Goal: Task Accomplishment & Management: Manage account settings

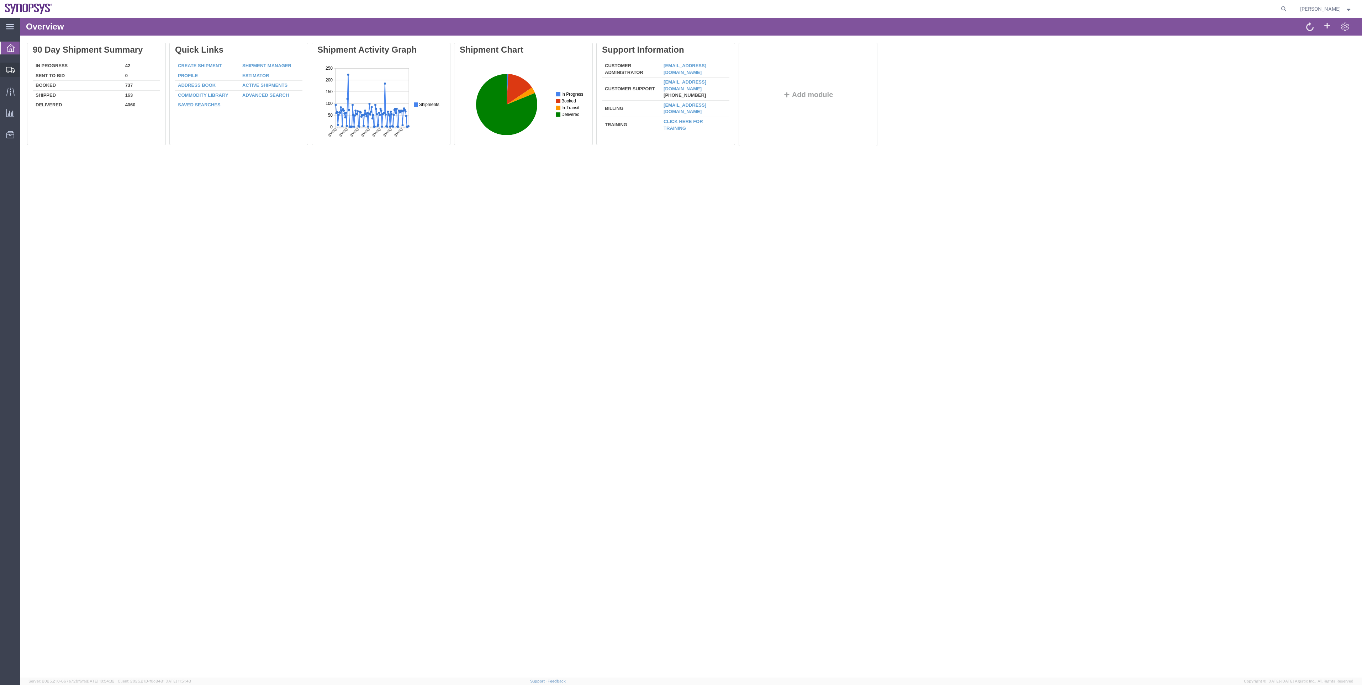
click at [0, 0] on span "Shipment Manager" at bounding box center [0, 0] width 0 height 0
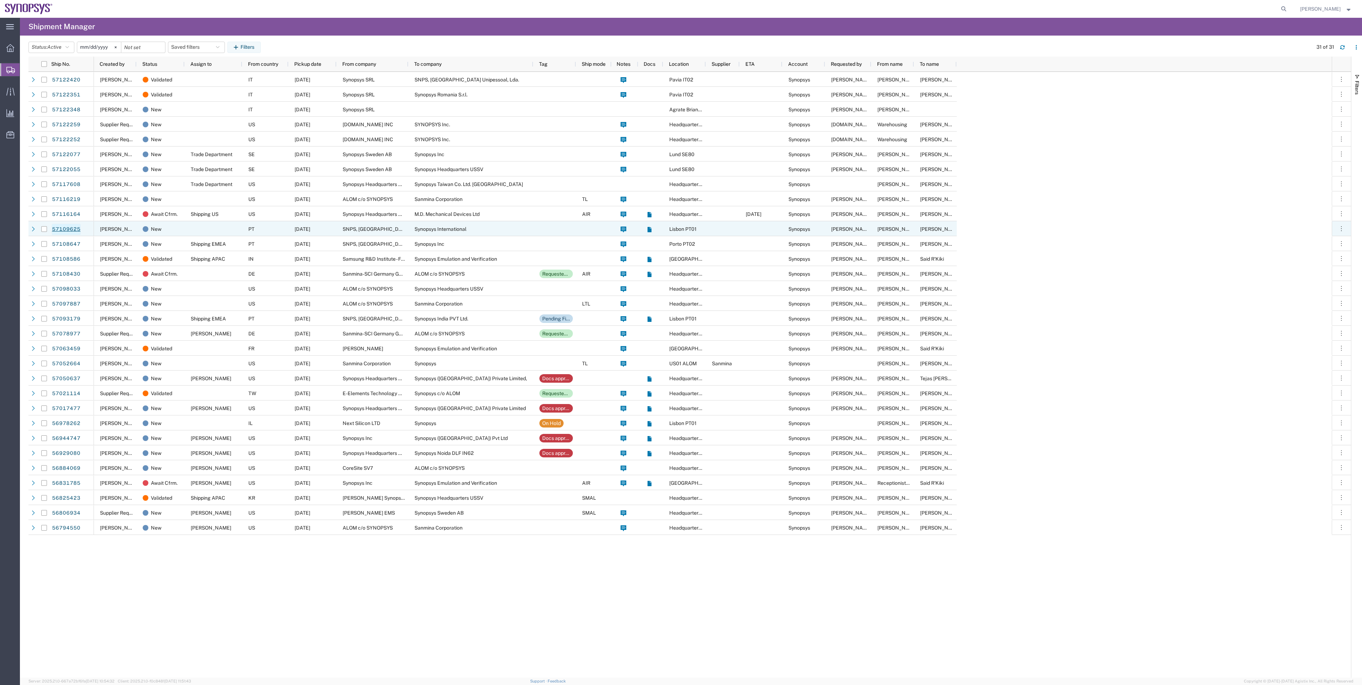
click at [78, 229] on link "57109625" at bounding box center [66, 229] width 29 height 11
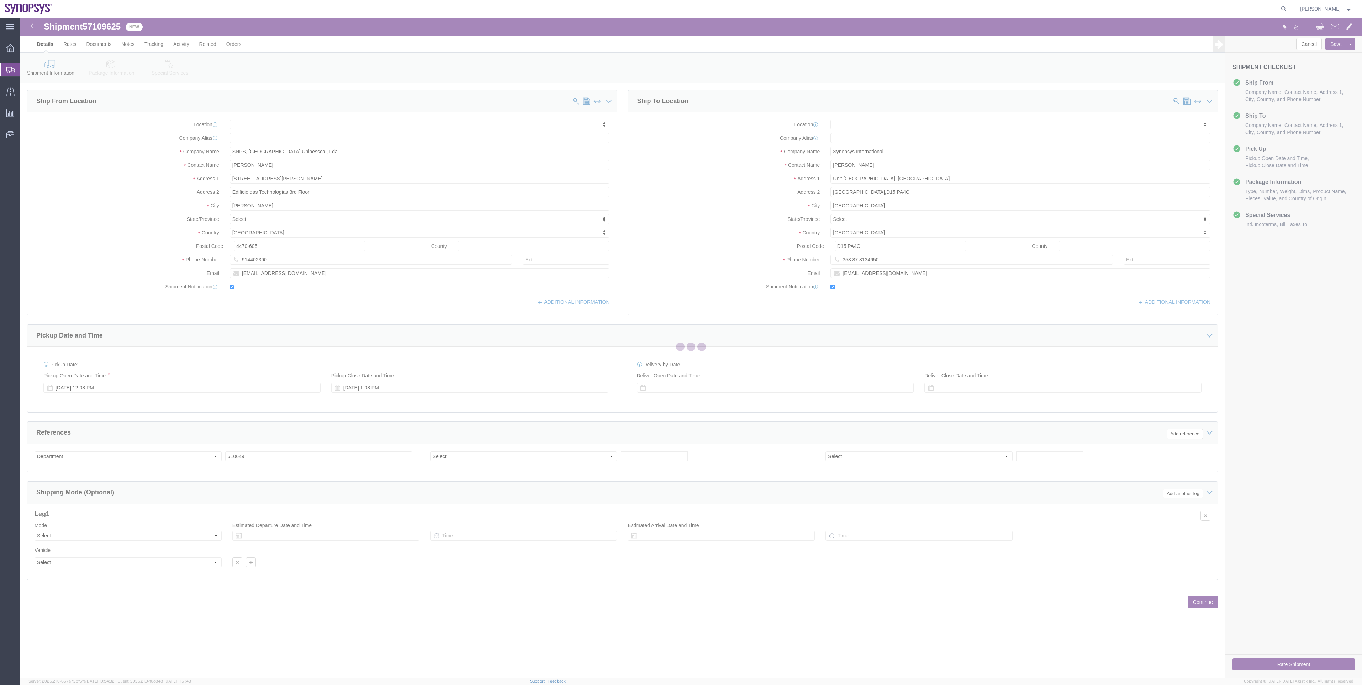
select select
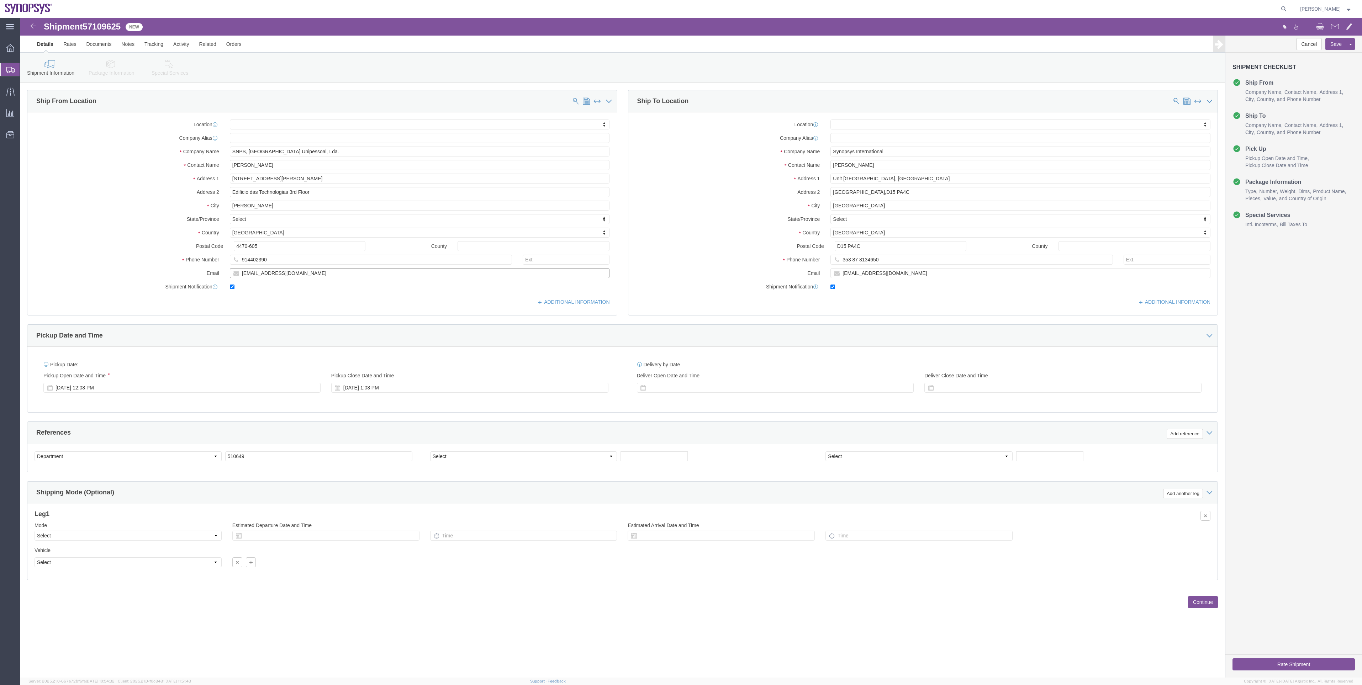
drag, startPoint x: 308, startPoint y: 259, endPoint x: 214, endPoint y: 245, distance: 95.0
click div "Location My Profile Location Aachen DE04 Agrate Brianza IT01 Aschheim DE02 Atla…"
click link "Package Information"
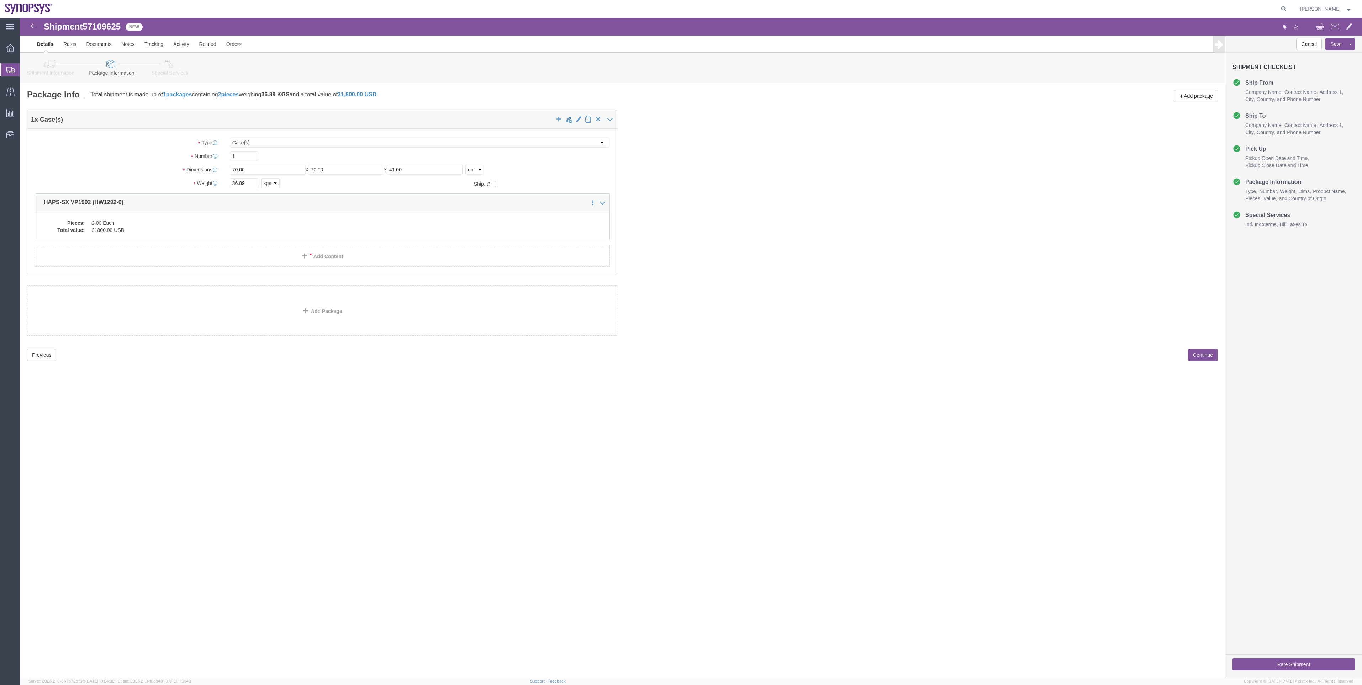
click link "Shipment Information"
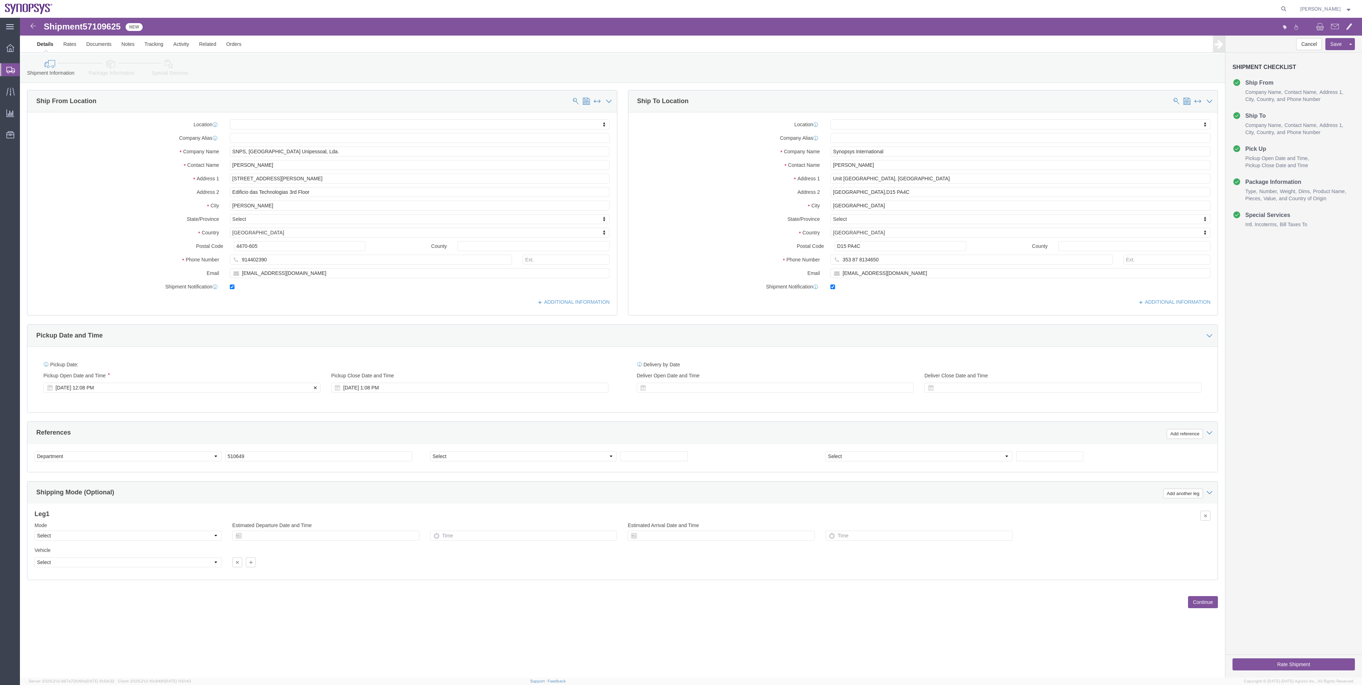
click div "Oct 14 2025 12:08 PM"
type input "2:00 PM"
click button "Apply"
click div "[DATE] 3:00 PM"
type input "5:00 PM"
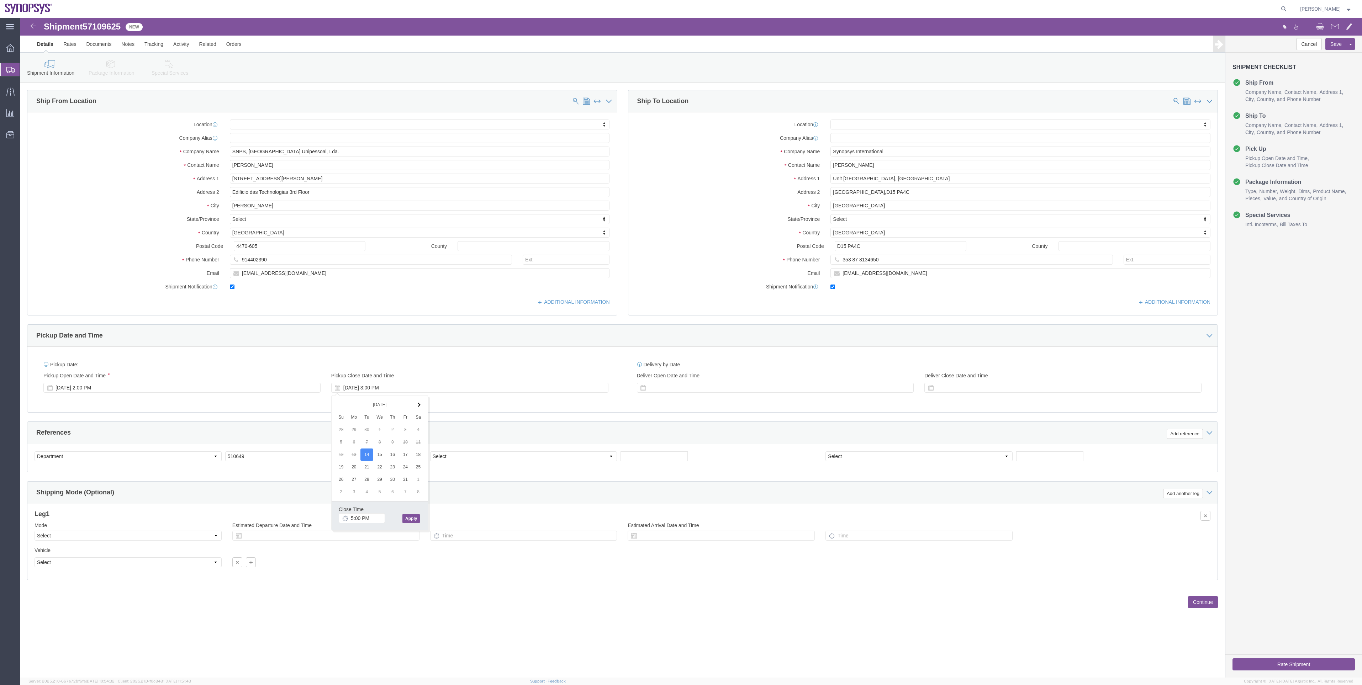
click button "Apply"
click icon
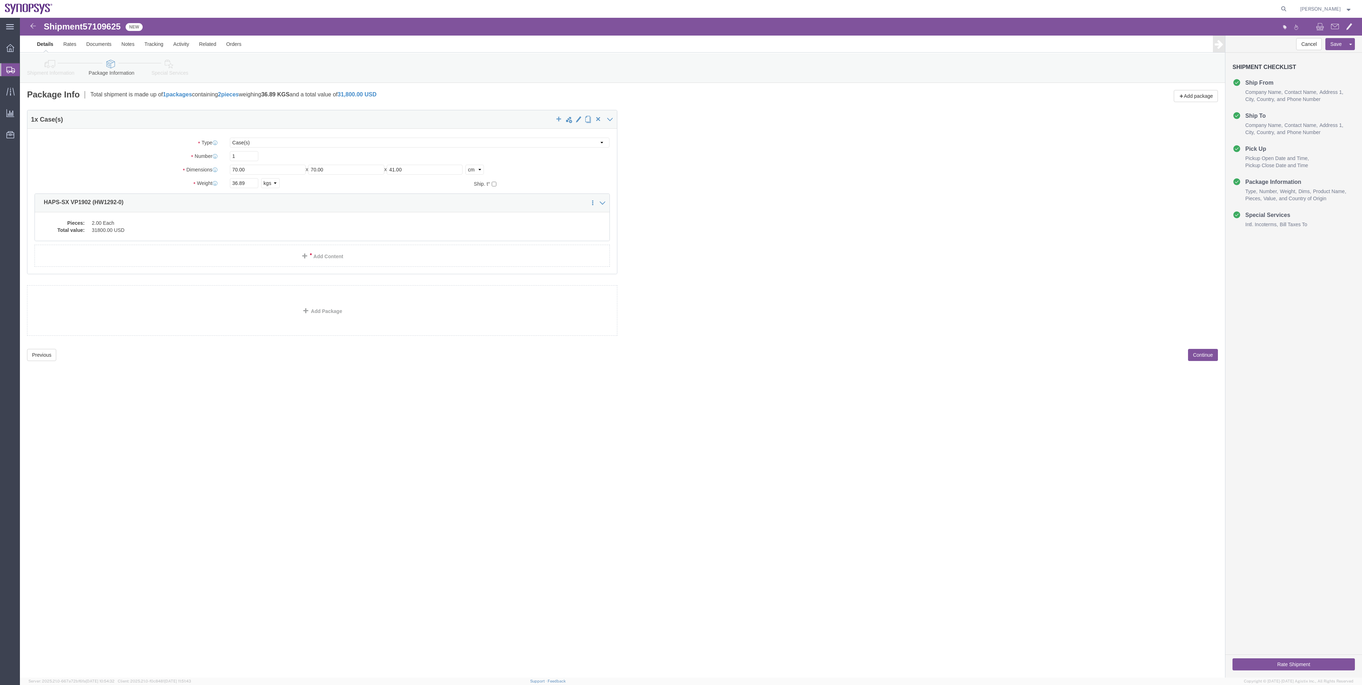
click icon
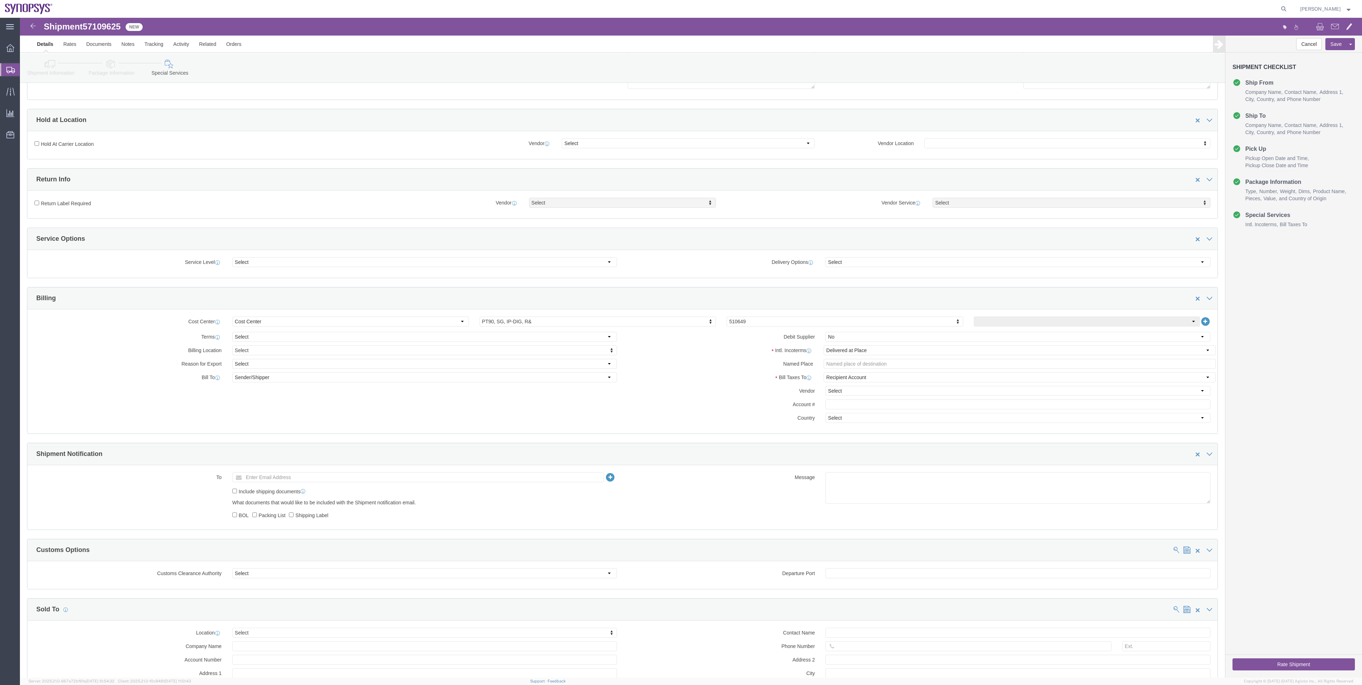
scroll to position [107, 0]
click input "text"
paste input "rei@synopsys.com"
type input "rei@synopsys.com"
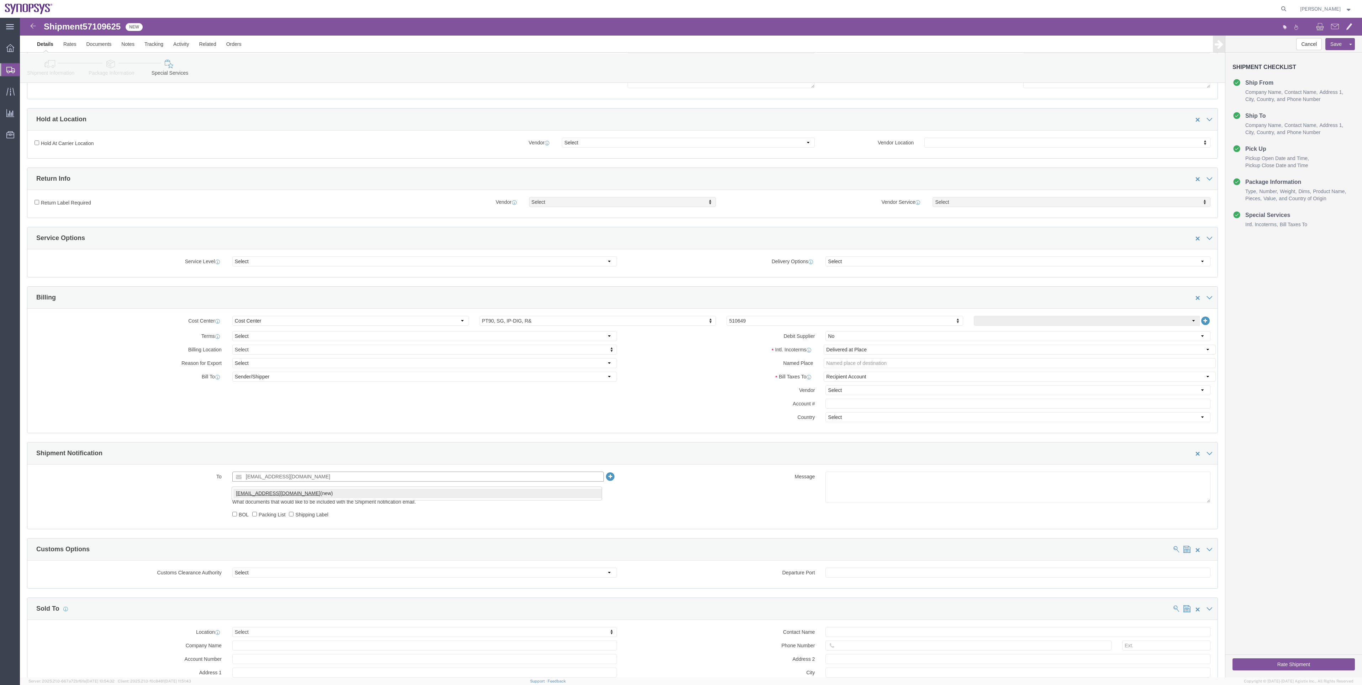
type input "rei@synopsys.com"
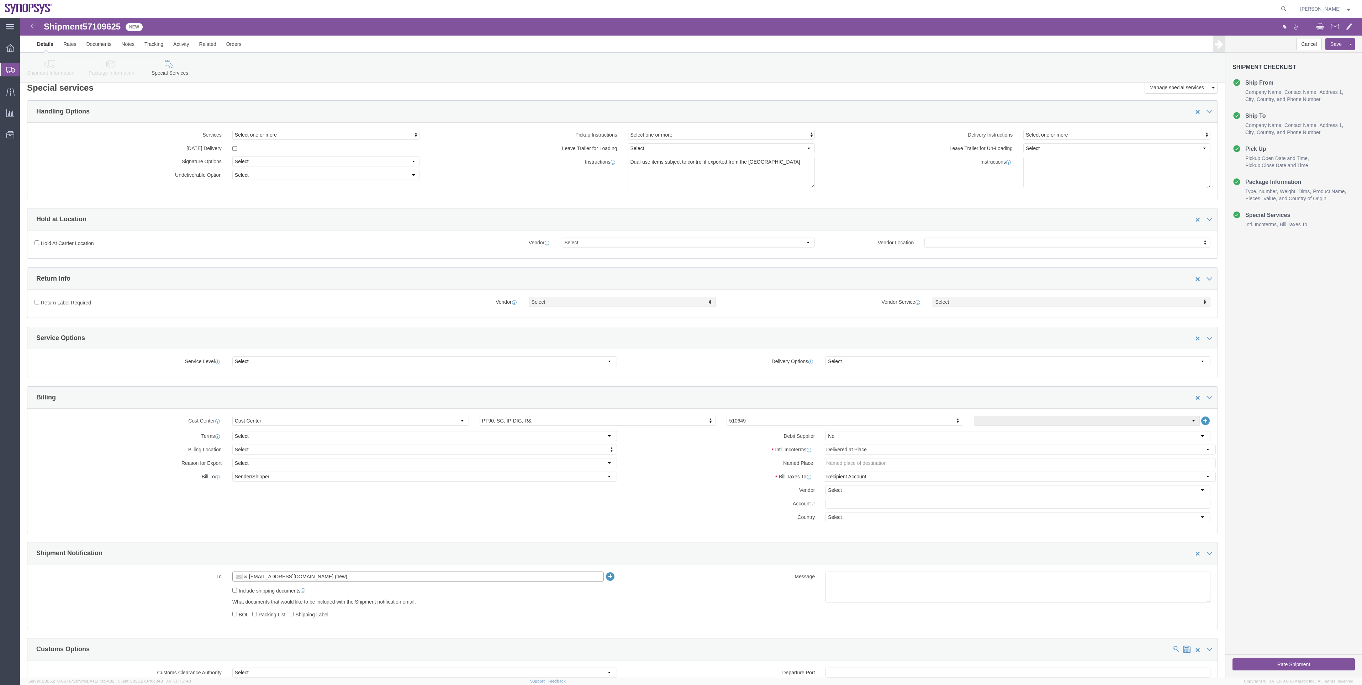
scroll to position [0, 0]
click link "Package Information"
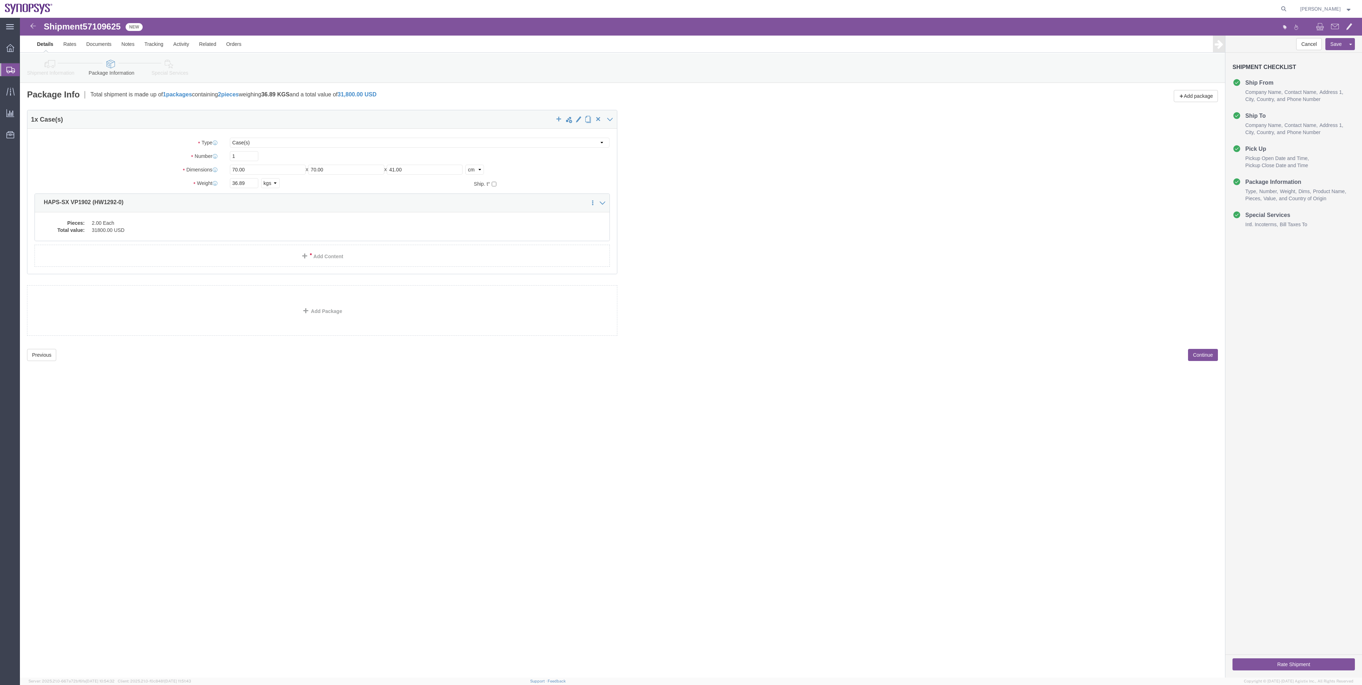
click link "Shipment Information"
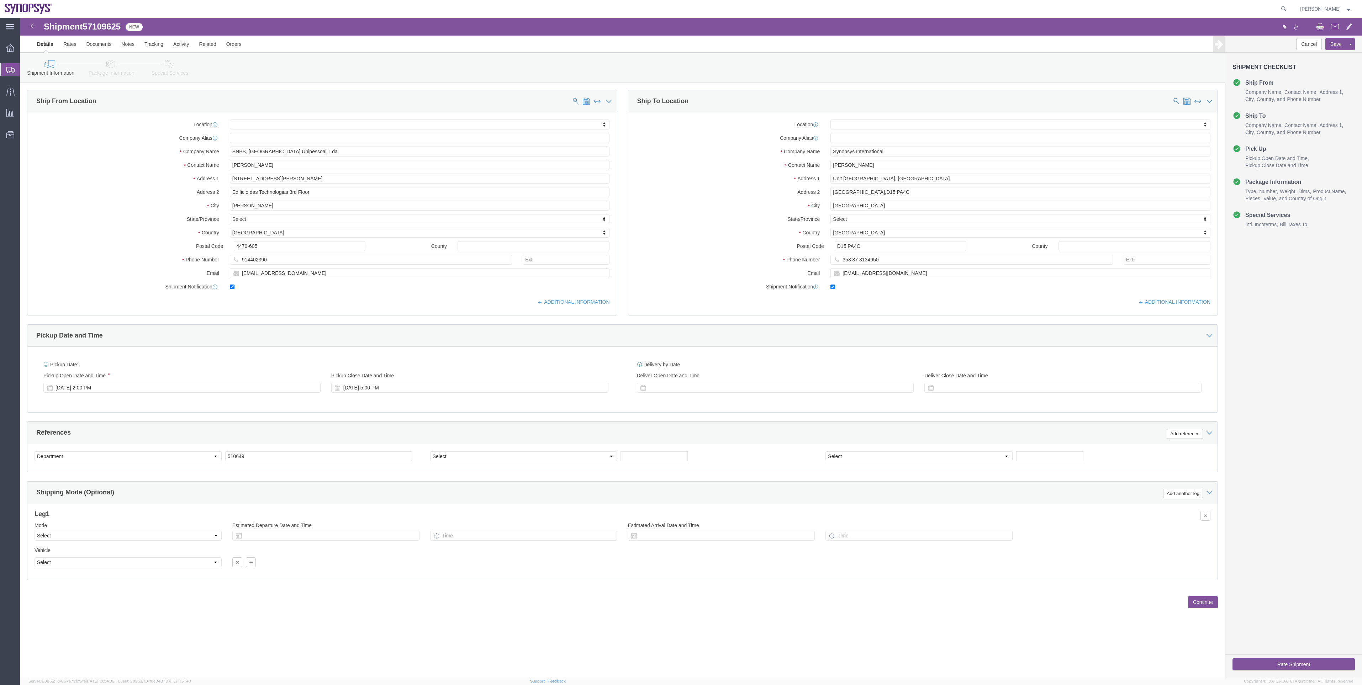
click link "Package Information"
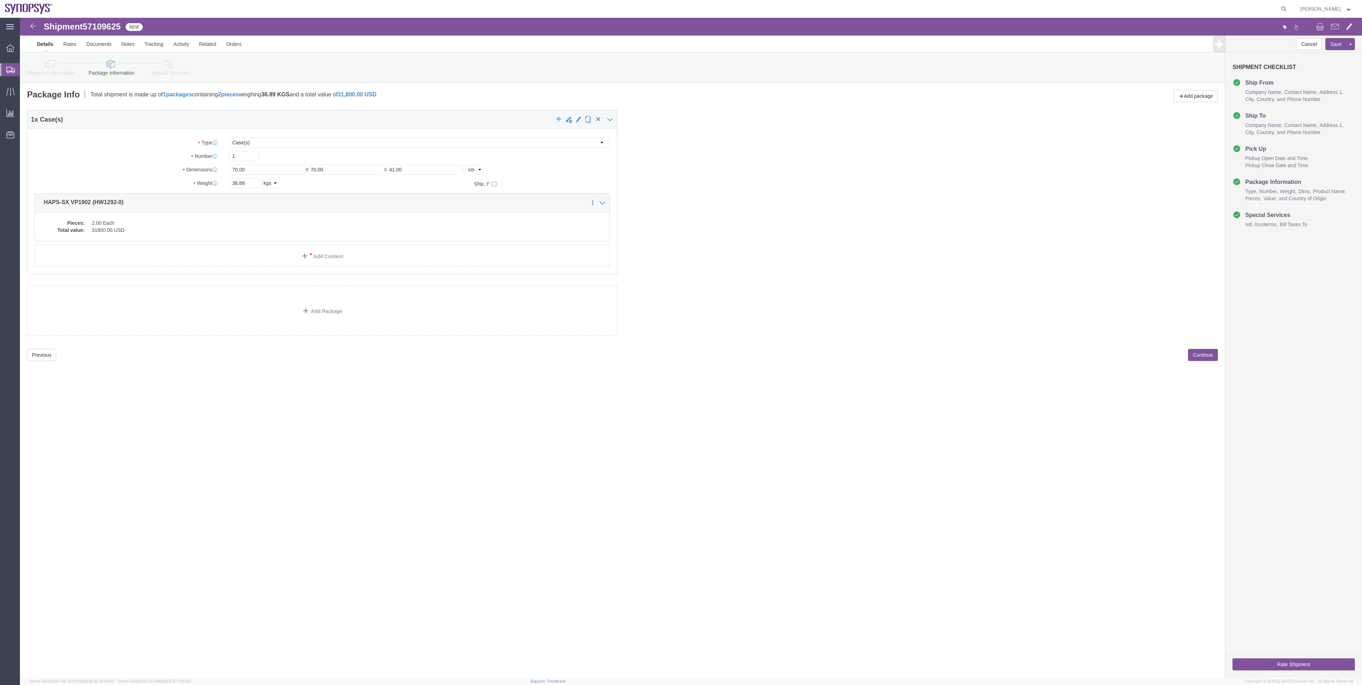
click div "Shipment Information Package Information Special Services"
click icon
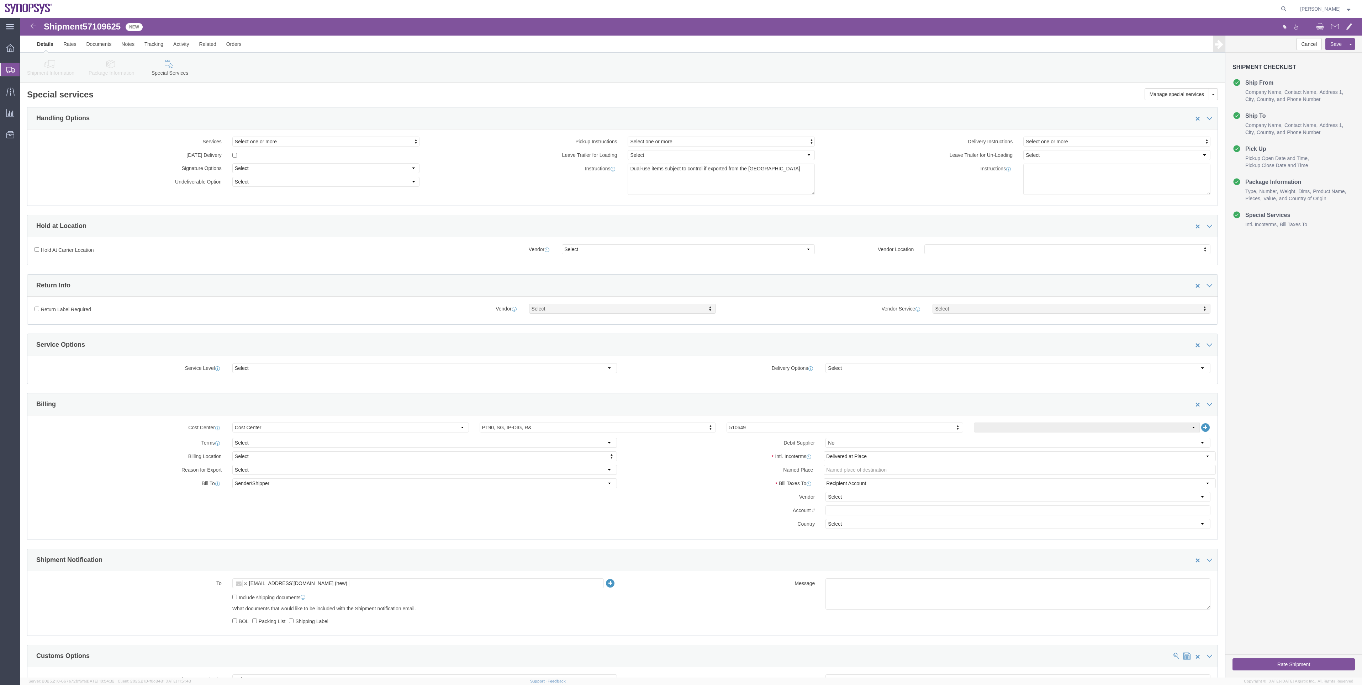
click link "Shipment Information"
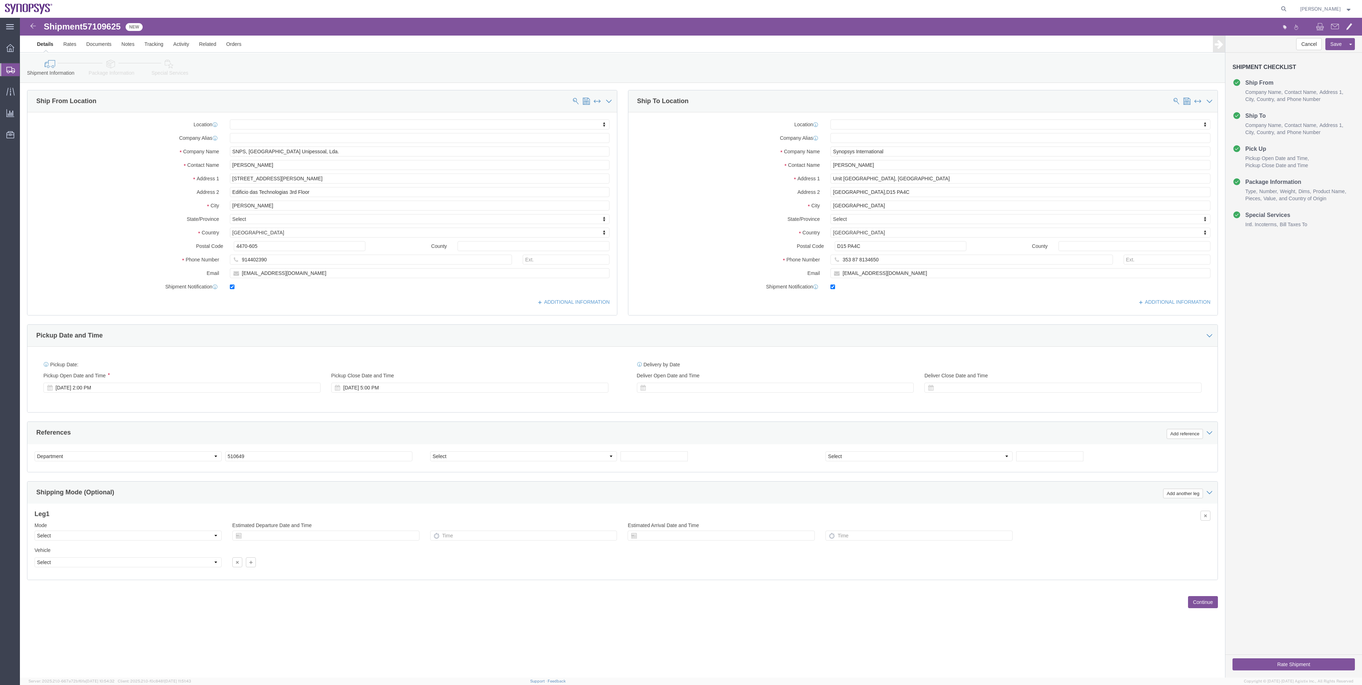
click icon
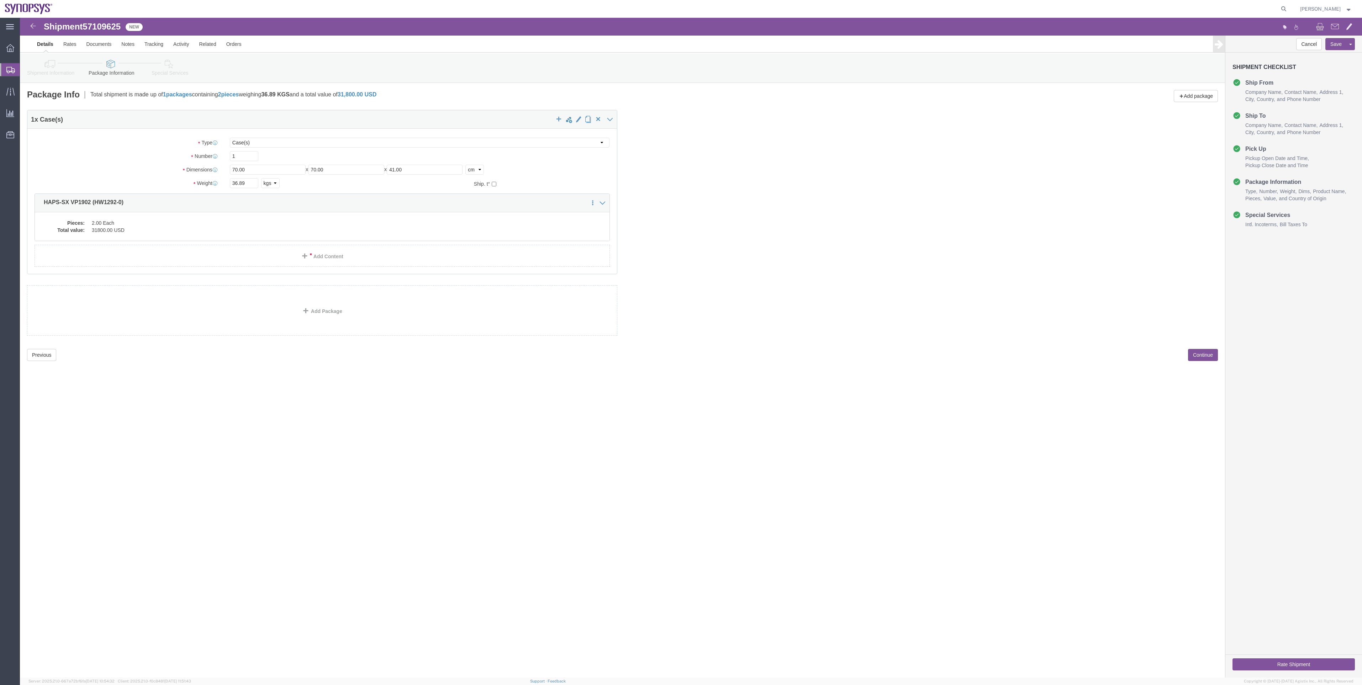
click li "Special Services"
click link "Special Services"
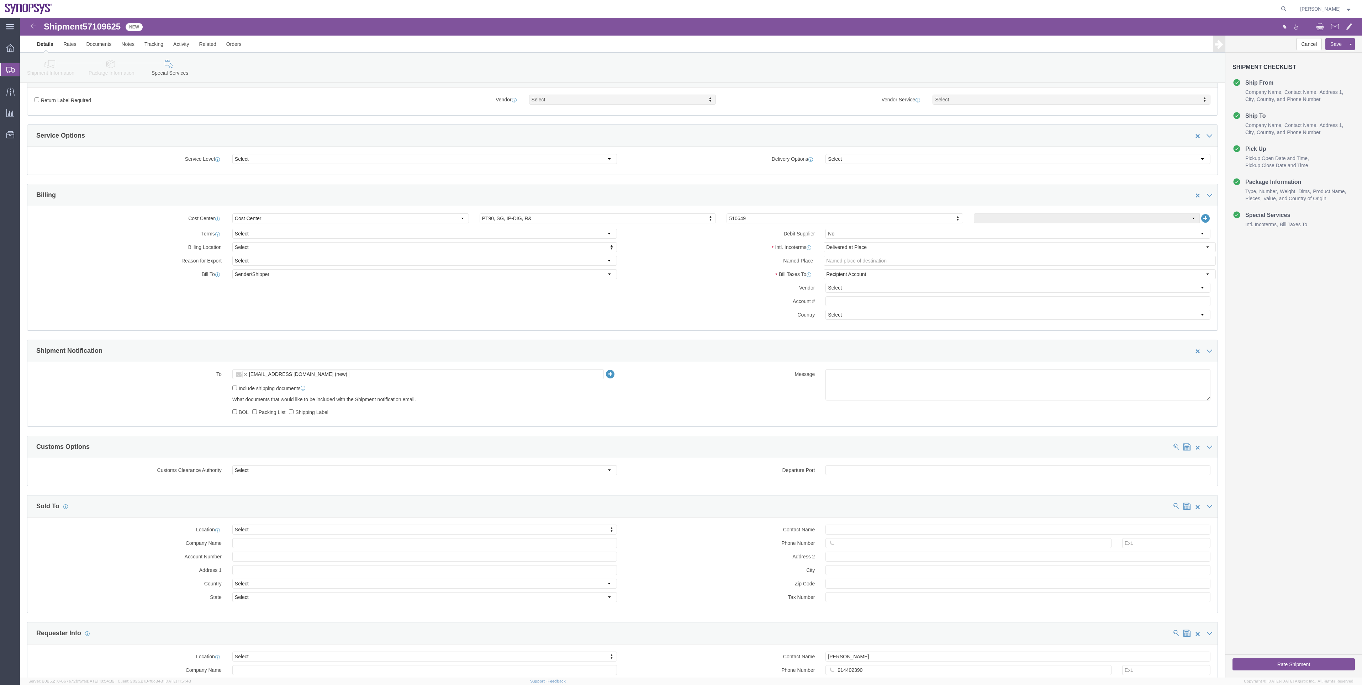
scroll to position [213, 0]
click button "Rate Shipment"
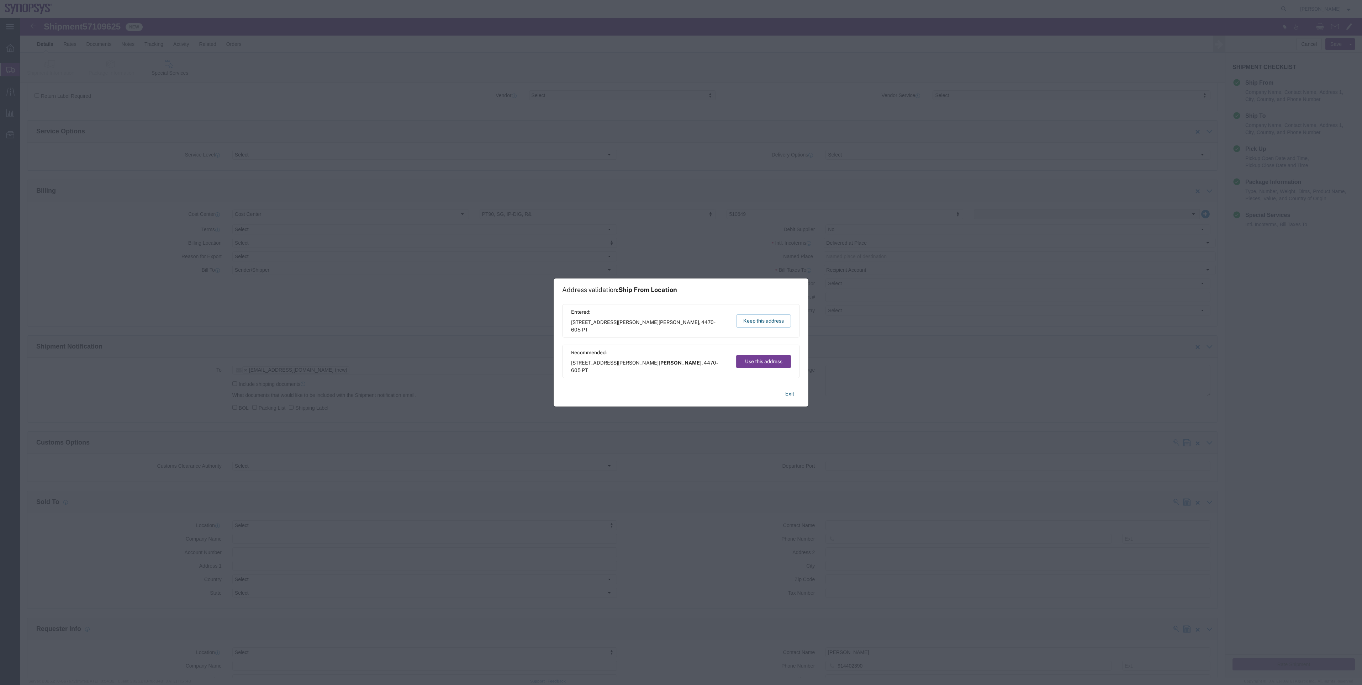
click at [773, 364] on button "Use this address" at bounding box center [763, 361] width 55 height 13
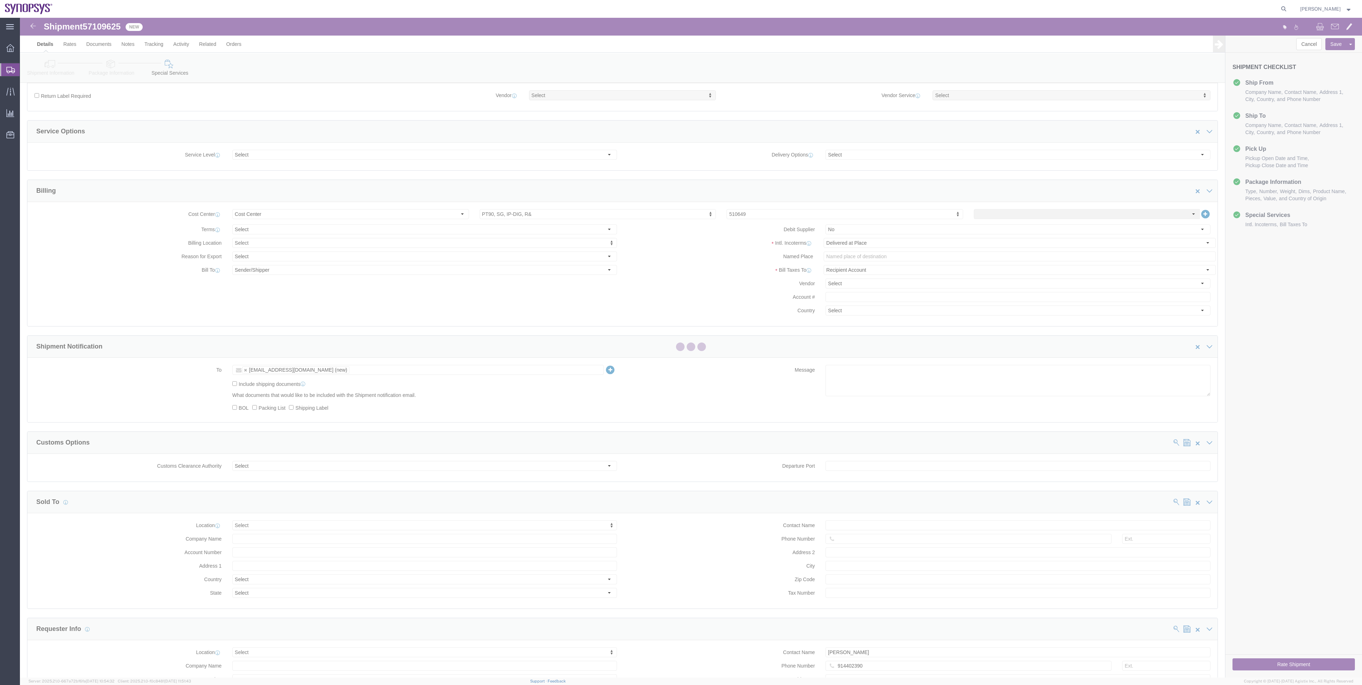
scroll to position [0, 0]
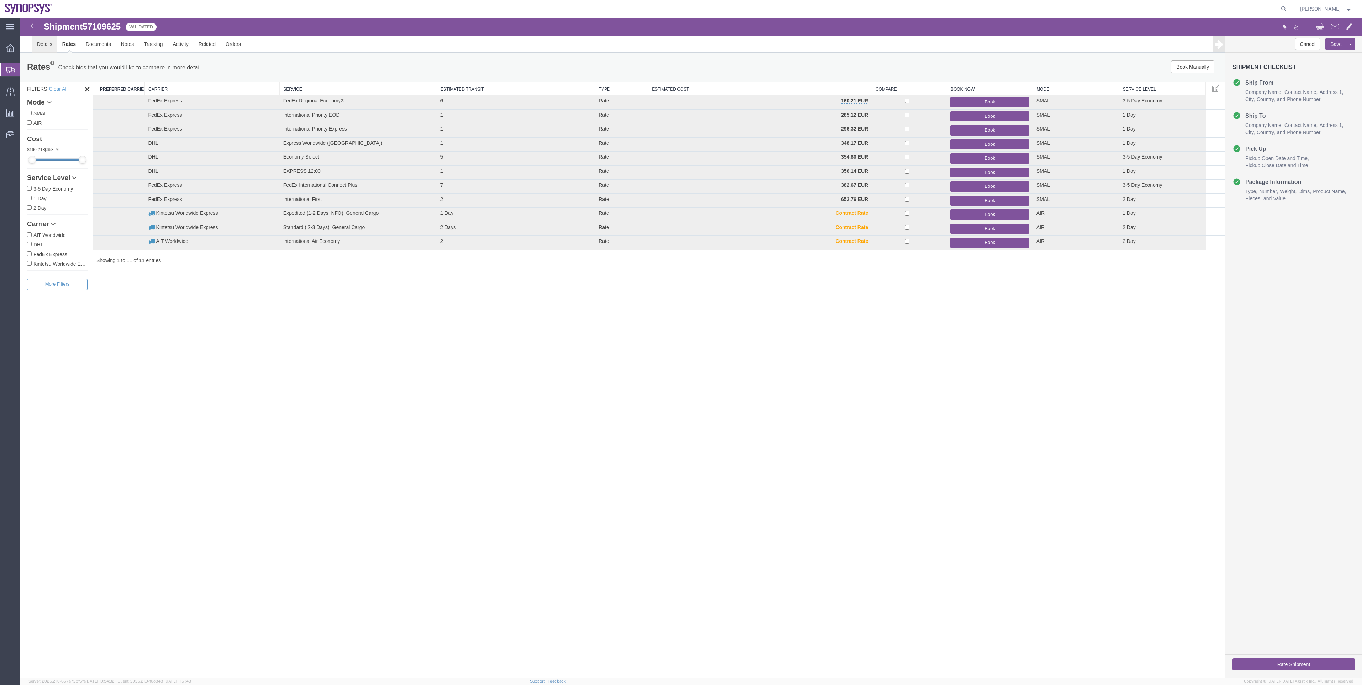
drag, startPoint x: 72, startPoint y: 65, endPoint x: 52, endPoint y: 47, distance: 26.7
click at [52, 47] on link "Details" at bounding box center [44, 44] width 25 height 17
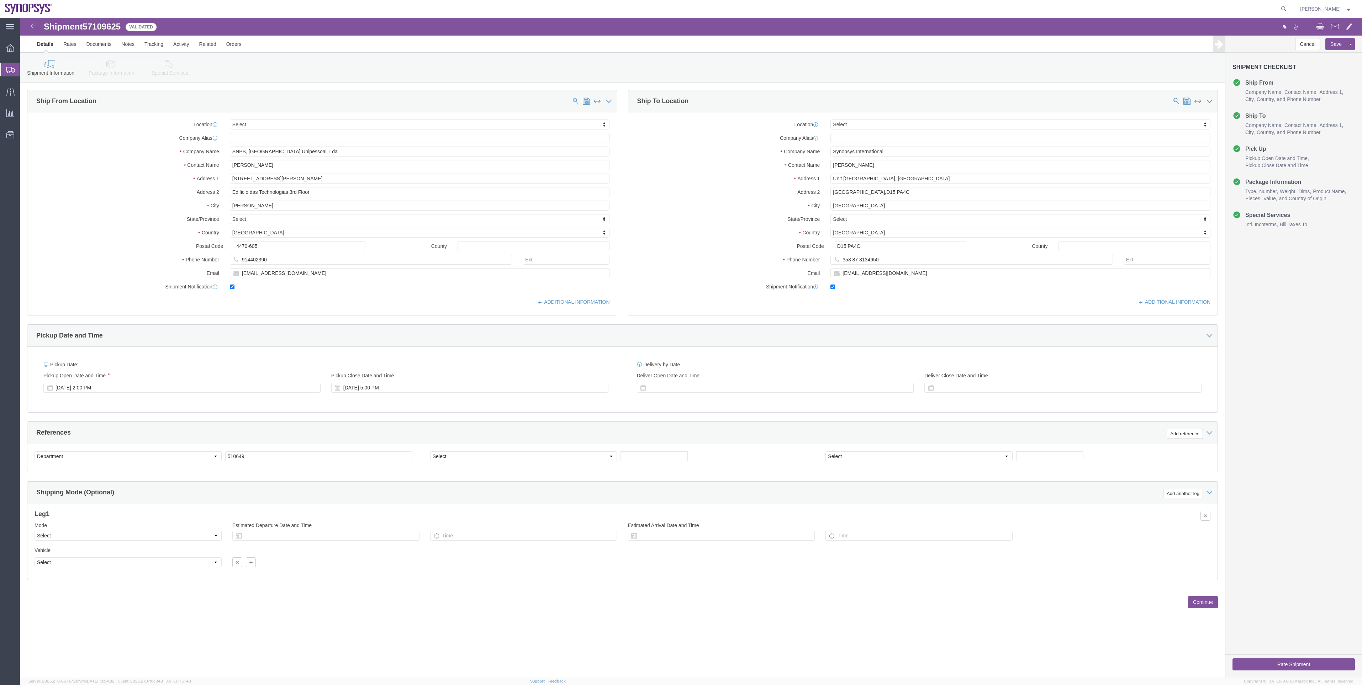
click button "Rate Shipment"
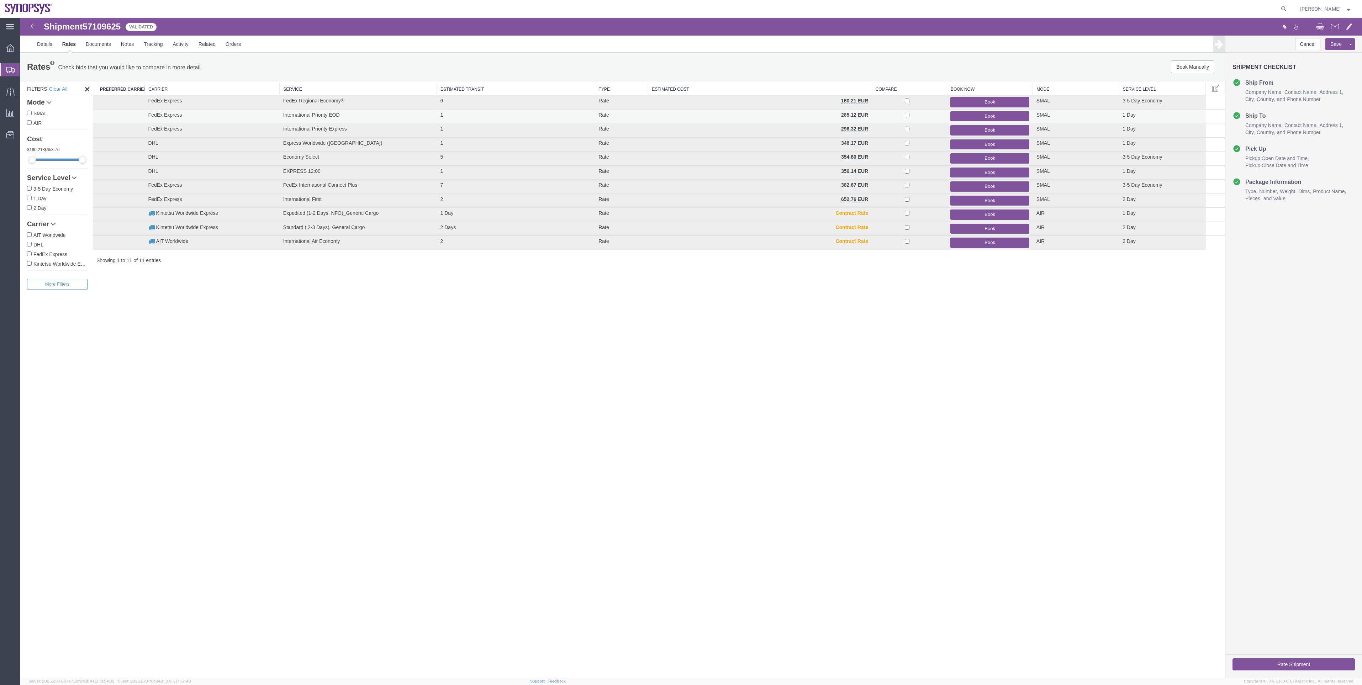
click at [992, 116] on button "Book" at bounding box center [989, 116] width 79 height 10
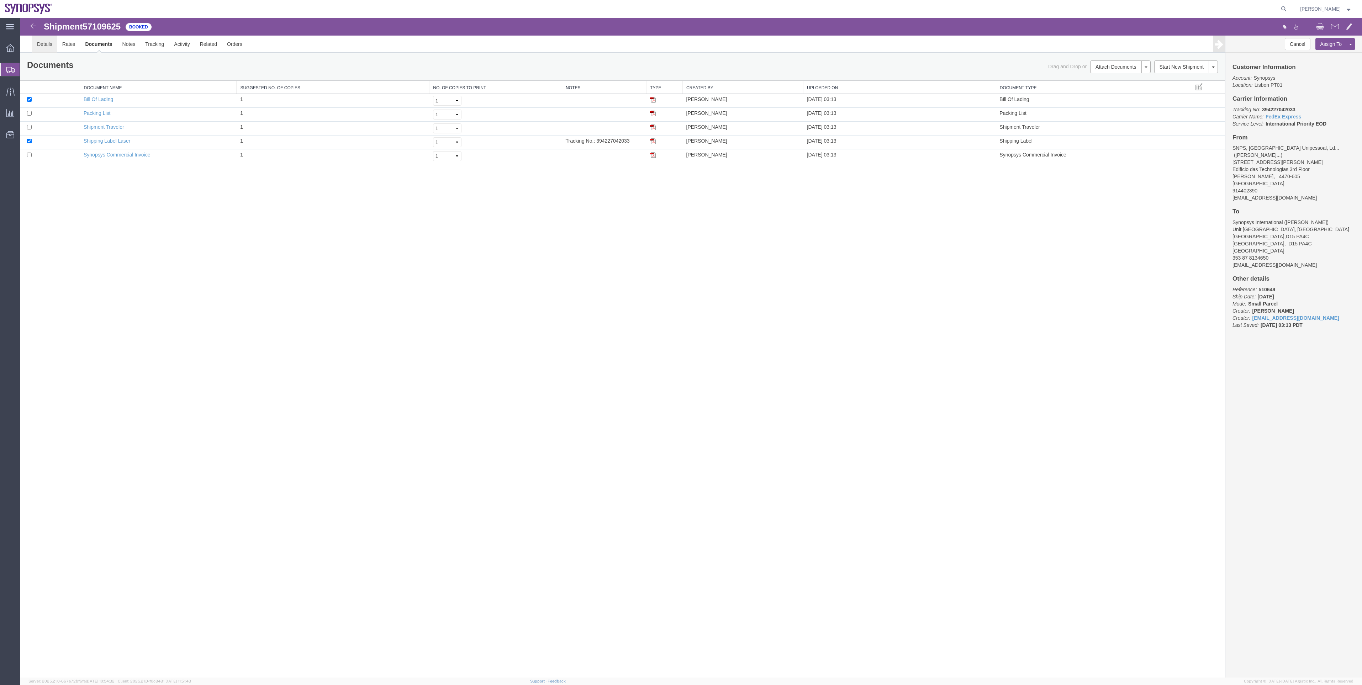
click at [36, 49] on link "Details" at bounding box center [44, 44] width 25 height 17
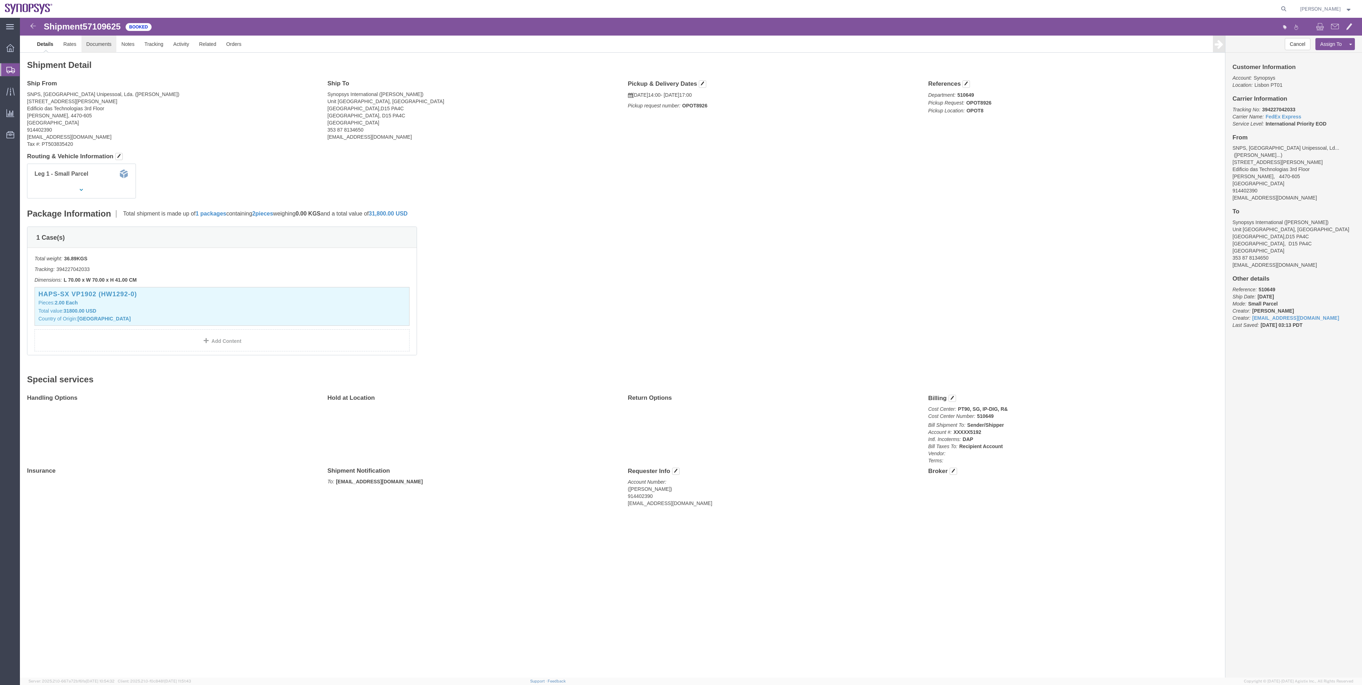
click link "Documents"
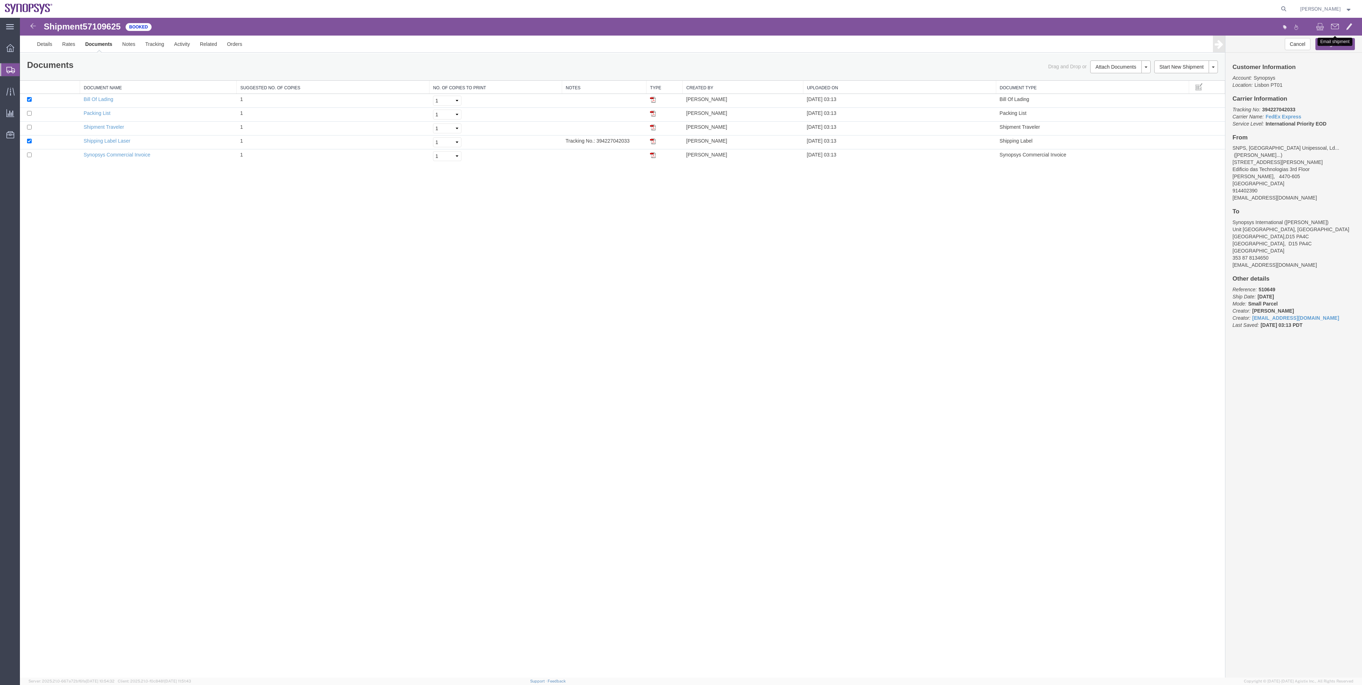
click at [1336, 23] on span at bounding box center [1335, 26] width 8 height 9
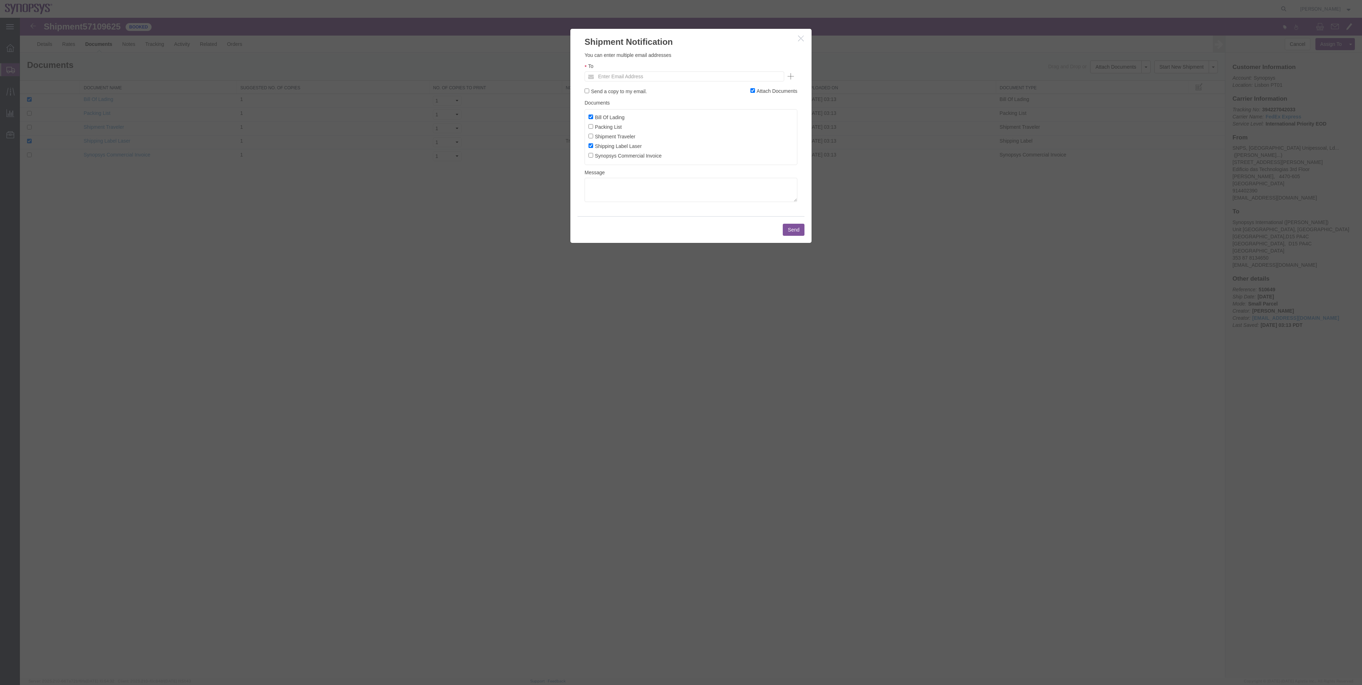
click at [800, 39] on icon "button" at bounding box center [801, 38] width 6 height 6
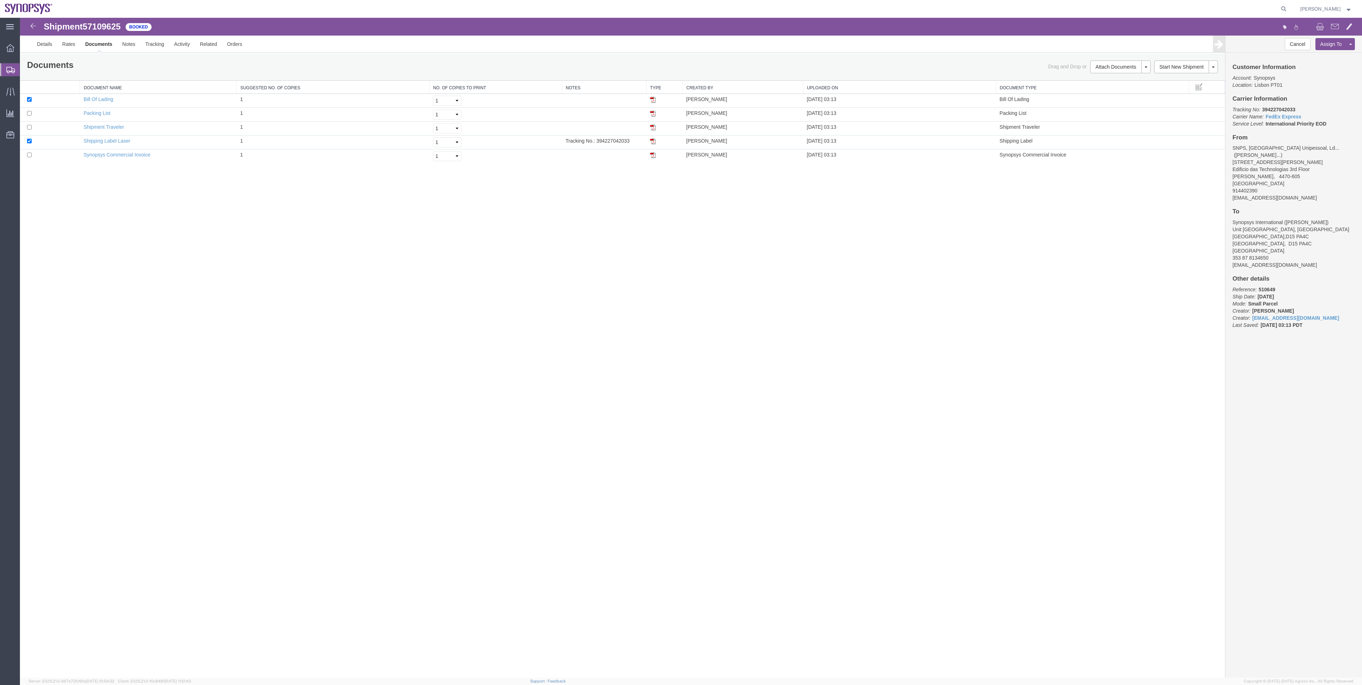
click at [1280, 104] on div "Customer Information Account: Synopsys Location: Lisbon PT01 Carrier Informatio…" at bounding box center [1293, 200] width 137 height 294
copy b "394227042033"
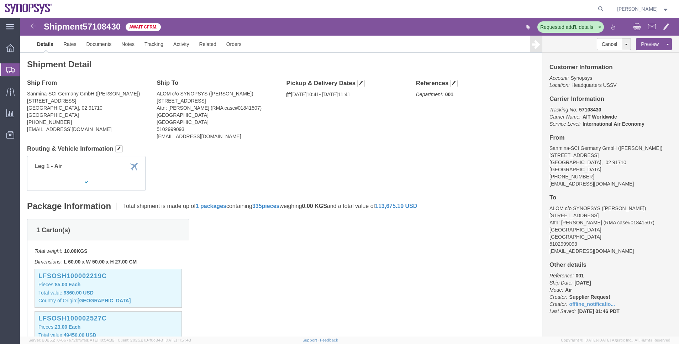
click at [0, 0] on span "Shipment Manager" at bounding box center [0, 0] width 0 height 0
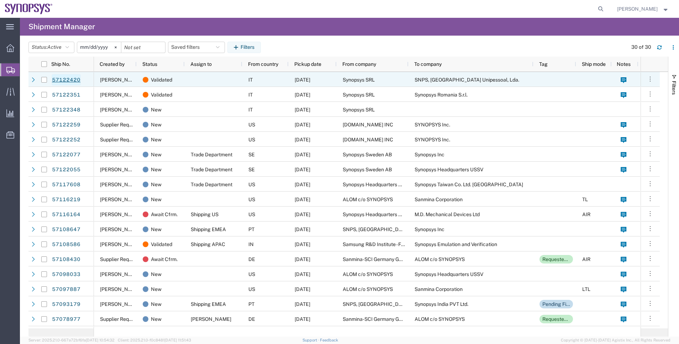
click at [75, 80] on link "57122420" at bounding box center [66, 79] width 29 height 11
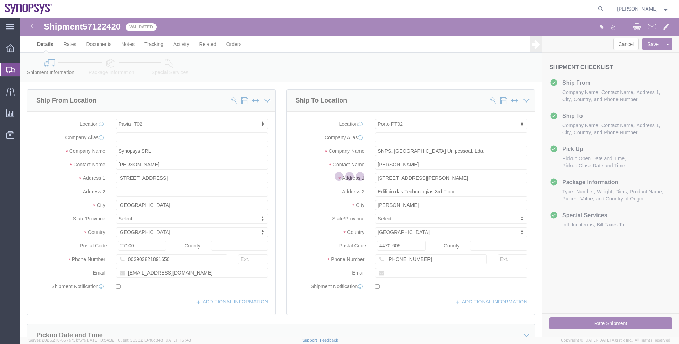
select select "63138"
select select "63151"
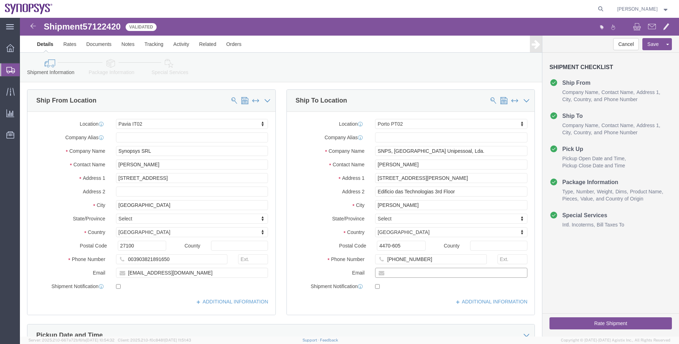
click input "text"
paste input "joanar@synopsys.com"
type input "joanar@synopsys.com"
checkbox input "true"
click div
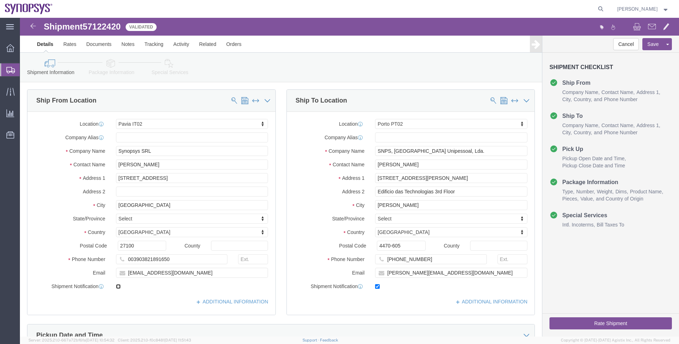
click input "checkbox"
checkbox input "true"
click link "Package Information"
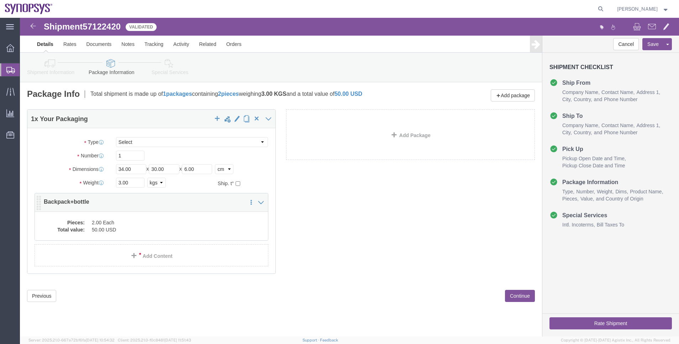
click dd "50.00 USD"
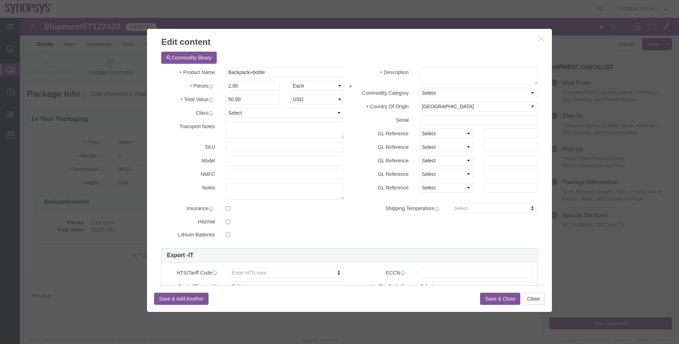
click button "button"
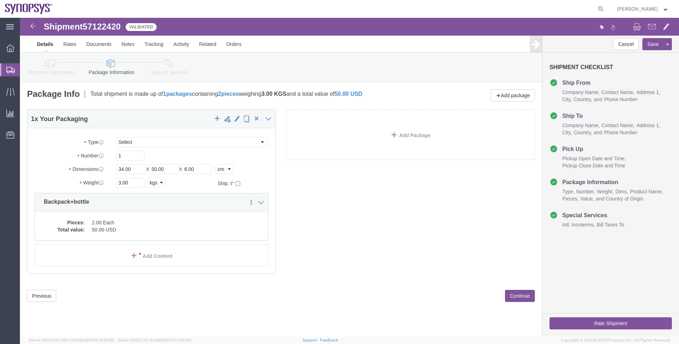
click link "Shipment Information"
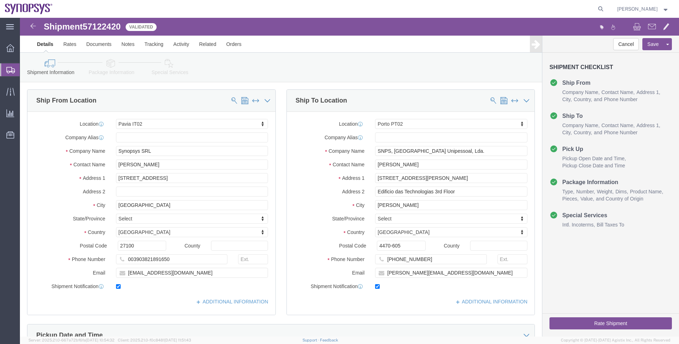
click icon
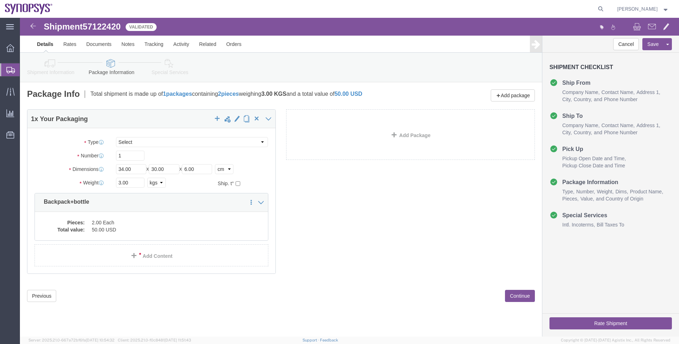
click link "Special Services"
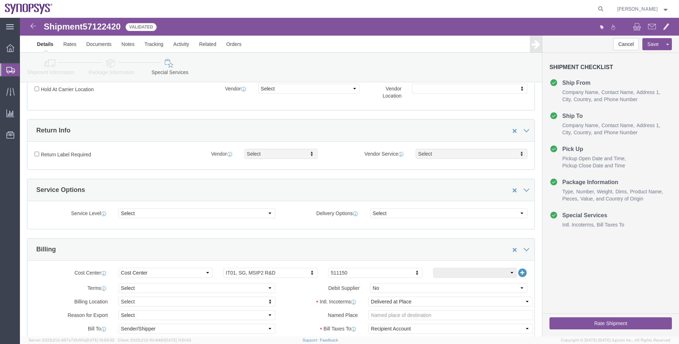
scroll to position [213, 0]
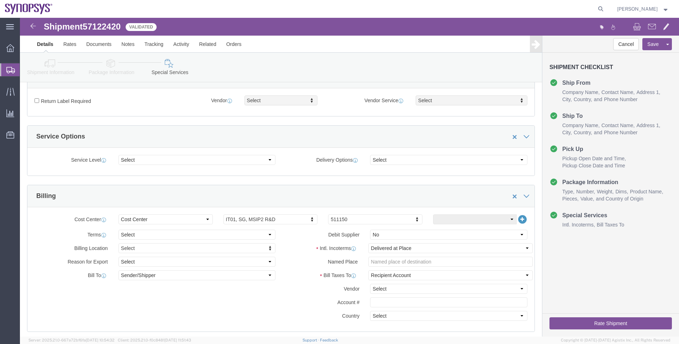
click div "Shipment Information Package Information Special Services"
click link "Package Information"
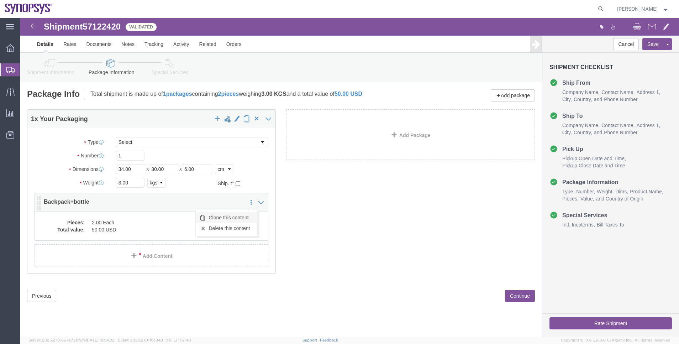
click link "Clone this content"
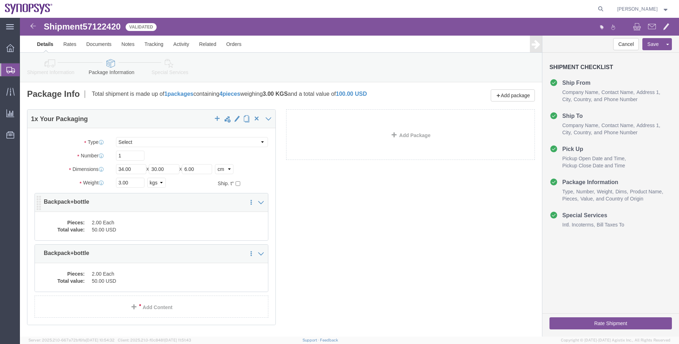
click div "Pieces: 2.00 Each Total value: 50.00 USD"
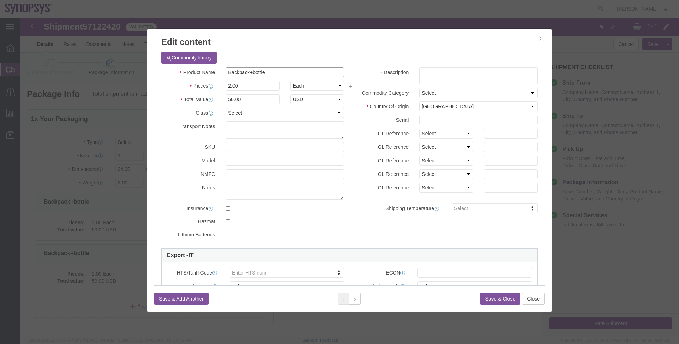
drag, startPoint x: 249, startPoint y: 57, endPoint x: 204, endPoint y: 53, distance: 44.6
click input "Backpack+bottle"
drag, startPoint x: 254, startPoint y: 55, endPoint x: 229, endPoint y: 55, distance: 24.9
click input "Backpack+bottle"
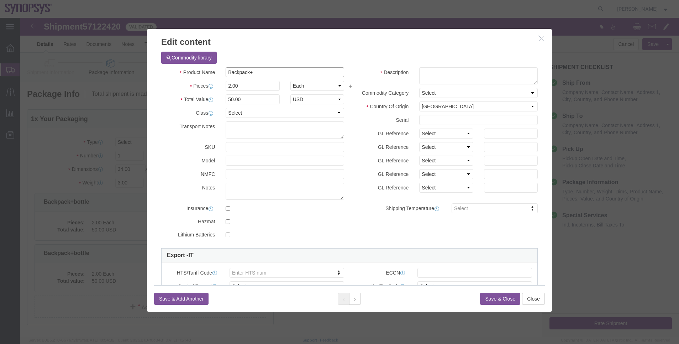
type input "Backpack"
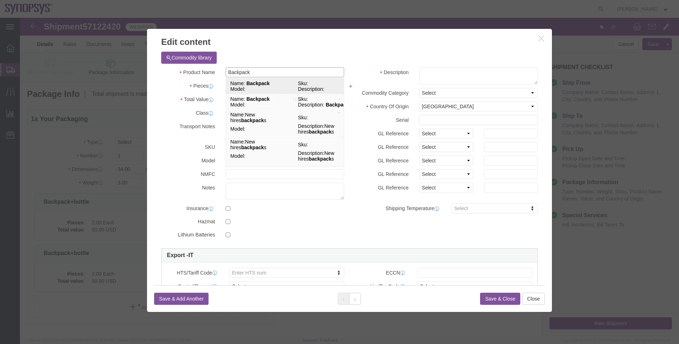
click div "Name: Backpack Sku: Model: Description:"
select select "USD"
select select
type input "4202923120"
type input "EAR99"
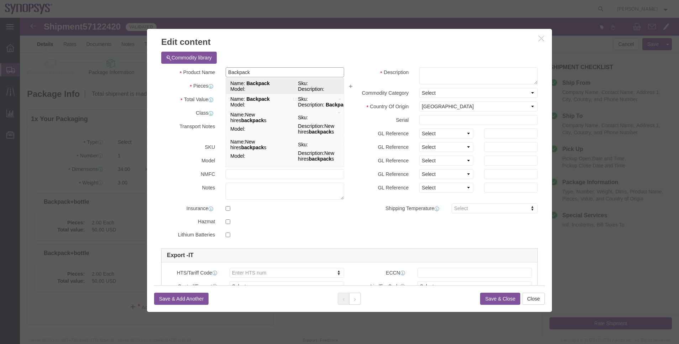
select select "BIS"
select select "NLR"
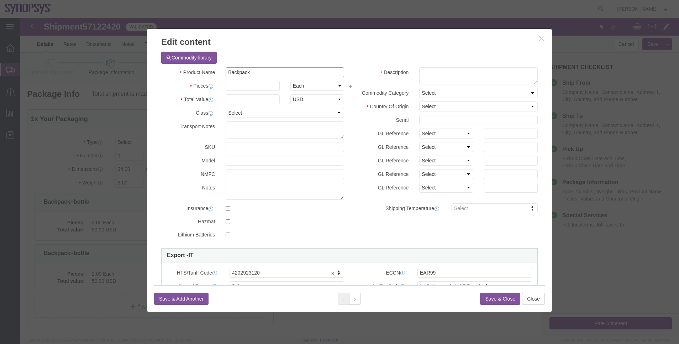
type input "Backpack"
click input "text"
type input "1"
click input "text"
type input "25"
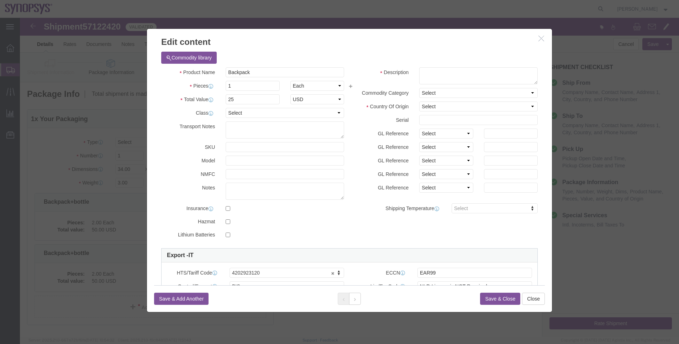
click label "Class"
click select "Select Afghanistan Åland Islands Albania Algeria American Samoa Andorra Angola …"
select select "US"
click select "Select Afghanistan Åland Islands Albania Algeria American Samoa Andorra Angola …"
click button "Save & Close"
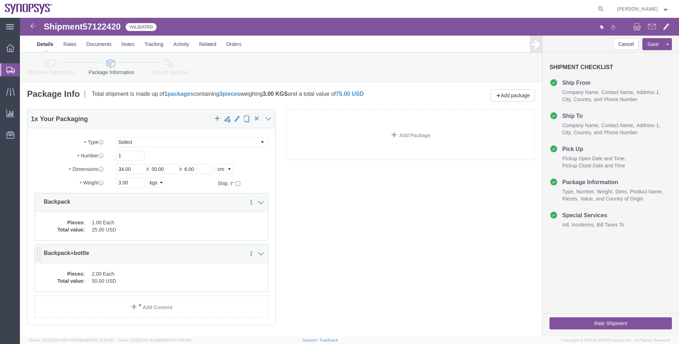
click dd "50.00 USD"
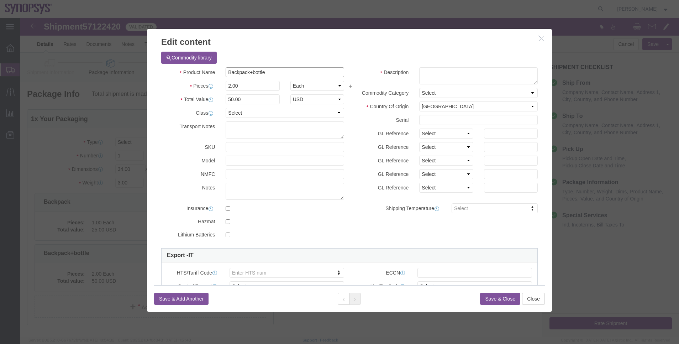
drag, startPoint x: 229, startPoint y: 56, endPoint x: 196, endPoint y: 57, distance: 32.8
click div "Product Name Backpack+bottle"
type input "bottle"
select select
type input "105"
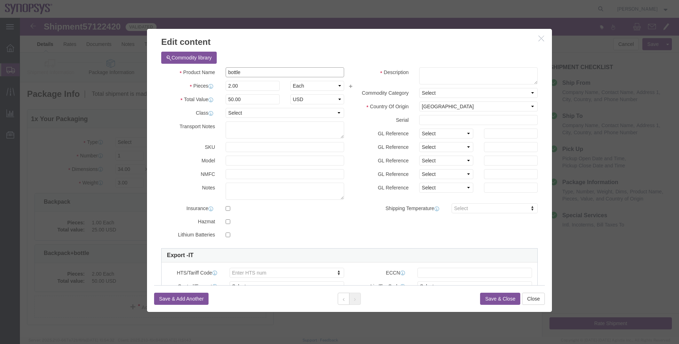
select select
select select "CN"
type input "7115.00.0000"
type input "EAR99"
select select
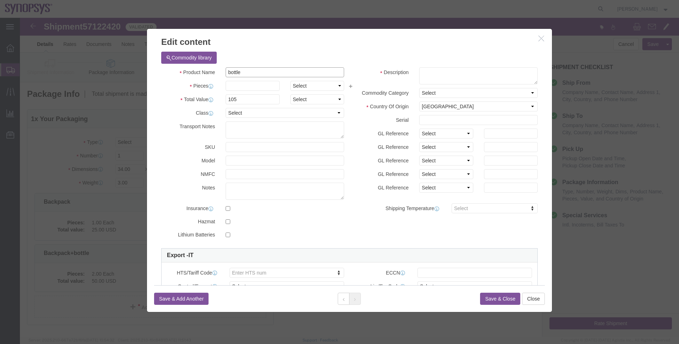
type input "water bottle - metal"
type textarea "metal water bottles"
type input "water bottle - metal"
click input "text"
type input "1"
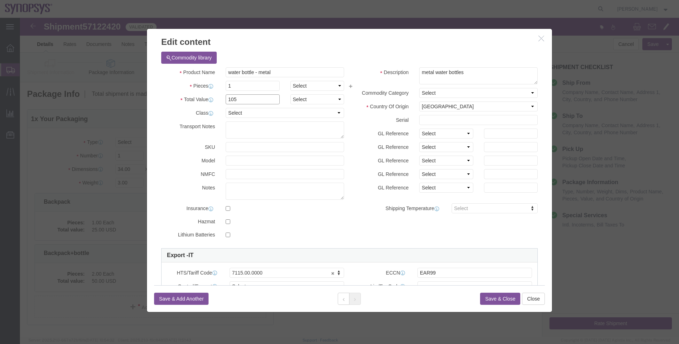
drag, startPoint x: 213, startPoint y: 80, endPoint x: 199, endPoint y: 82, distance: 13.9
click div "105"
type input "25"
click select "Select Afghanistan Åland Islands Albania Algeria American Samoa Andorra Angola …"
select select "US"
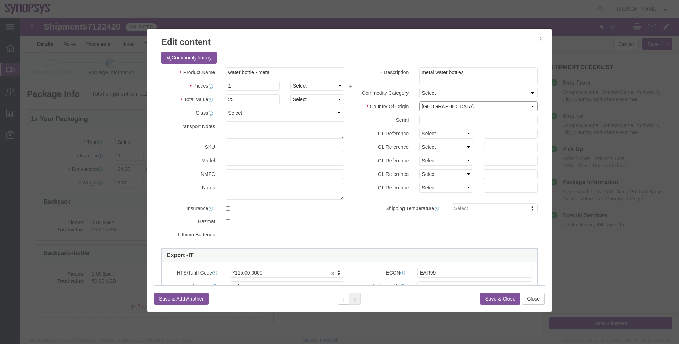
click select "Select Afghanistan Åland Islands Albania Algeria American Samoa Andorra Angola …"
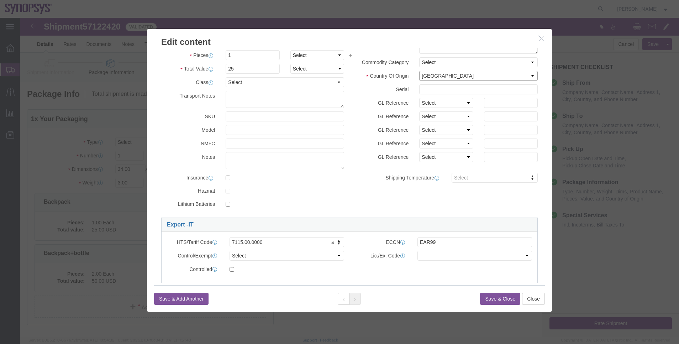
scroll to position [53, 0]
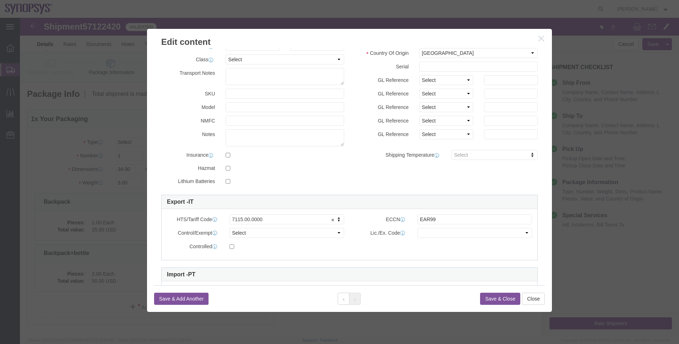
click button "Save & Close"
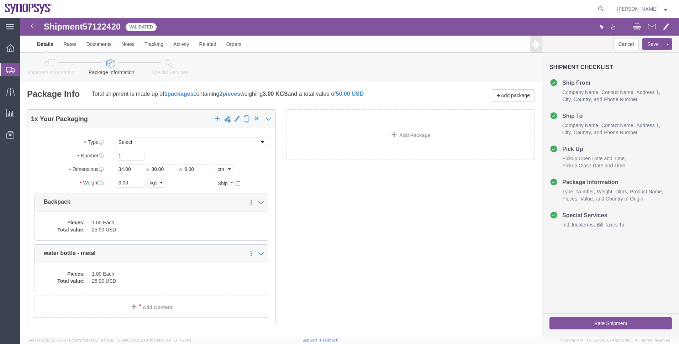
click link "Shipment Information"
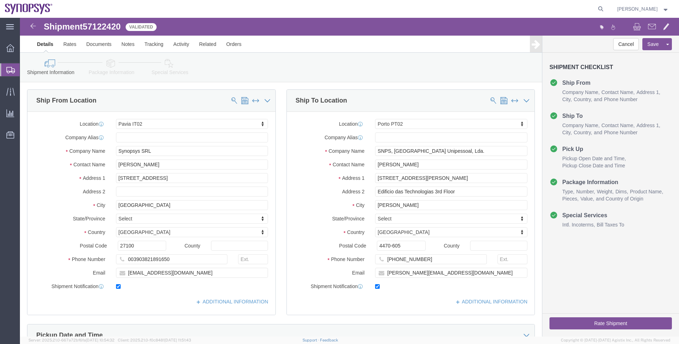
click icon
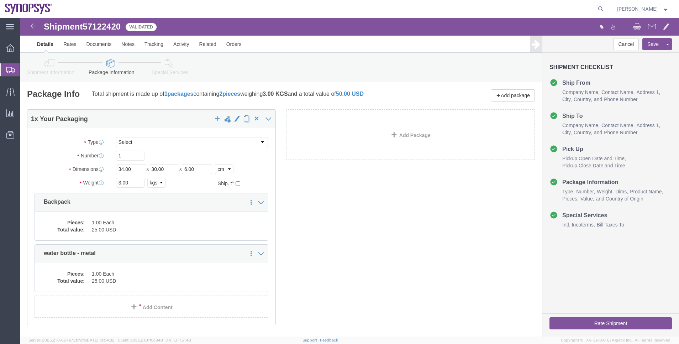
click icon
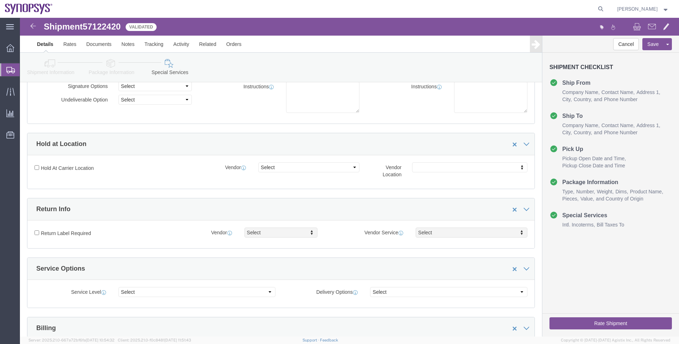
scroll to position [213, 0]
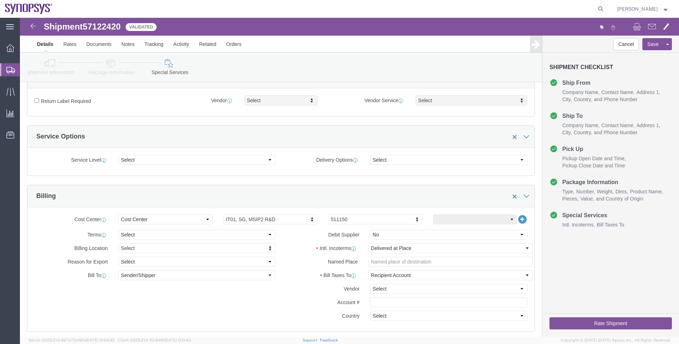
click button "Rate Shipment"
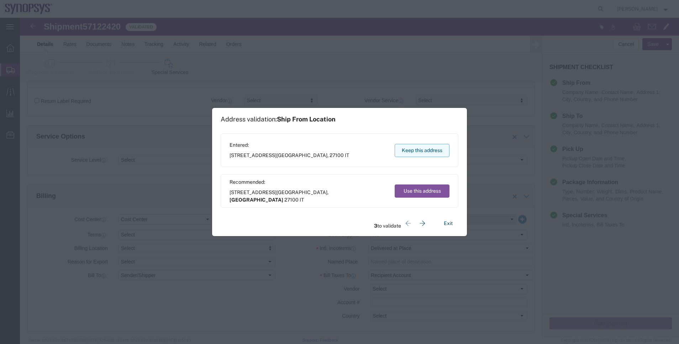
click at [417, 153] on button "Keep this address" at bounding box center [422, 150] width 55 height 13
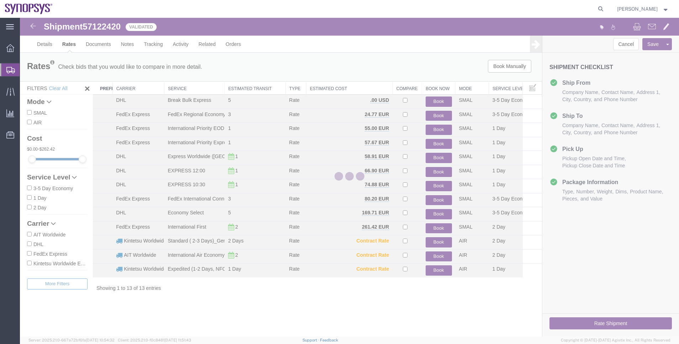
scroll to position [0, 0]
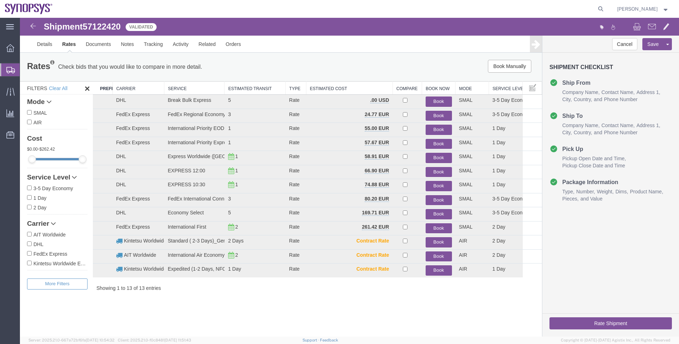
click at [116, 28] on span "57122420" at bounding box center [102, 27] width 38 height 10
copy span "57122420"
click at [431, 132] on button "Book" at bounding box center [439, 130] width 26 height 10
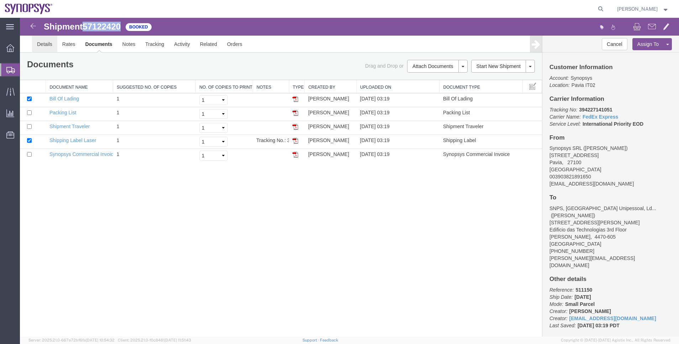
click at [44, 53] on link "Details" at bounding box center [44, 44] width 25 height 17
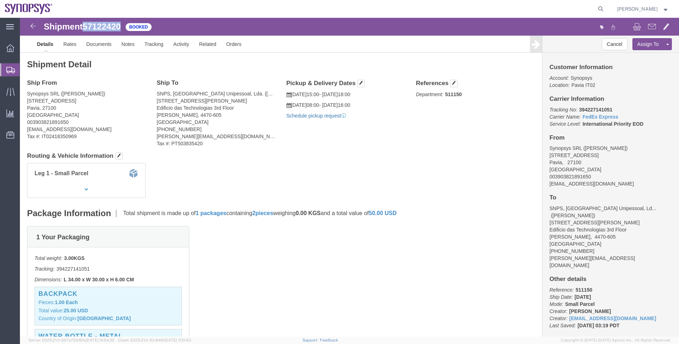
click link "Schedule pickup request"
click at [0, 0] on span "Shipment Manager" at bounding box center [0, 0] width 0 height 0
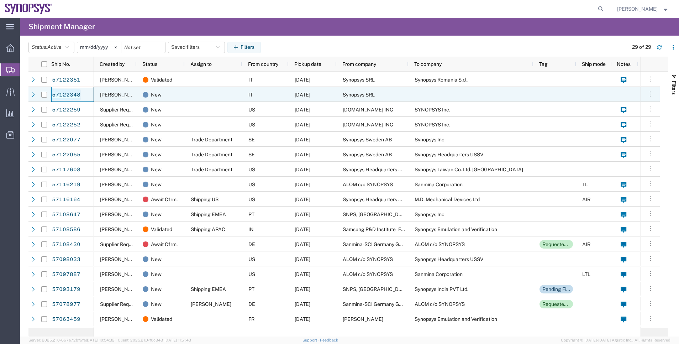
click at [74, 99] on link "57122348" at bounding box center [66, 94] width 29 height 11
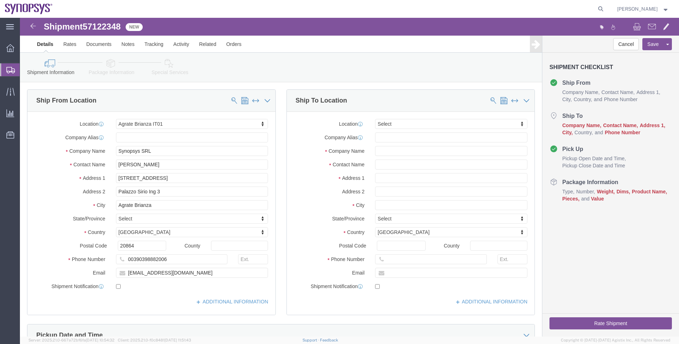
select select "63137"
select select
click link "Package Information"
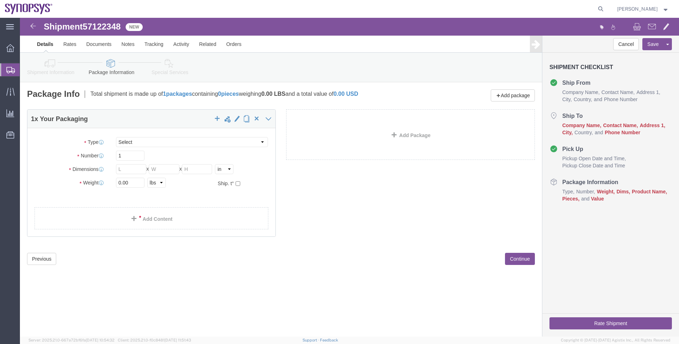
click icon
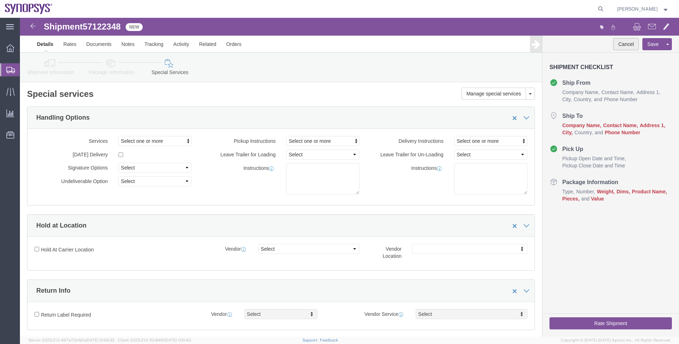
click button "Cancel"
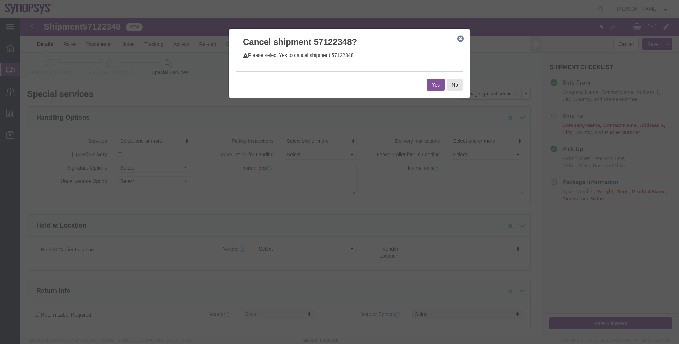
click div "Yes No"
click button "Yes"
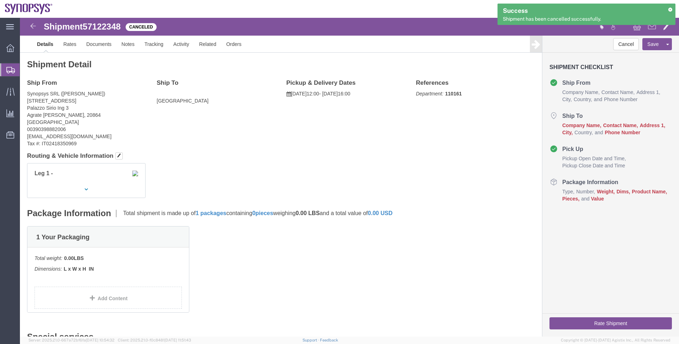
click at [0, 0] on span "Shipment Manager" at bounding box center [0, 0] width 0 height 0
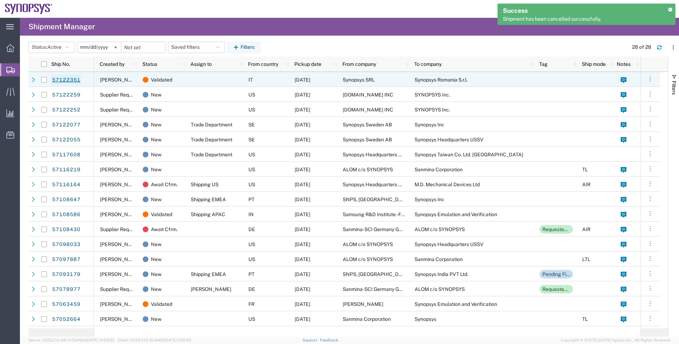
click at [80, 84] on link "57122351" at bounding box center [66, 79] width 29 height 11
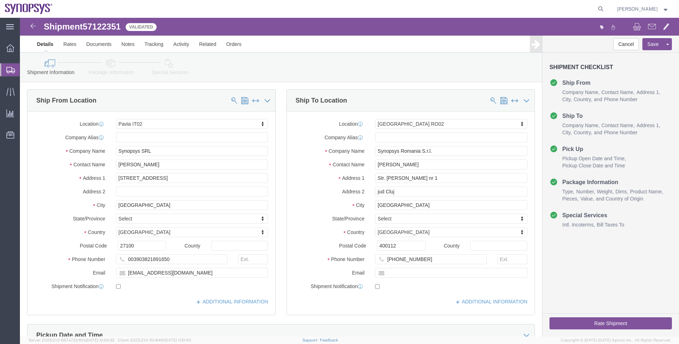
select select "63138"
select select "63154"
click icon
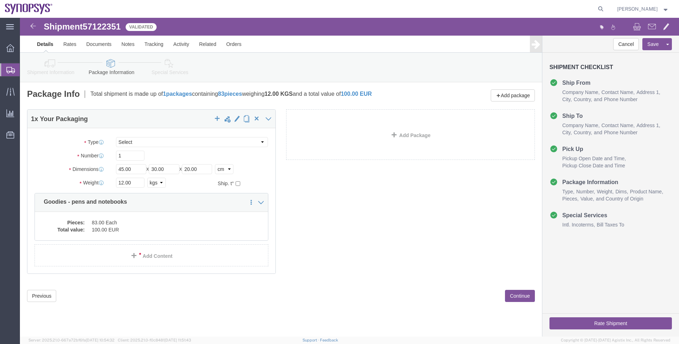
click div "Shipment Information Package Information Special Services"
click link "Shipment Information"
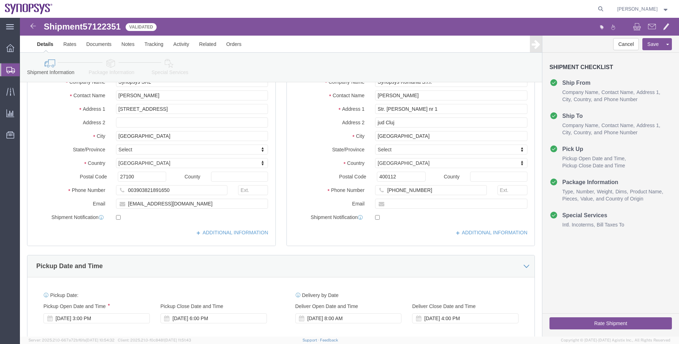
scroll to position [107, 0]
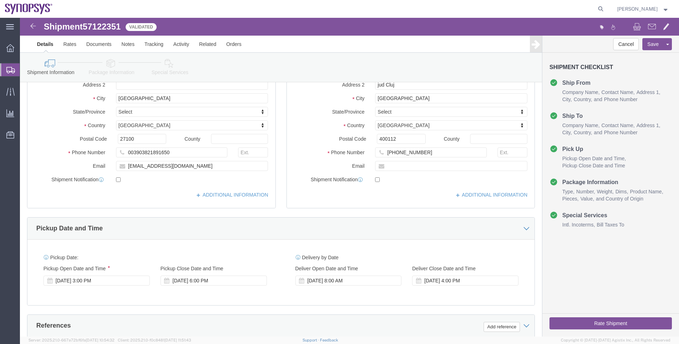
click icon
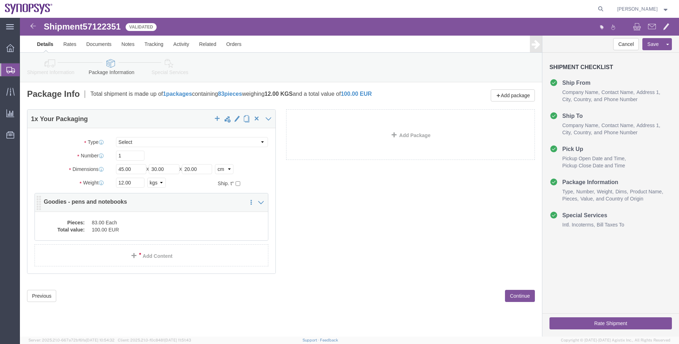
click div "Pieces: 83.00 Each Total value: 100.00 EUR"
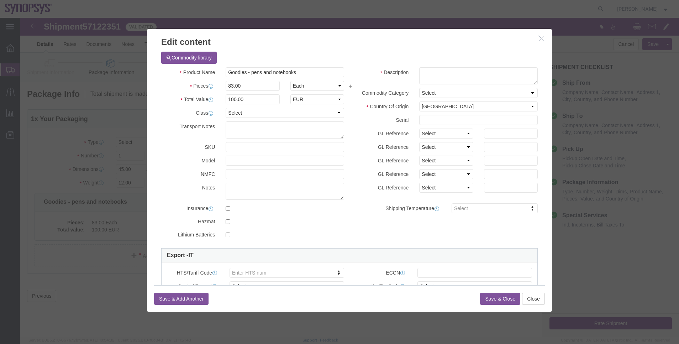
click icon "button"
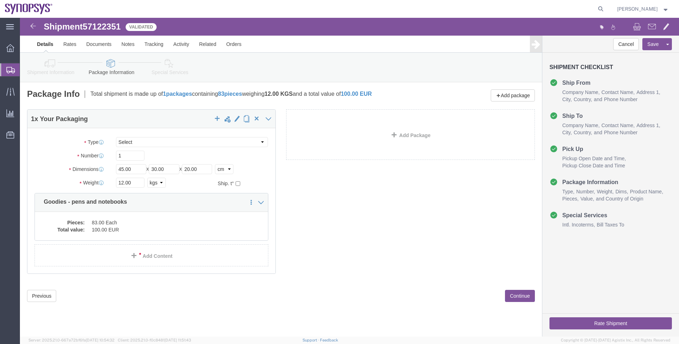
click link "Shipment Information"
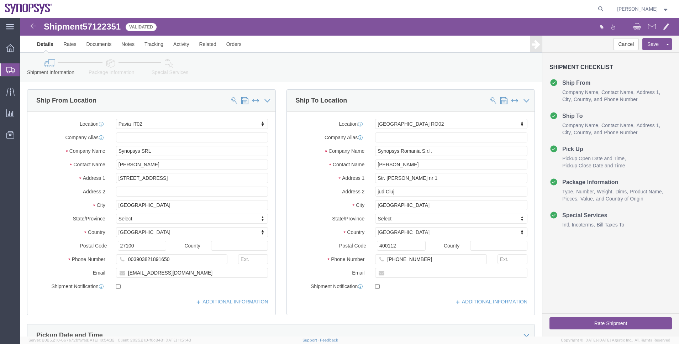
click link "Special Services"
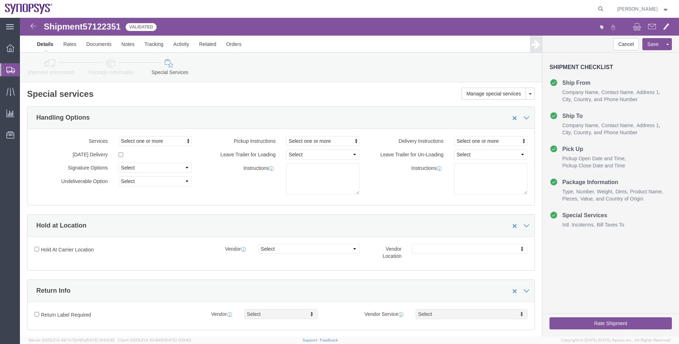
click link "Shipment Information"
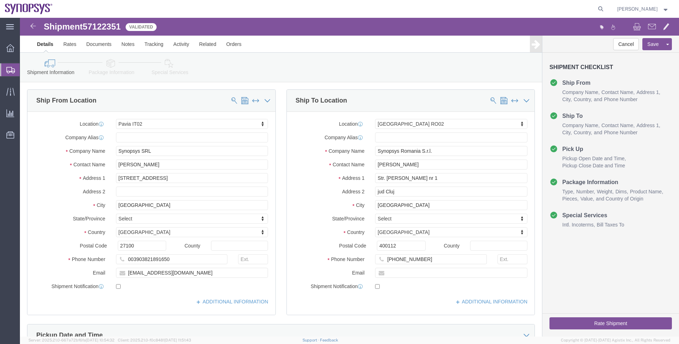
click link "Package Information"
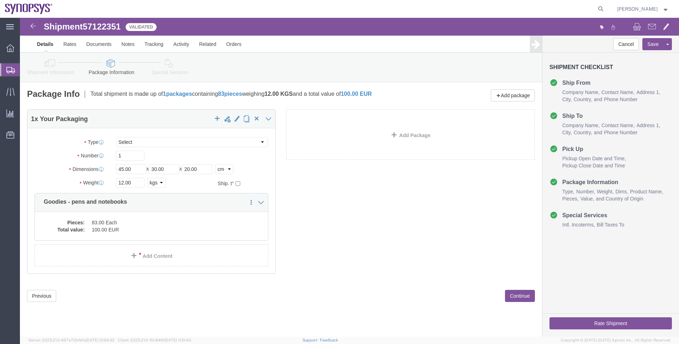
click icon
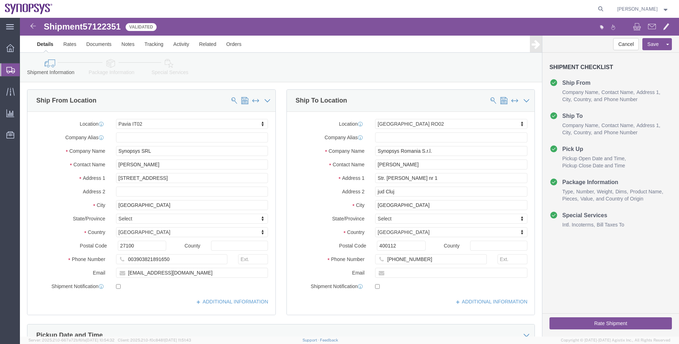
click icon
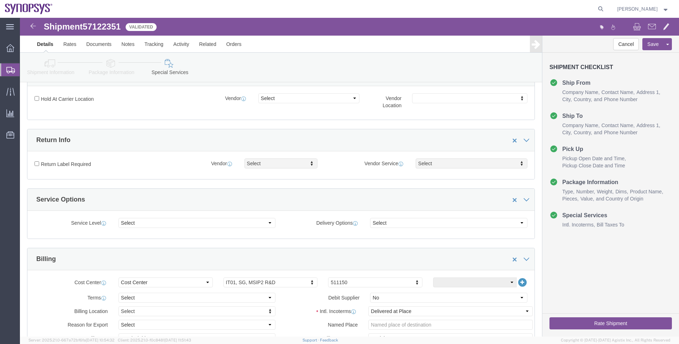
scroll to position [267, 0]
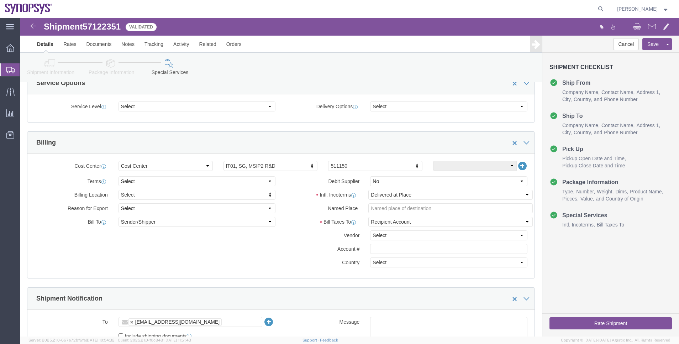
click button "Rate Shipment"
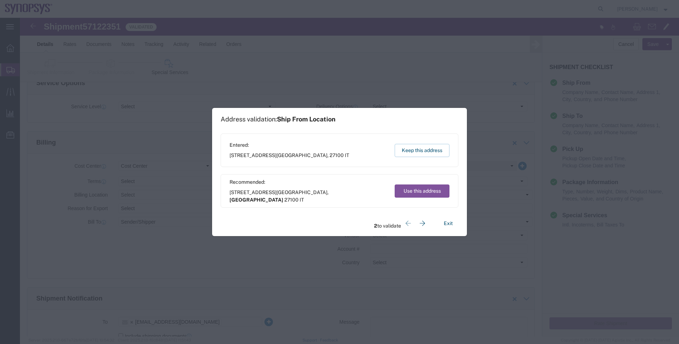
click at [418, 201] on div "Recommended: Viale Indipendenza 11 Pavia , Lombardia 27100 IT Use this address" at bounding box center [340, 190] width 238 height 33
click at [421, 194] on button "Use this address" at bounding box center [422, 190] width 55 height 13
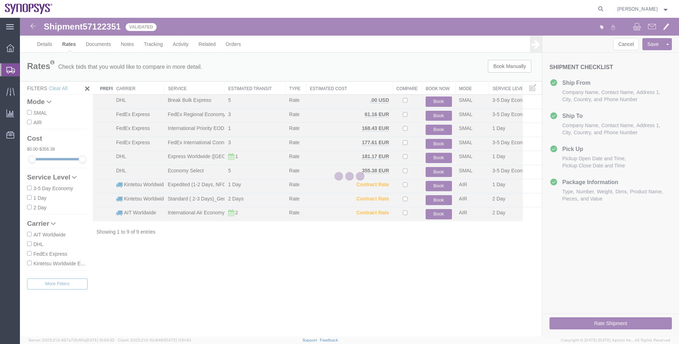
scroll to position [0, 0]
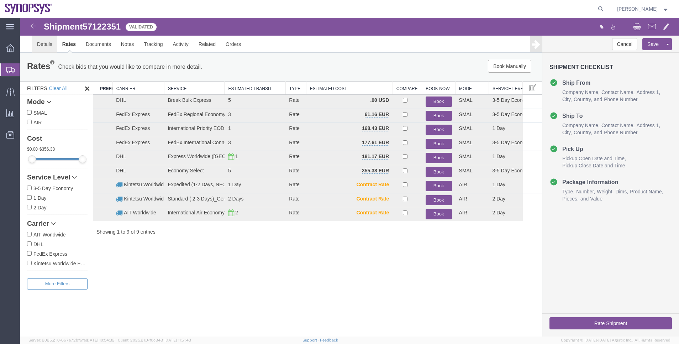
click at [47, 45] on link "Details" at bounding box center [44, 44] width 25 height 17
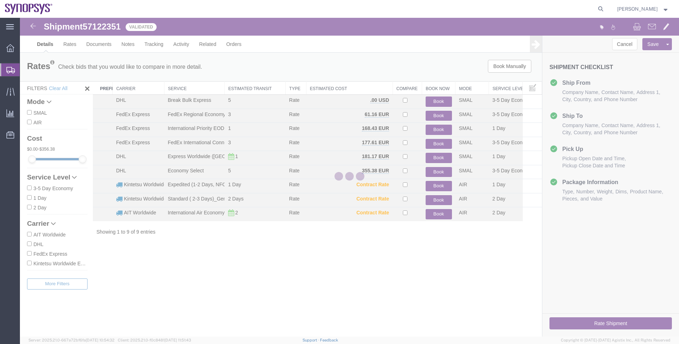
select select "63138"
select select "63154"
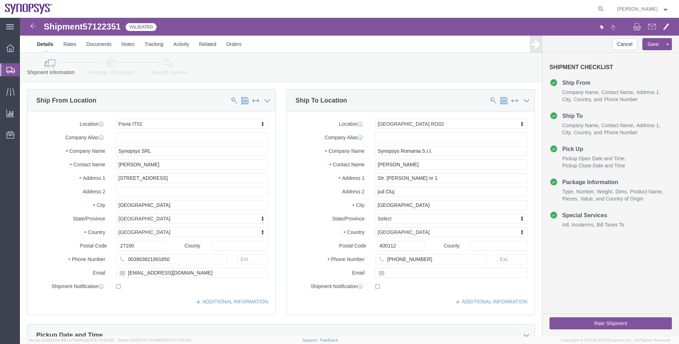
click link "Package Information"
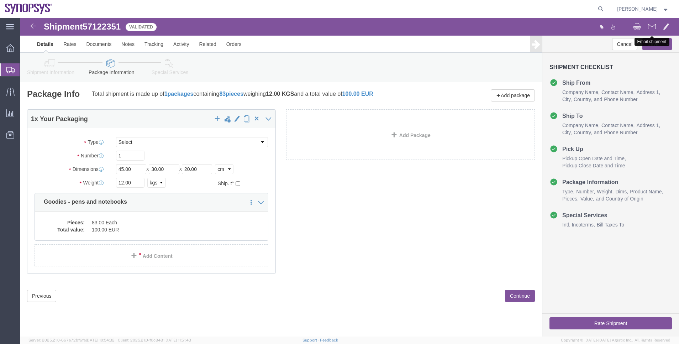
click span
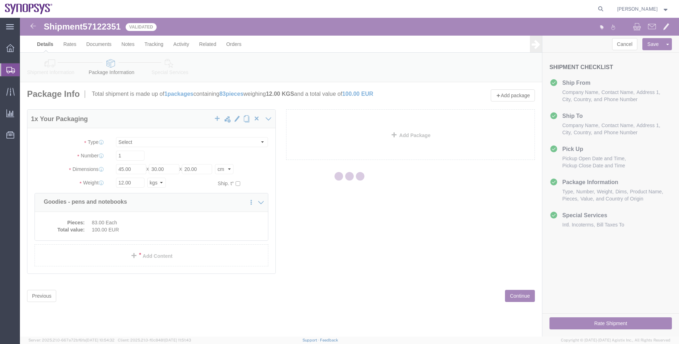
checkbox input "true"
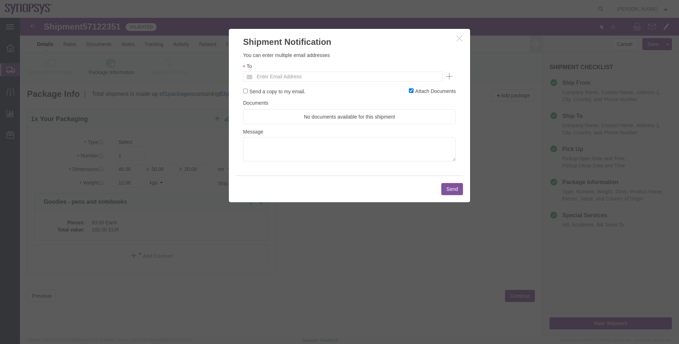
click div "To Enter Email Address"
click input "text"
type input "rvarela@synopsys.com"
click button "Send"
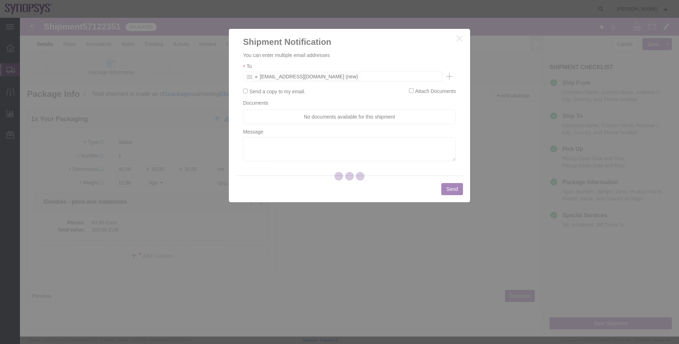
checkbox input "false"
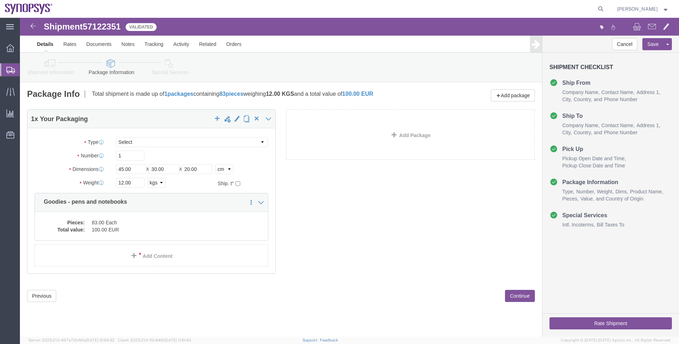
click at [0, 0] on span "Shipment Manager" at bounding box center [0, 0] width 0 height 0
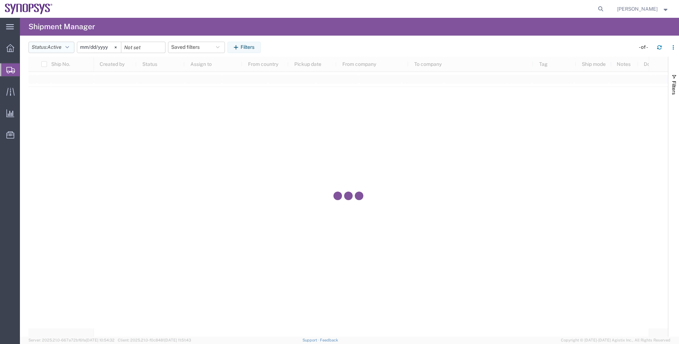
click at [52, 43] on button "Status: Active" at bounding box center [51, 47] width 46 height 11
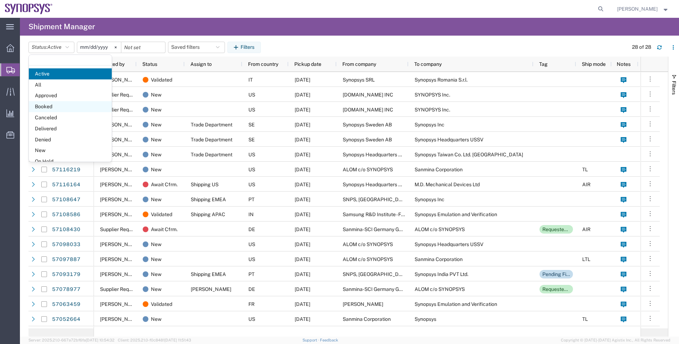
click at [70, 101] on span "Booked" at bounding box center [70, 106] width 83 height 11
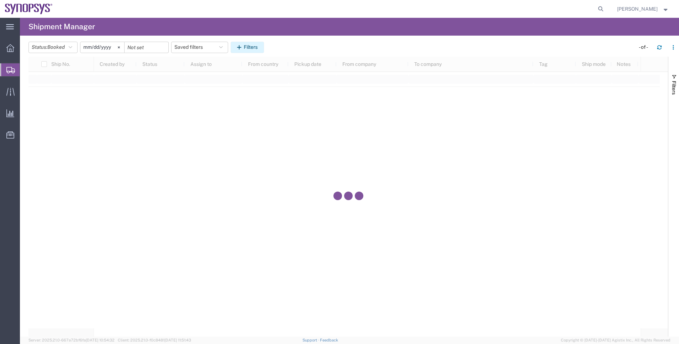
click at [250, 46] on button "Filters" at bounding box center [247, 47] width 33 height 11
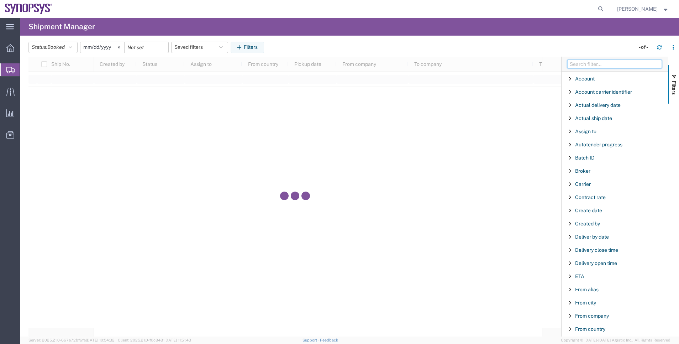
click at [577, 62] on input "Filter Columns Input" at bounding box center [614, 64] width 95 height 9
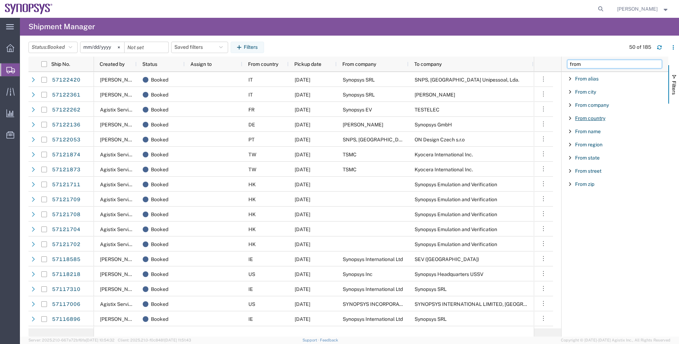
type input "from"
click at [591, 116] on span "From country" at bounding box center [590, 118] width 30 height 6
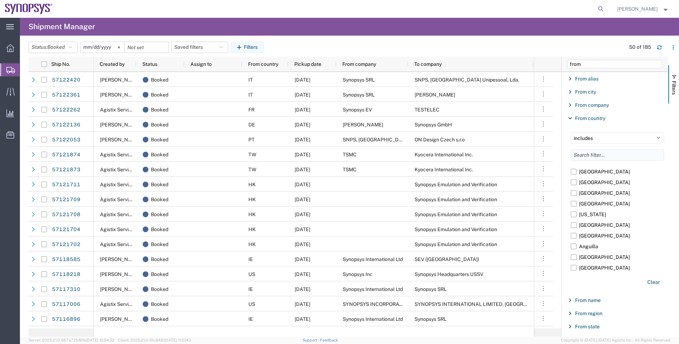
click at [589, 158] on input "Filter List 9 Filters" at bounding box center [617, 154] width 93 height 11
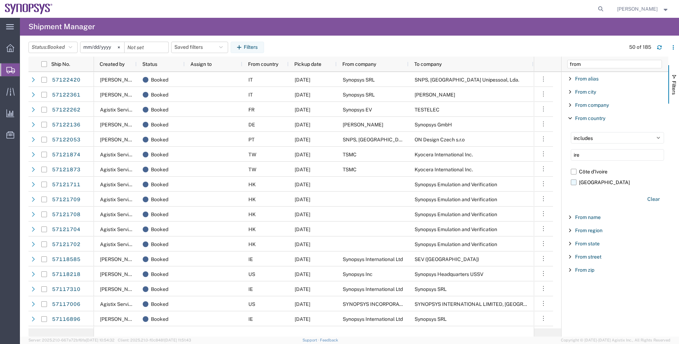
type input "ire"
click at [590, 187] on label "[GEOGRAPHIC_DATA]" at bounding box center [617, 182] width 93 height 11
click at [0, 0] on input "[GEOGRAPHIC_DATA]" at bounding box center [0, 0] width 0 height 0
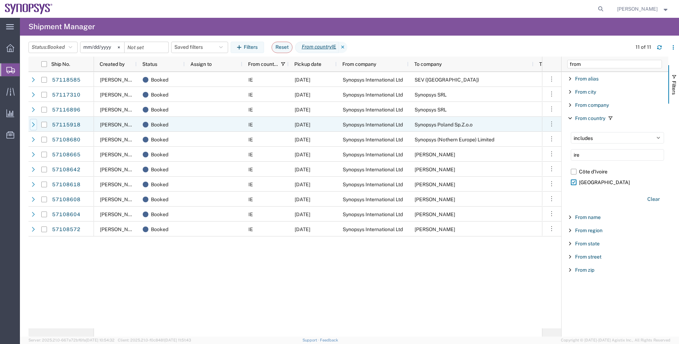
click at [35, 128] on div at bounding box center [33, 124] width 7 height 11
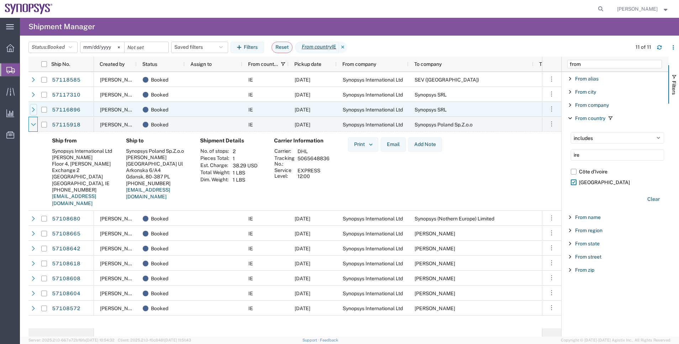
click at [32, 109] on icon at bounding box center [33, 109] width 5 height 5
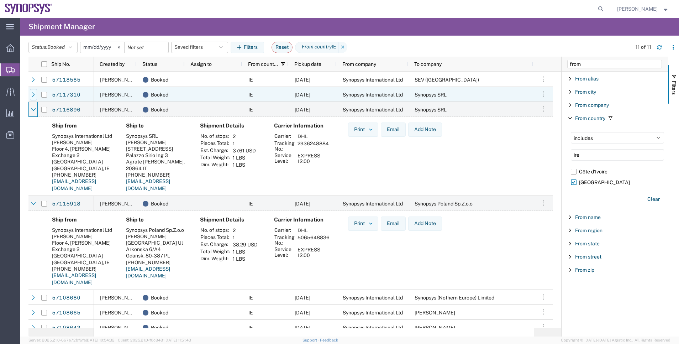
click at [33, 98] on div at bounding box center [33, 94] width 7 height 11
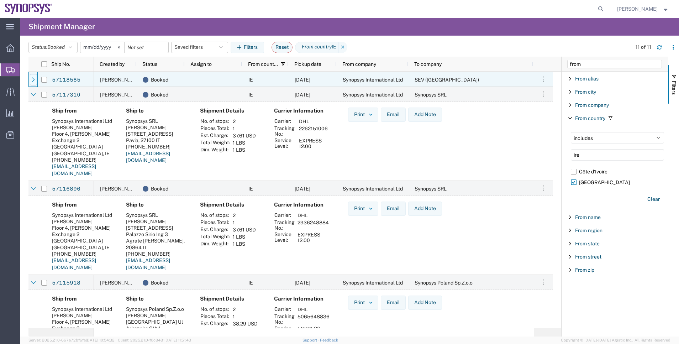
click at [34, 78] on icon at bounding box center [33, 79] width 5 height 5
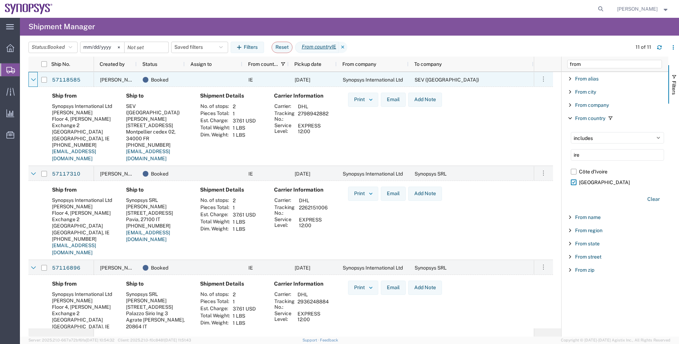
click at [34, 78] on icon at bounding box center [33, 79] width 5 height 5
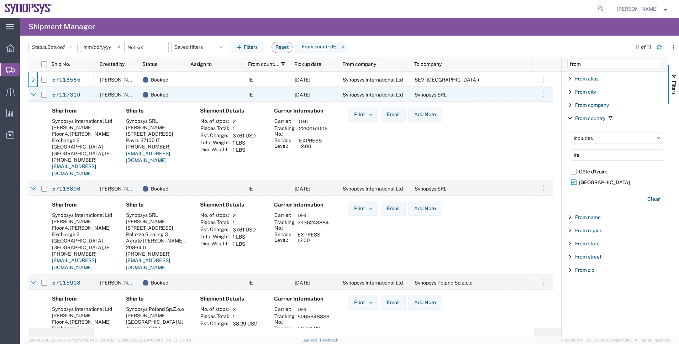
click at [35, 96] on icon at bounding box center [33, 94] width 5 height 5
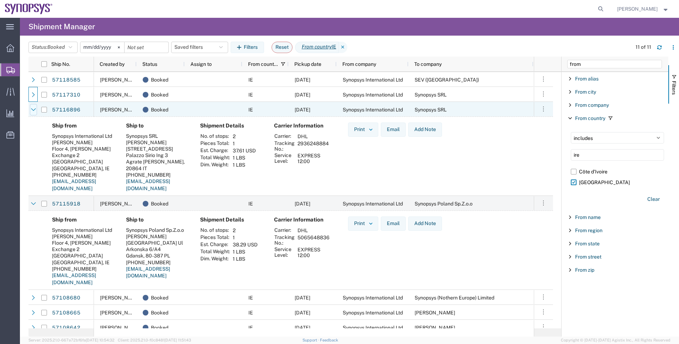
click at [33, 112] on div at bounding box center [33, 109] width 7 height 11
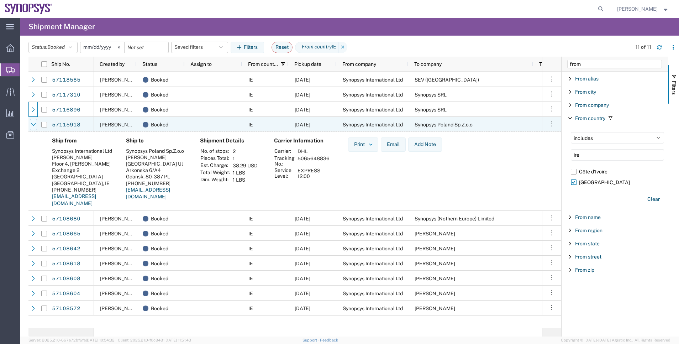
click at [30, 125] on div at bounding box center [33, 124] width 7 height 11
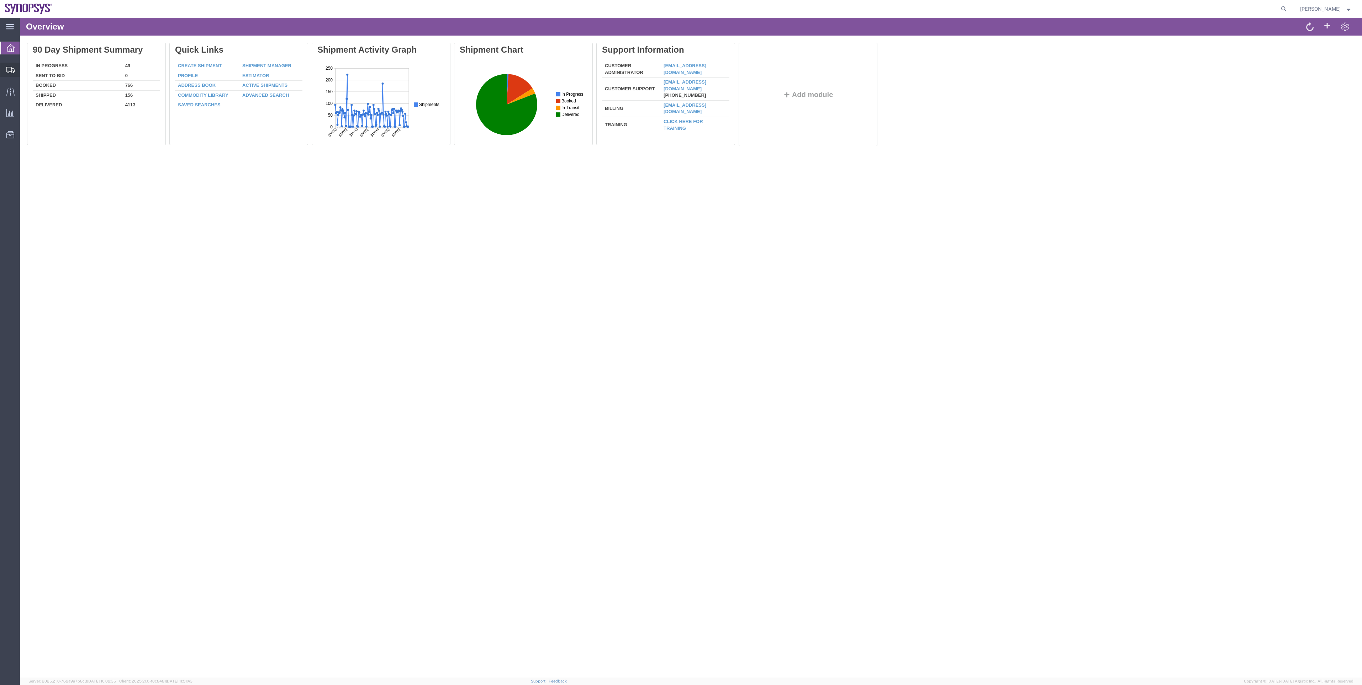
click at [0, 0] on span "Shipment Manager" at bounding box center [0, 0] width 0 height 0
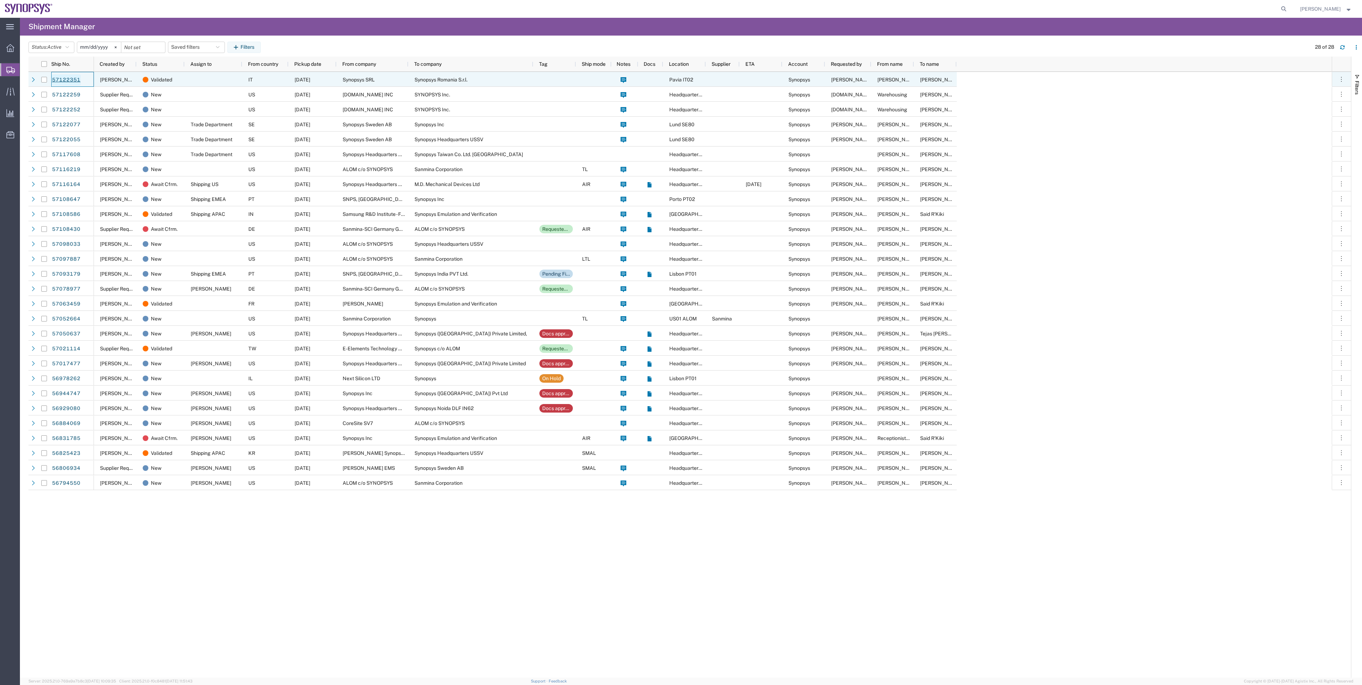
click at [63, 78] on link "57122351" at bounding box center [66, 79] width 29 height 11
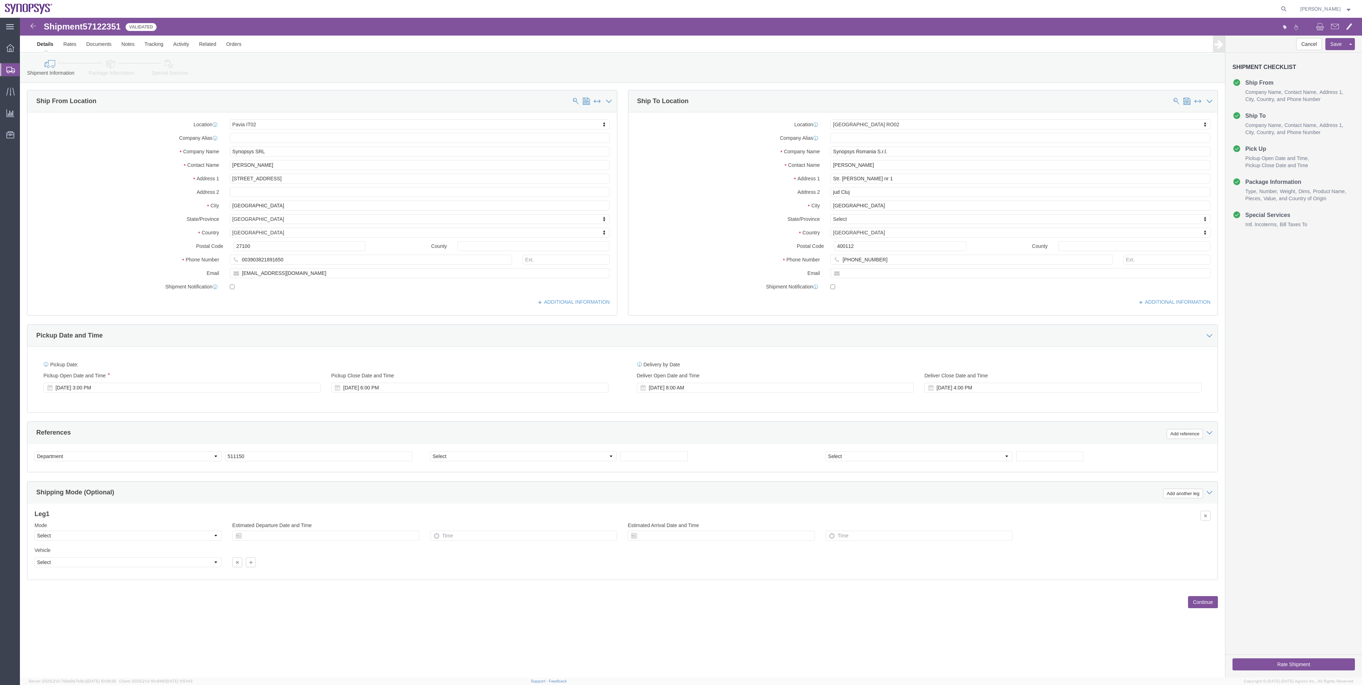
select select "63138"
select select "63154"
click icon
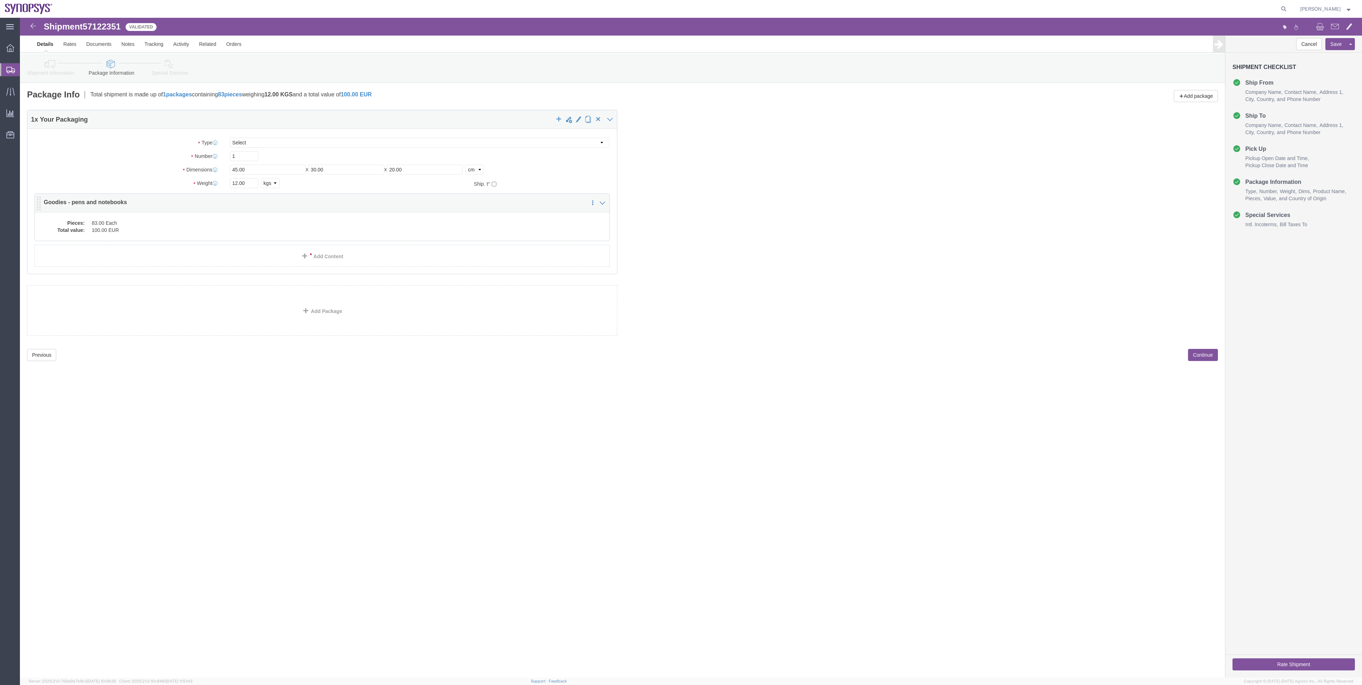
click div "Pieces: 83.00 Each Total value: 100.00 EUR"
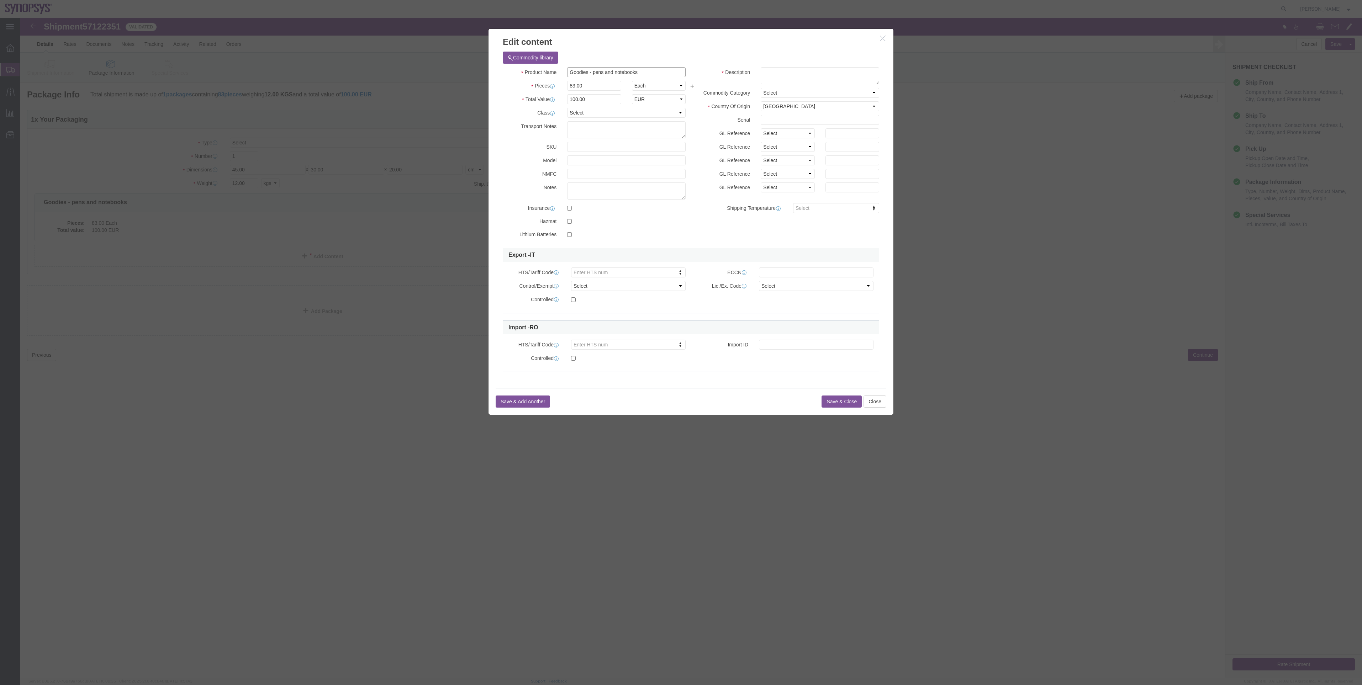
drag, startPoint x: 594, startPoint y: 54, endPoint x: 540, endPoint y: 56, distance: 53.8
click div "Product Name Goodies - pens and notebooks"
type input "notebooks"
click div "Product Name notebooks Pieces 83.00 Select Bag Barrels 100Board Feet Bottle Box…"
drag, startPoint x: 572, startPoint y: 65, endPoint x: 543, endPoint y: 68, distance: 29.7
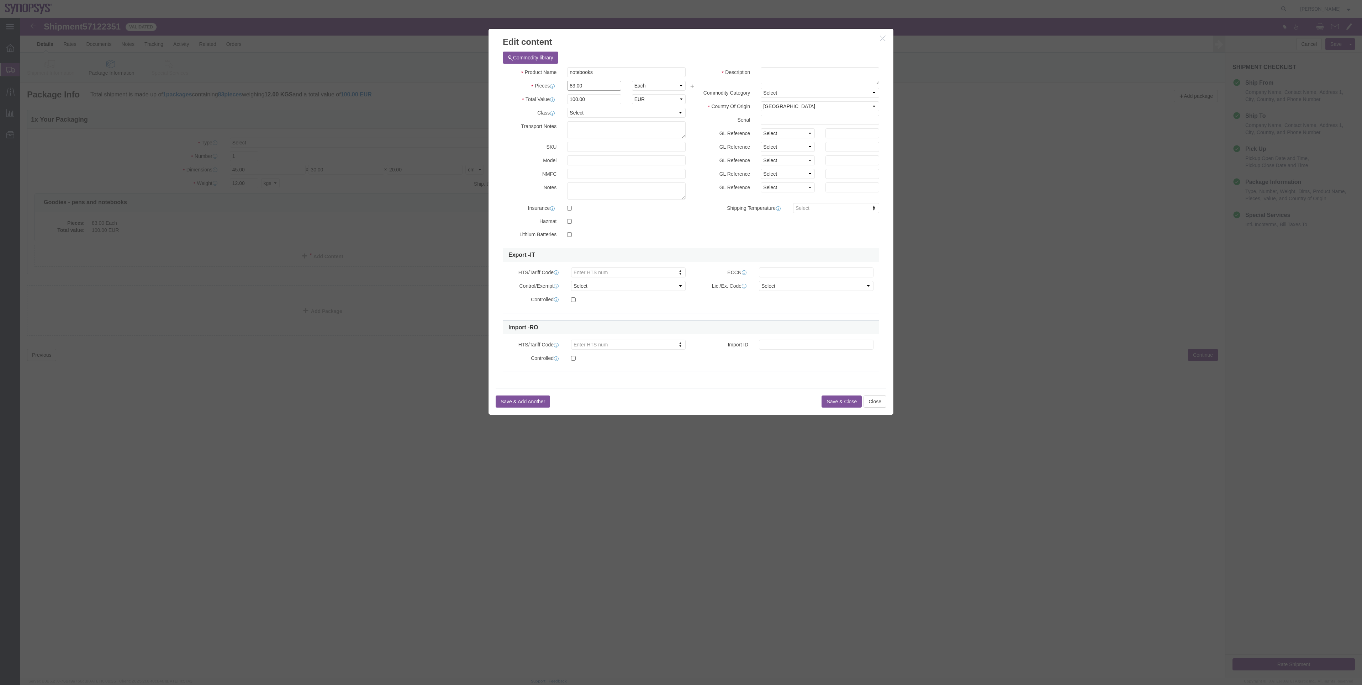
click div "83.00"
type input "40"
click div "Commodity library"
drag, startPoint x: 574, startPoint y: 81, endPoint x: 537, endPoint y: 83, distance: 37.4
click div "Total Value 48.19 Select ADP AED AFN ALL AMD AOA ARS ATS AUD AWG AZN BAM BBD BD…"
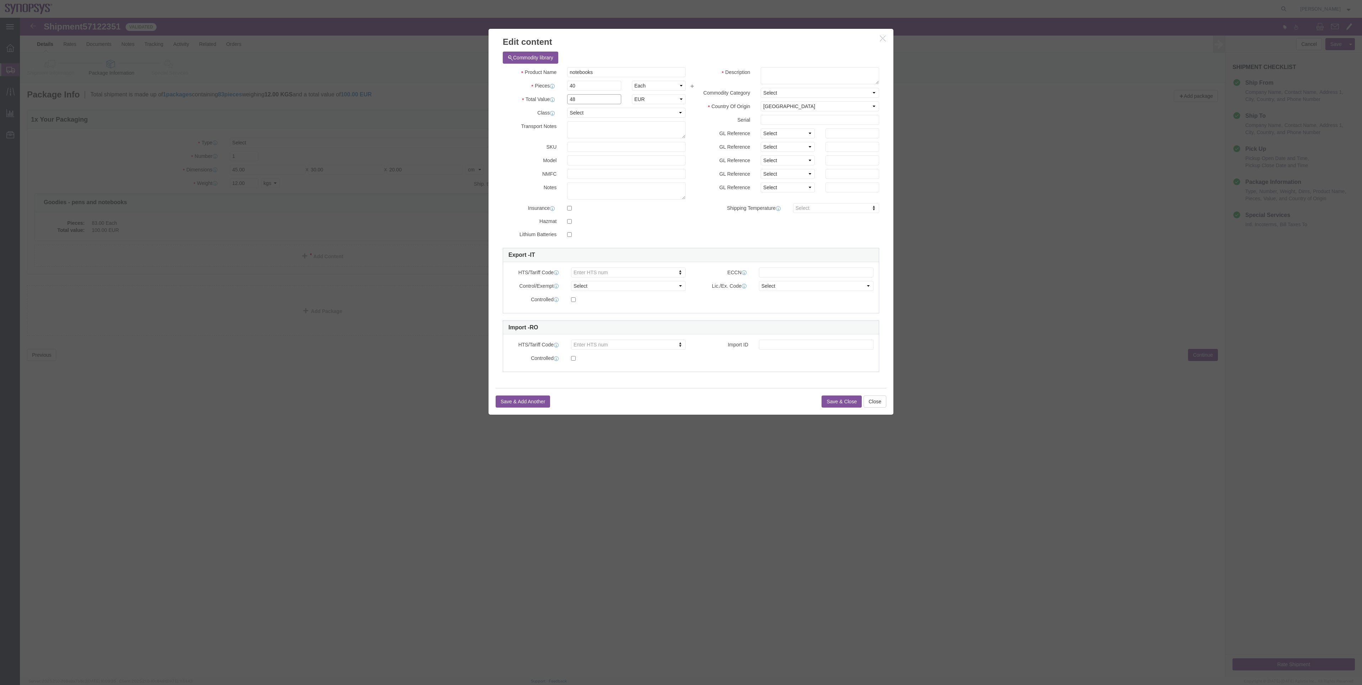
type input "48"
click div "NMFC"
click button "Save & Close"
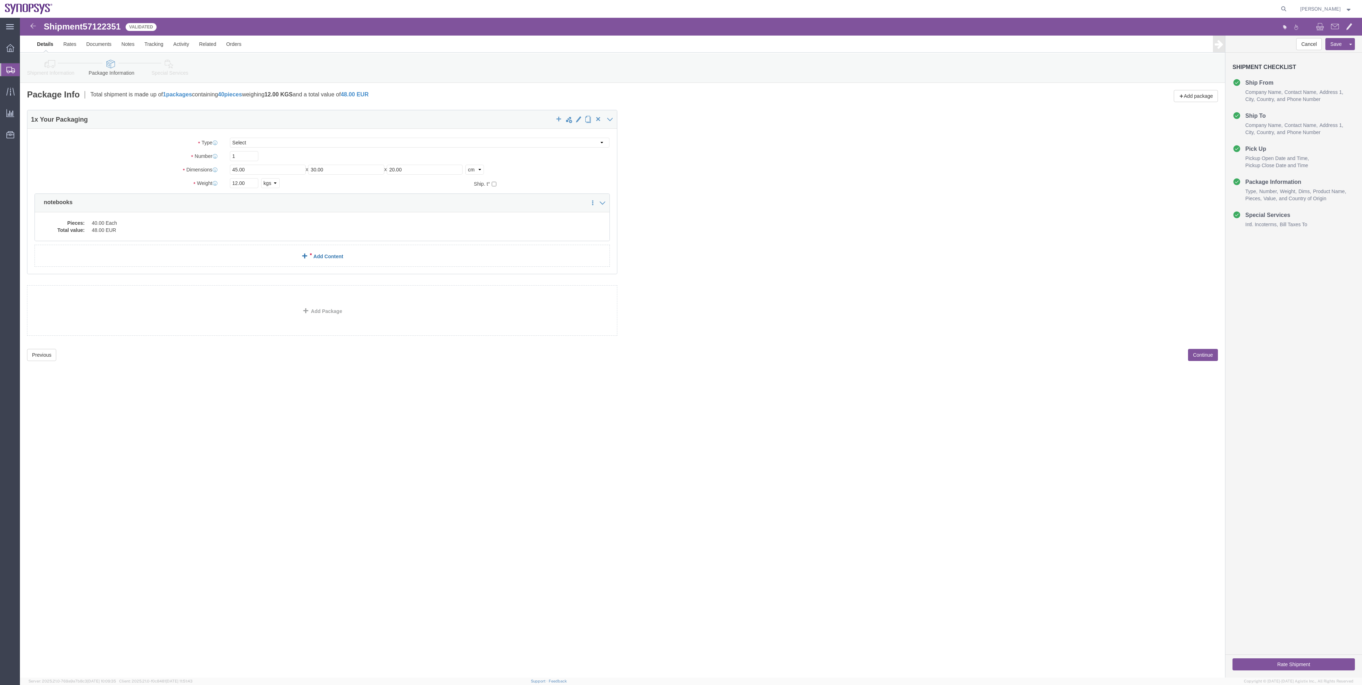
click link "Add Content"
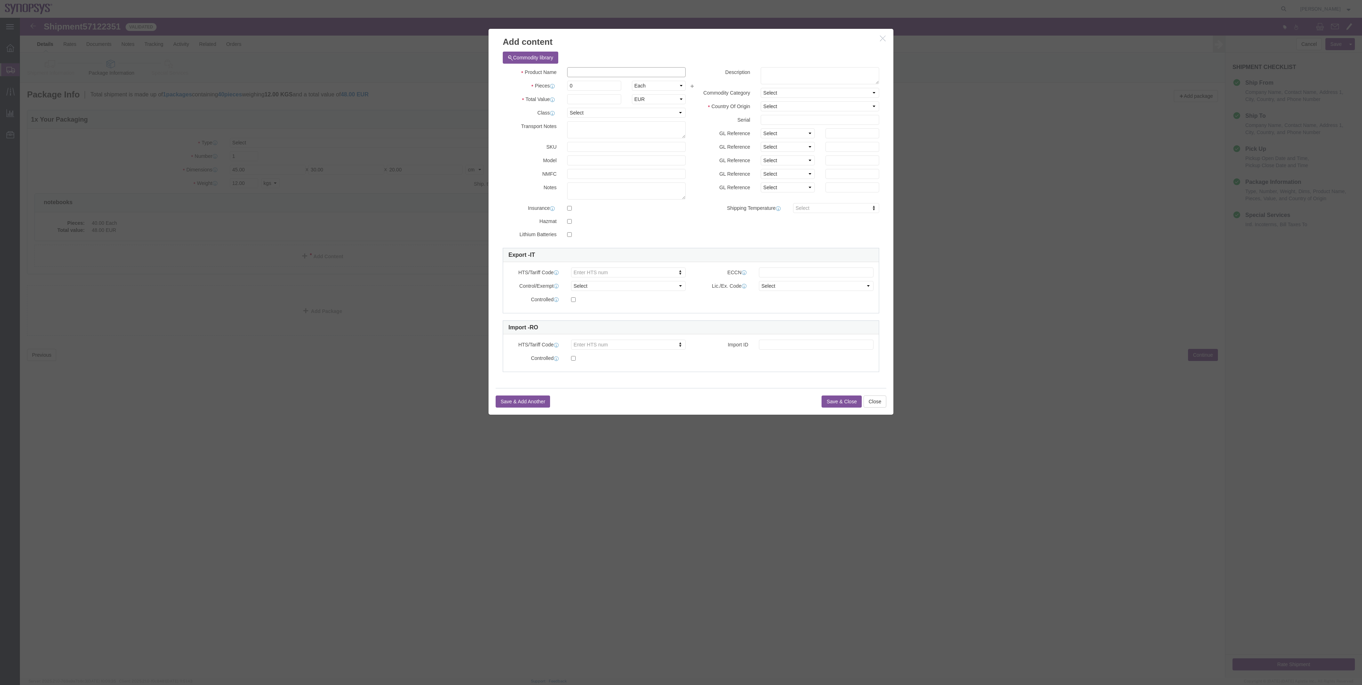
click input "text"
paste input "pens"
type input "pens"
click span "Sku:"
select select "USD"
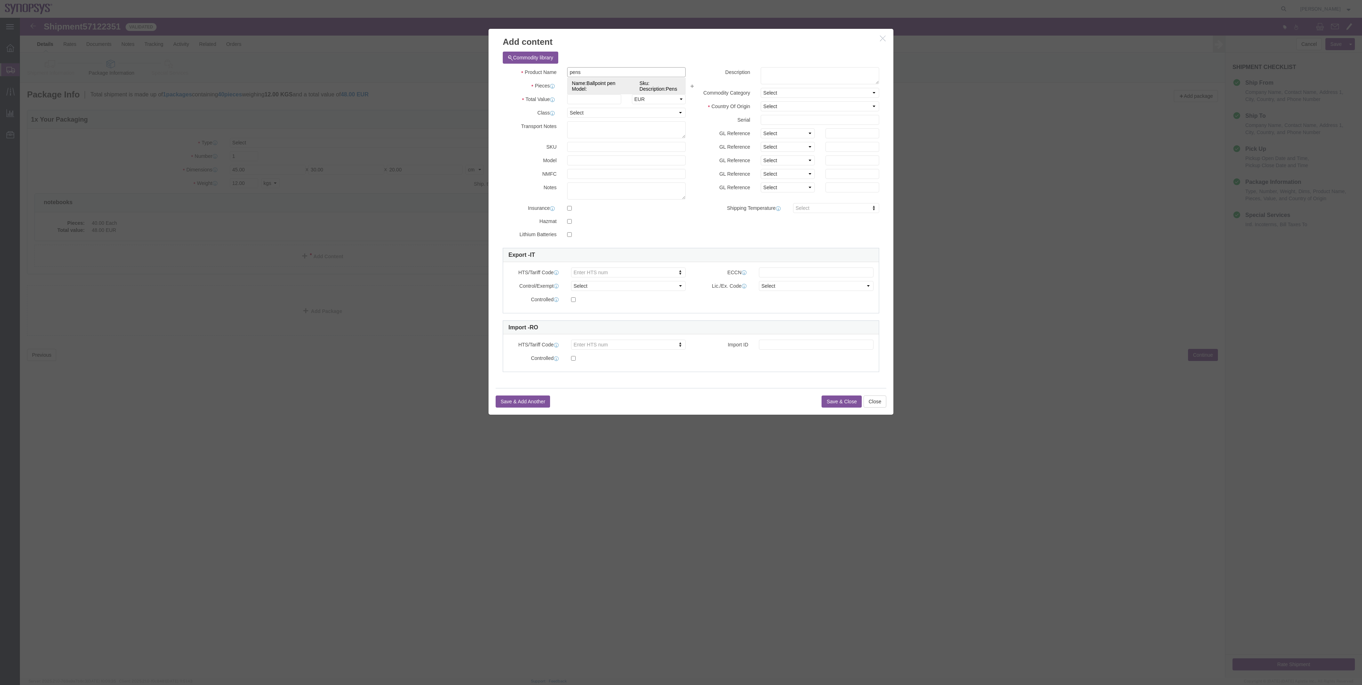
select select "50"
type input "9608.10.0000"
type input "EAR99"
select select "BIS"
checkbox input "false"
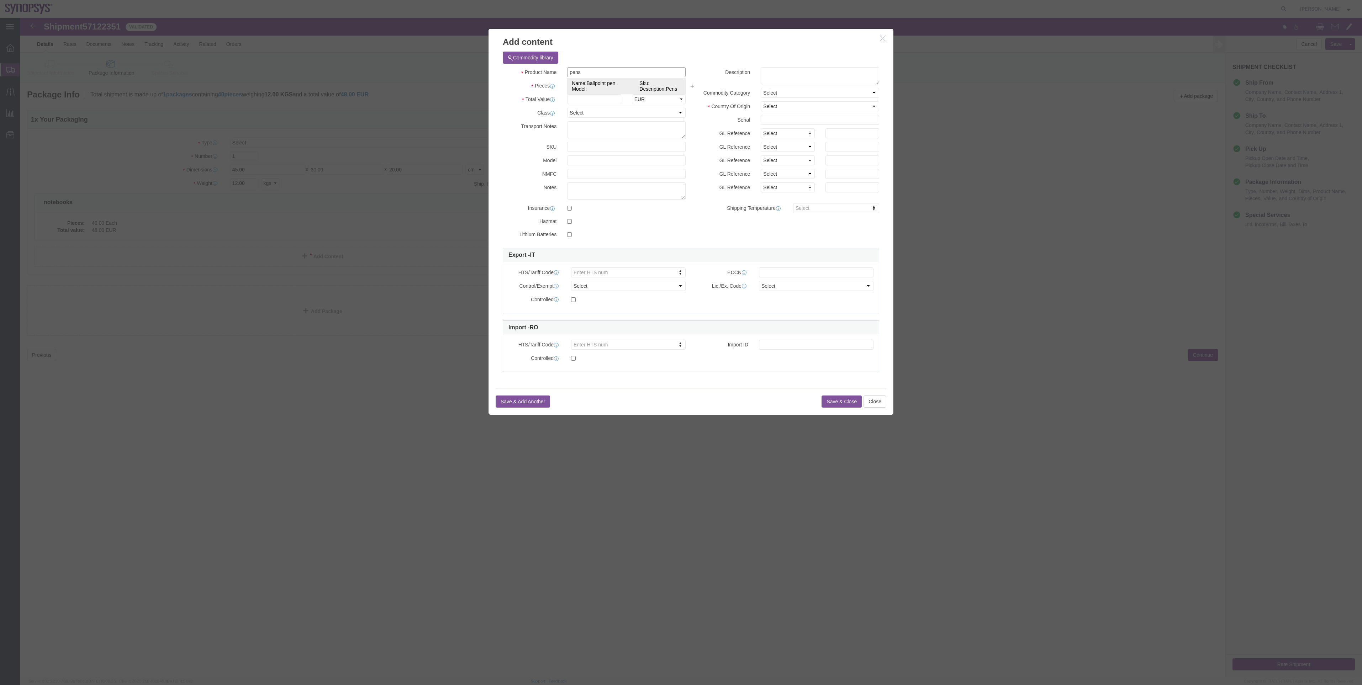
type input "Ballpoint pen"
type textarea "Pens"
select select "NLR"
type input "Ballpoint pen"
click input "text"
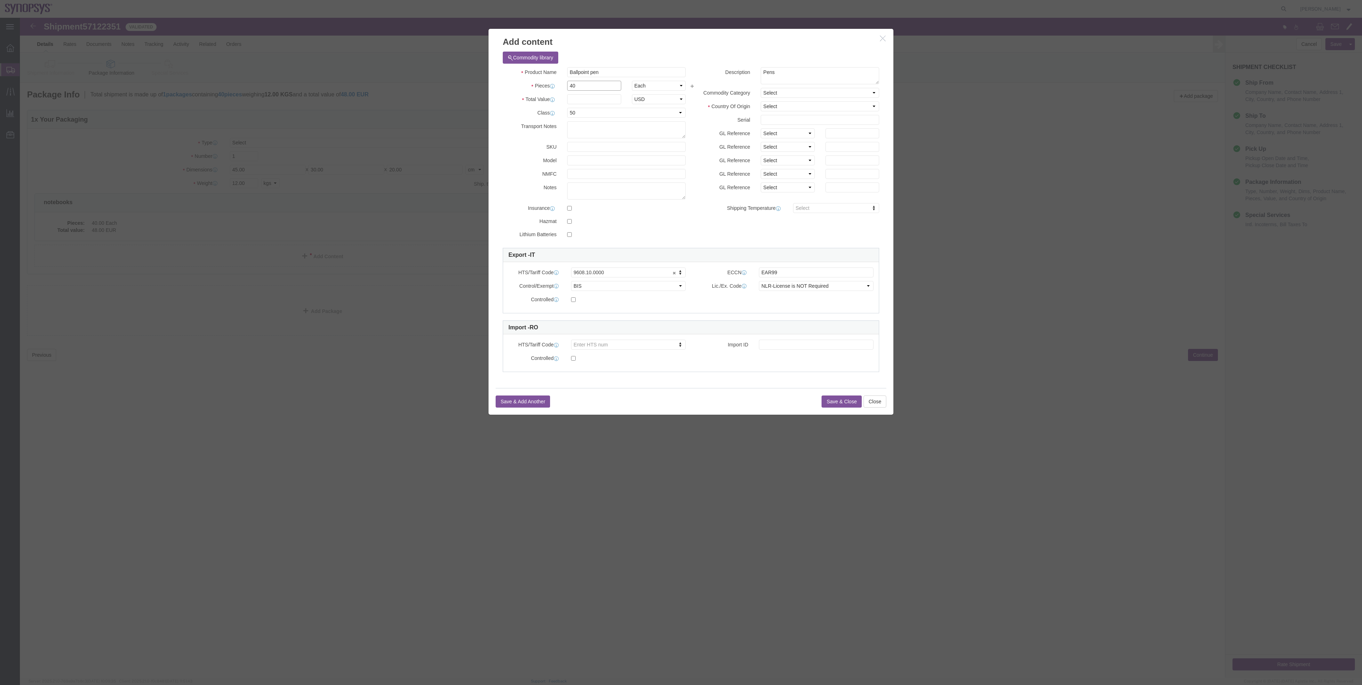
type input "40"
click input "text"
click select "Select ADP AED AFN ALL AMD AOA ARS ATS AUD AWG AZN BAM BBD BDT BGL BGN BHD BIF …"
select select "EUR"
click select "Select ADP AED AFN ALL AMD AOA ARS ATS AUD AWG AZN BAM BBD BDT BGL BGN BHD BIF …"
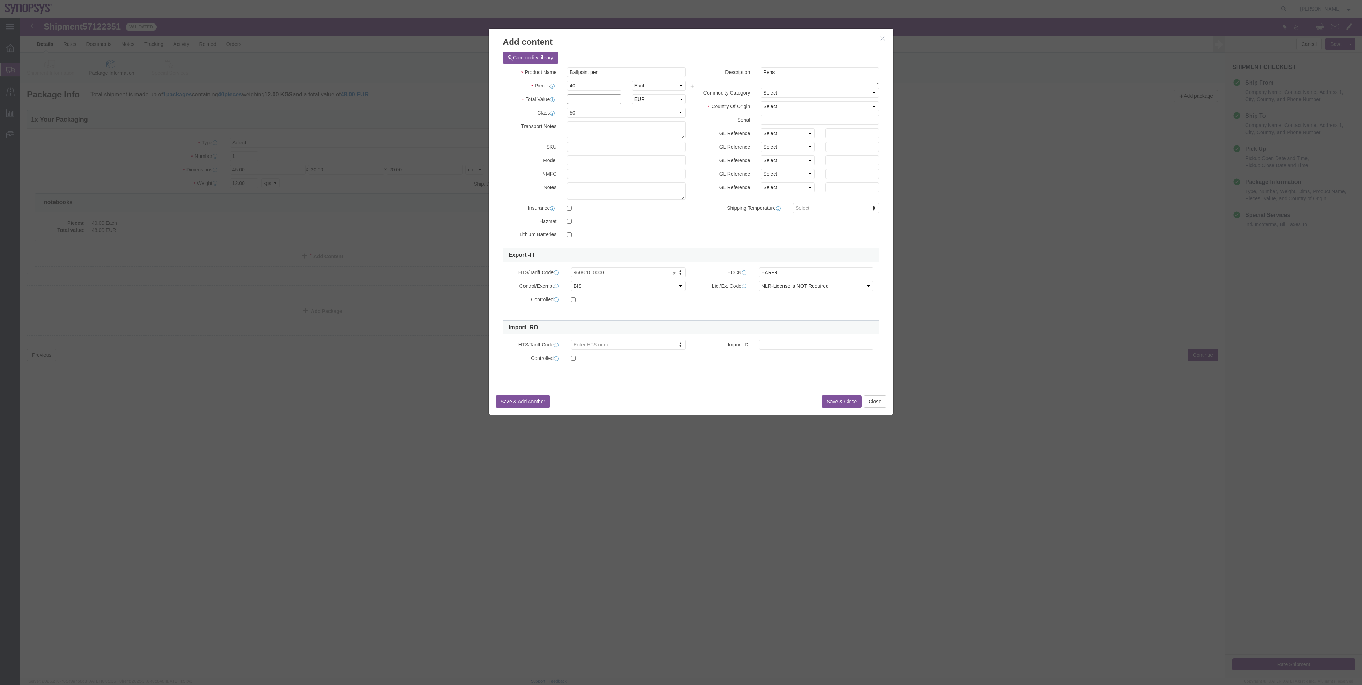
click input "text"
type input "16"
click select "Select Afghanistan Åland Islands Albania Algeria American Samoa Andorra Angola …"
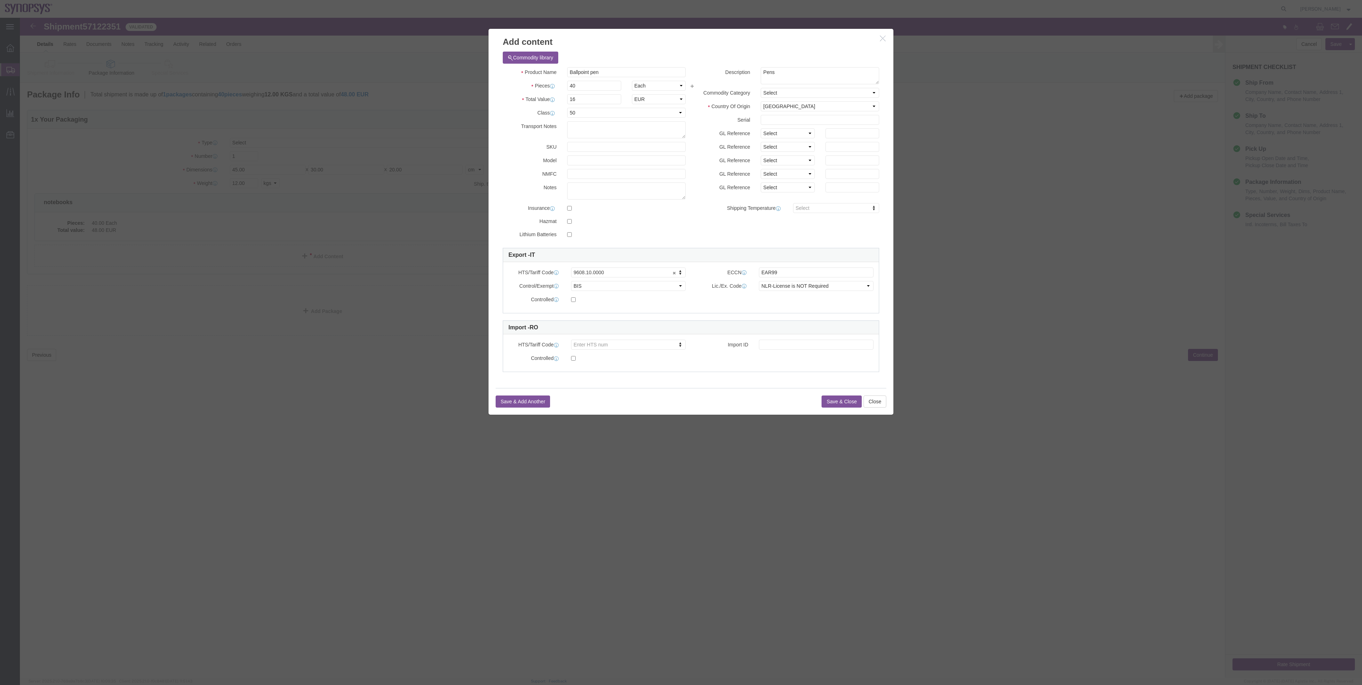
click div "Description Pens Commodity Category Select Country Of Origin Select Afghanistan…"
click select "Select Afghanistan Åland Islands Albania Algeria American Samoa Andorra Angola …"
select select "PT"
click select "Select Afghanistan Åland Islands Albania Algeria American Samoa Andorra Angola …"
click button "Save & Close"
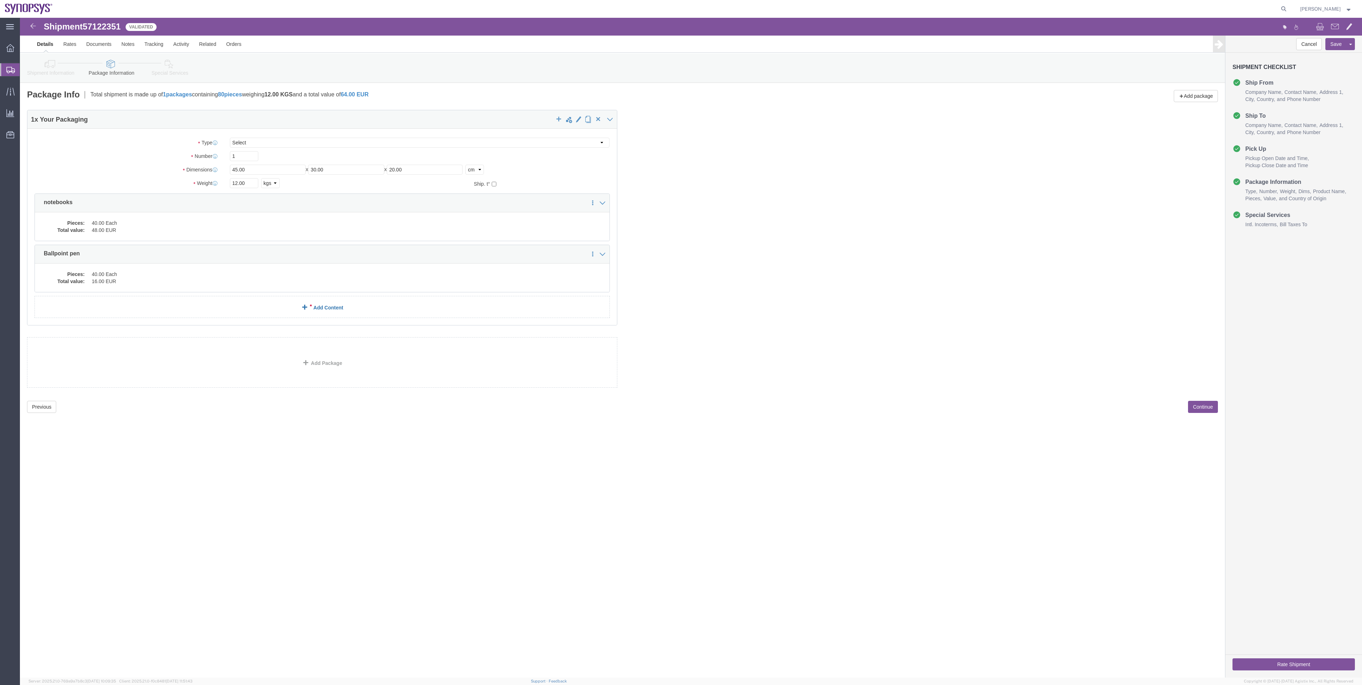
click link "Add Content"
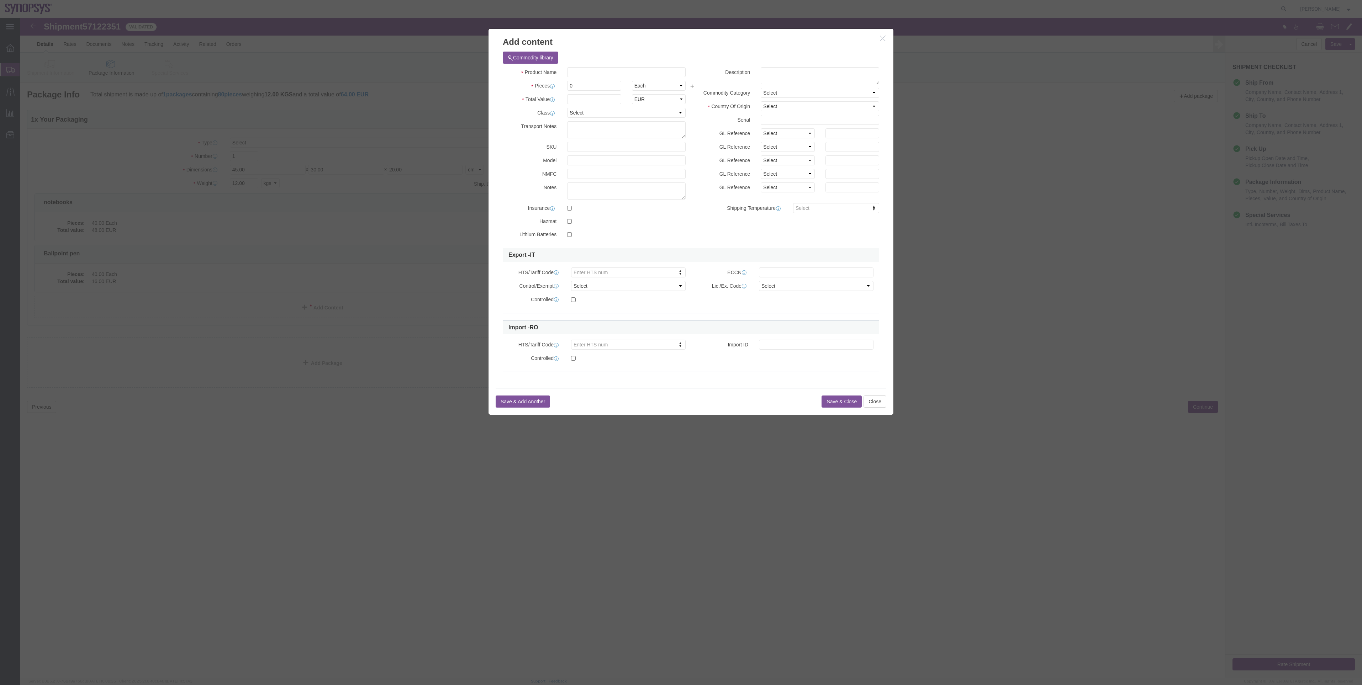
click button "button"
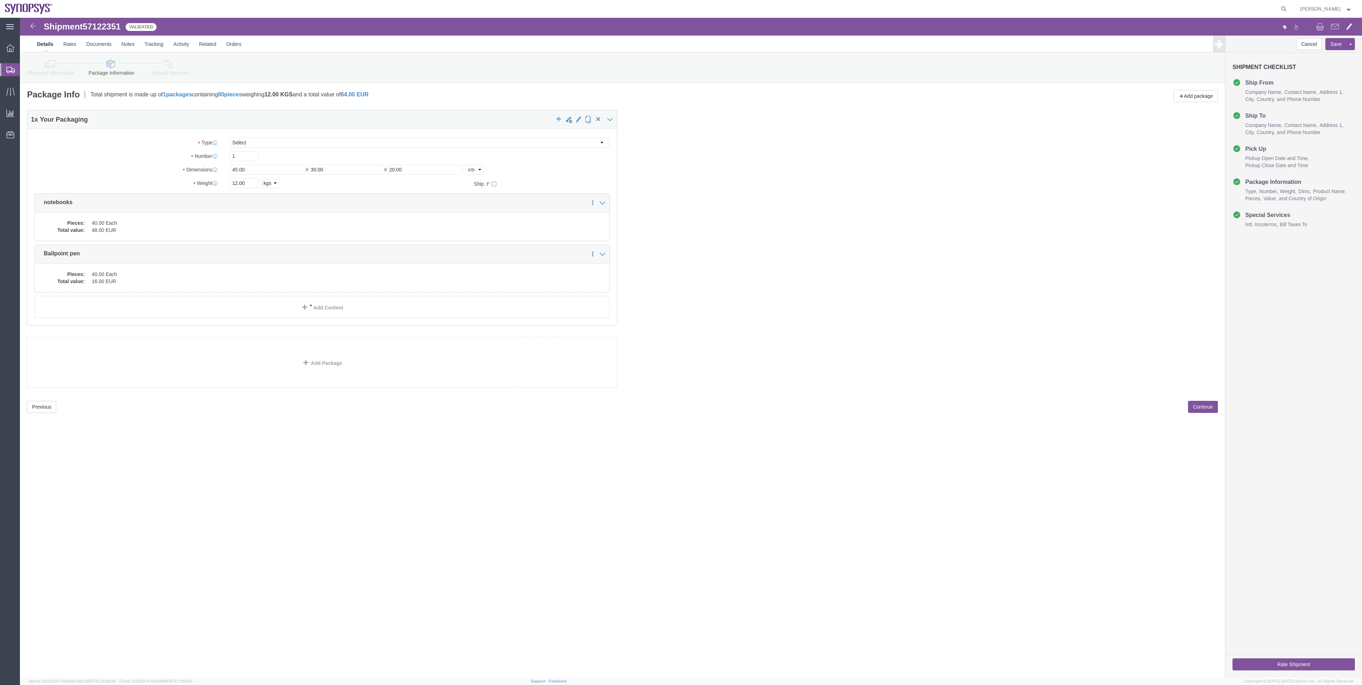
click at [0, 0] on span "Shipment Manager" at bounding box center [0, 0] width 0 height 0
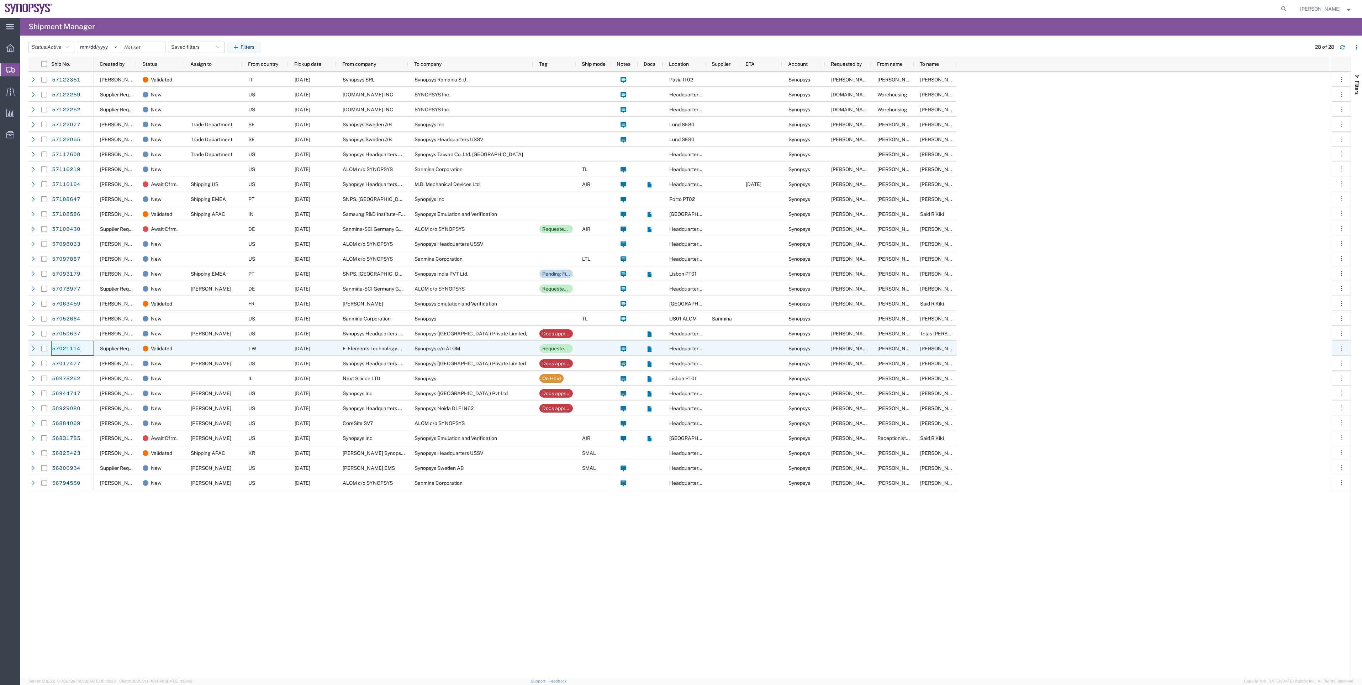
click at [75, 350] on link "57021114" at bounding box center [66, 348] width 29 height 11
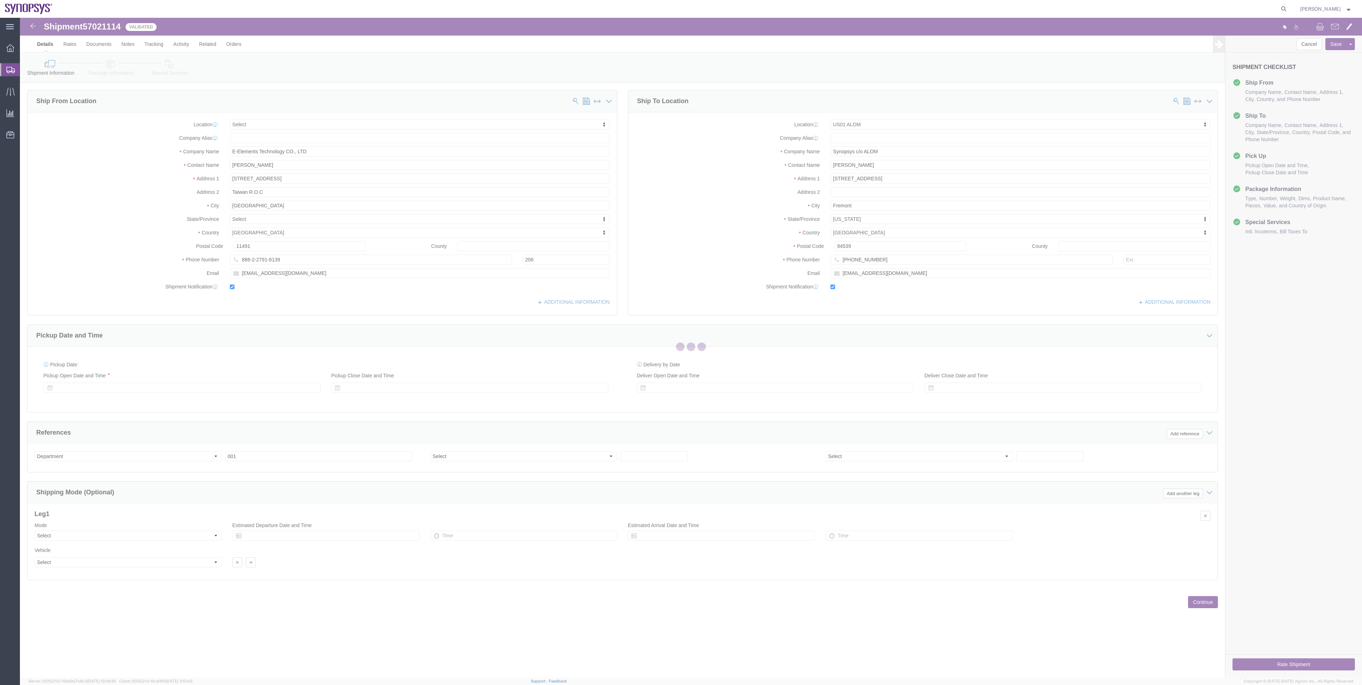
click at [107, 29] on div at bounding box center [691, 348] width 1342 height 660
select select
select select "65511"
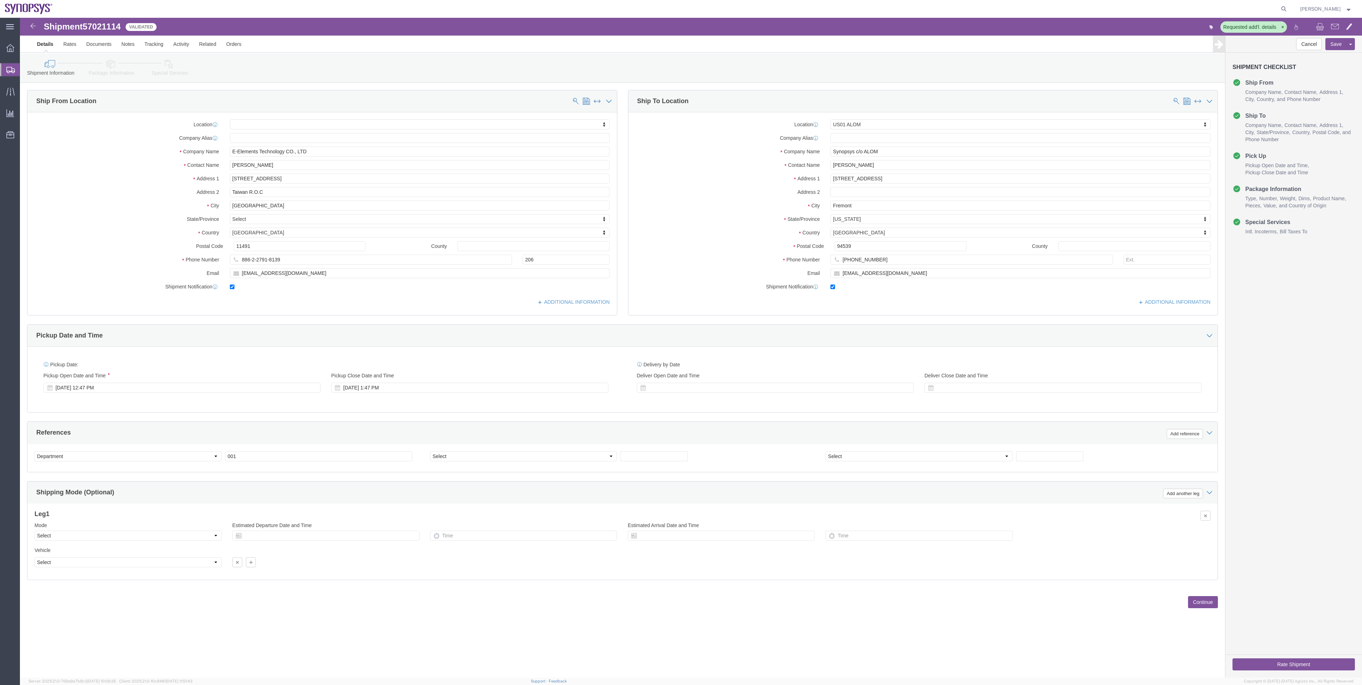
click span "57021114"
copy span "57021114"
click button "Cancel"
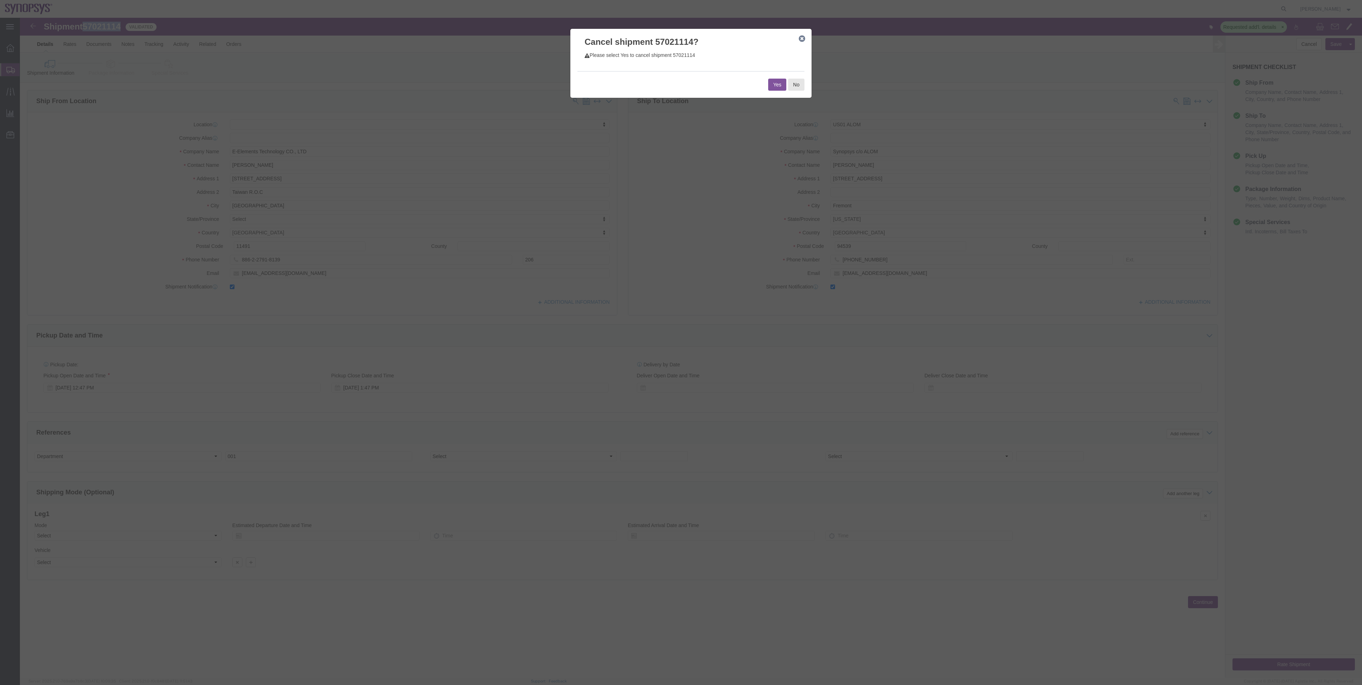
click button "Yes"
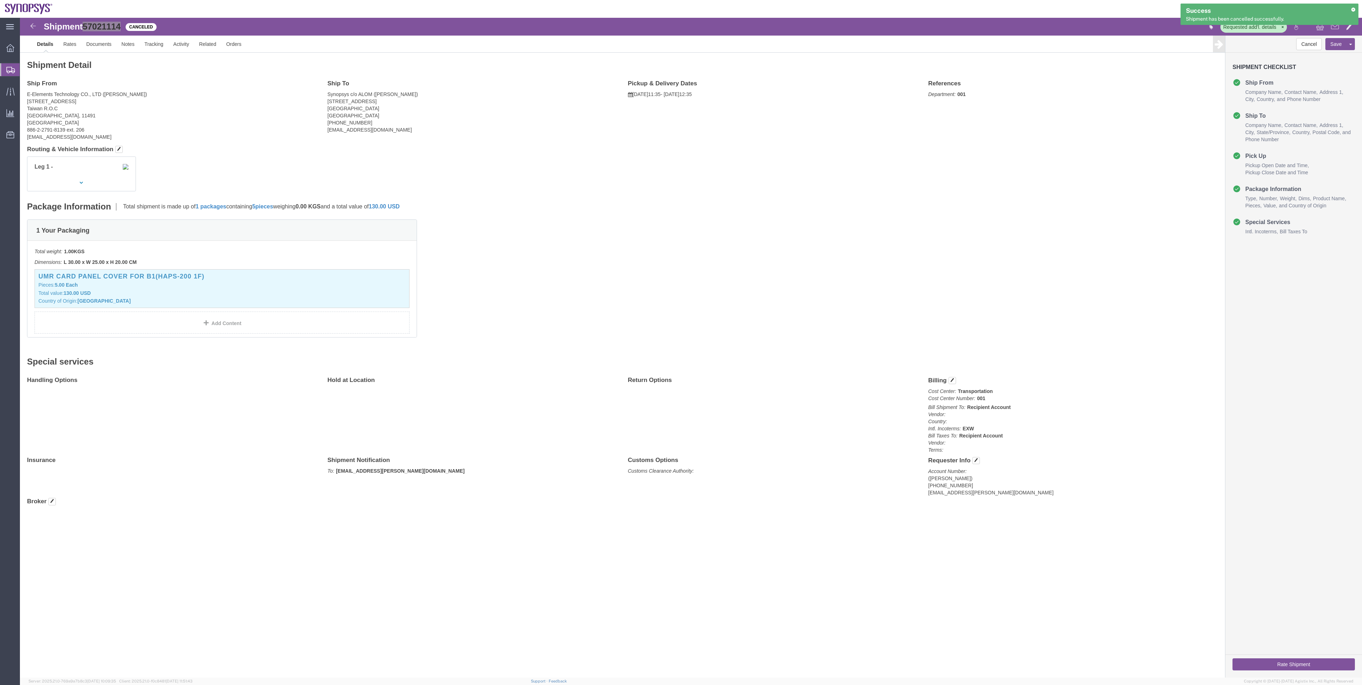
click at [0, 0] on span "Shipment Manager" at bounding box center [0, 0] width 0 height 0
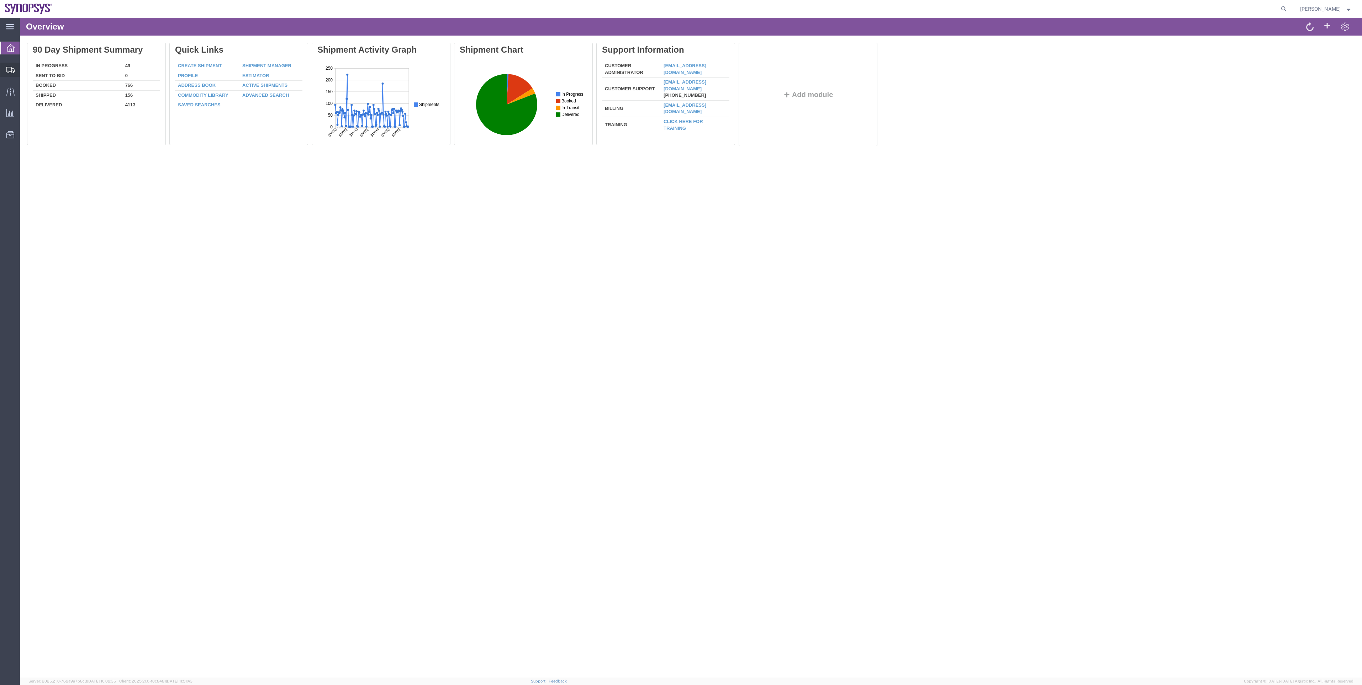
click at [0, 0] on span "Shipment Manager" at bounding box center [0, 0] width 0 height 0
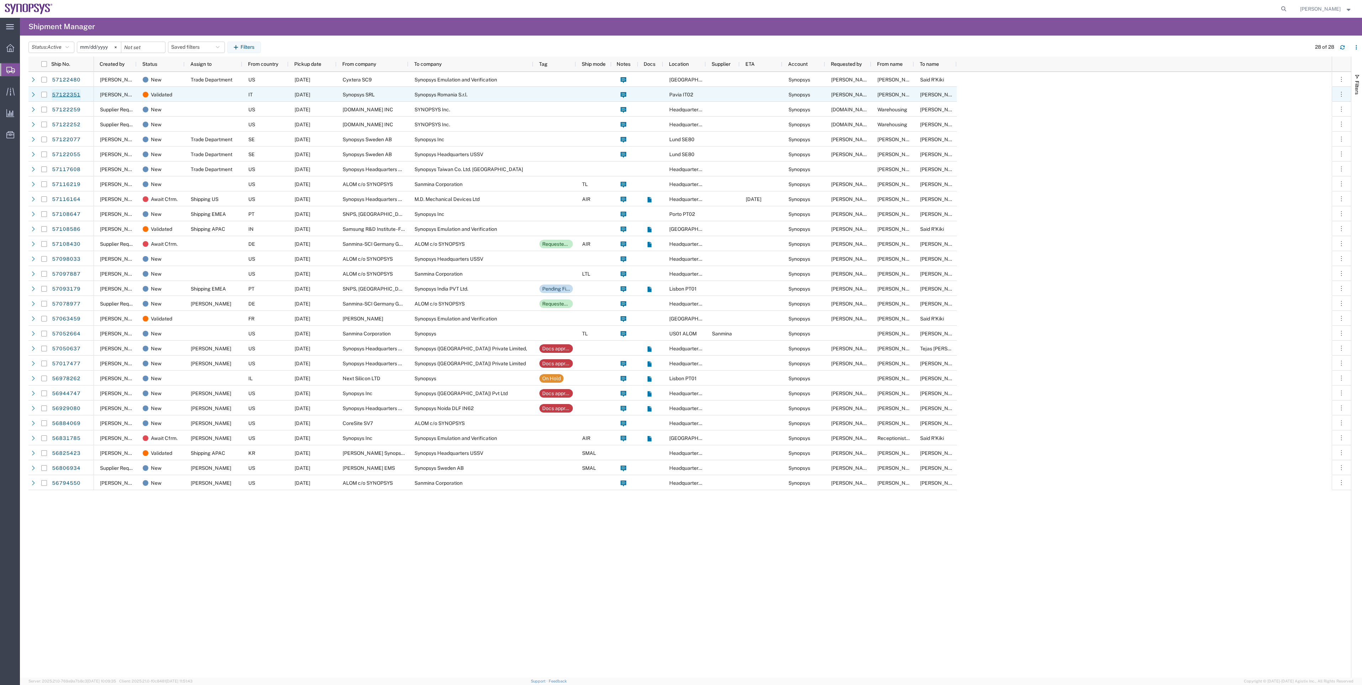
click at [59, 92] on link "57122351" at bounding box center [66, 94] width 29 height 11
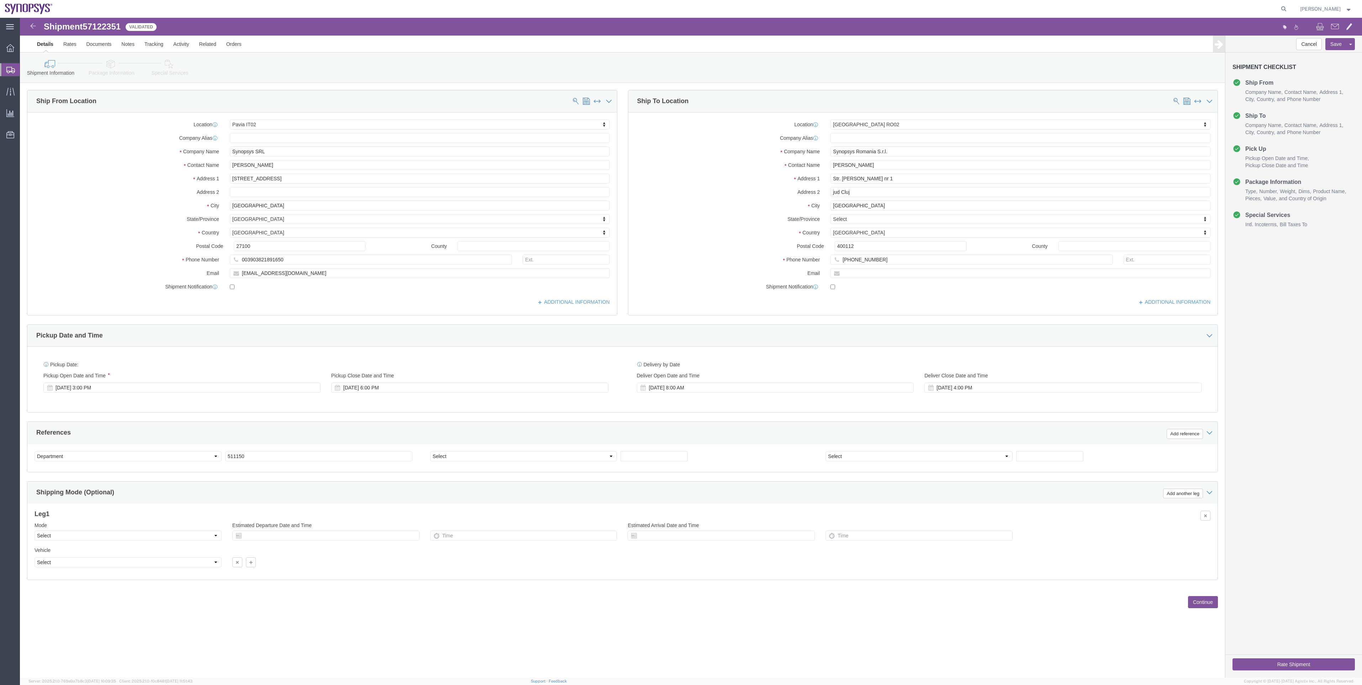
select select "63138"
select select "63154"
click button "Rate Shipment"
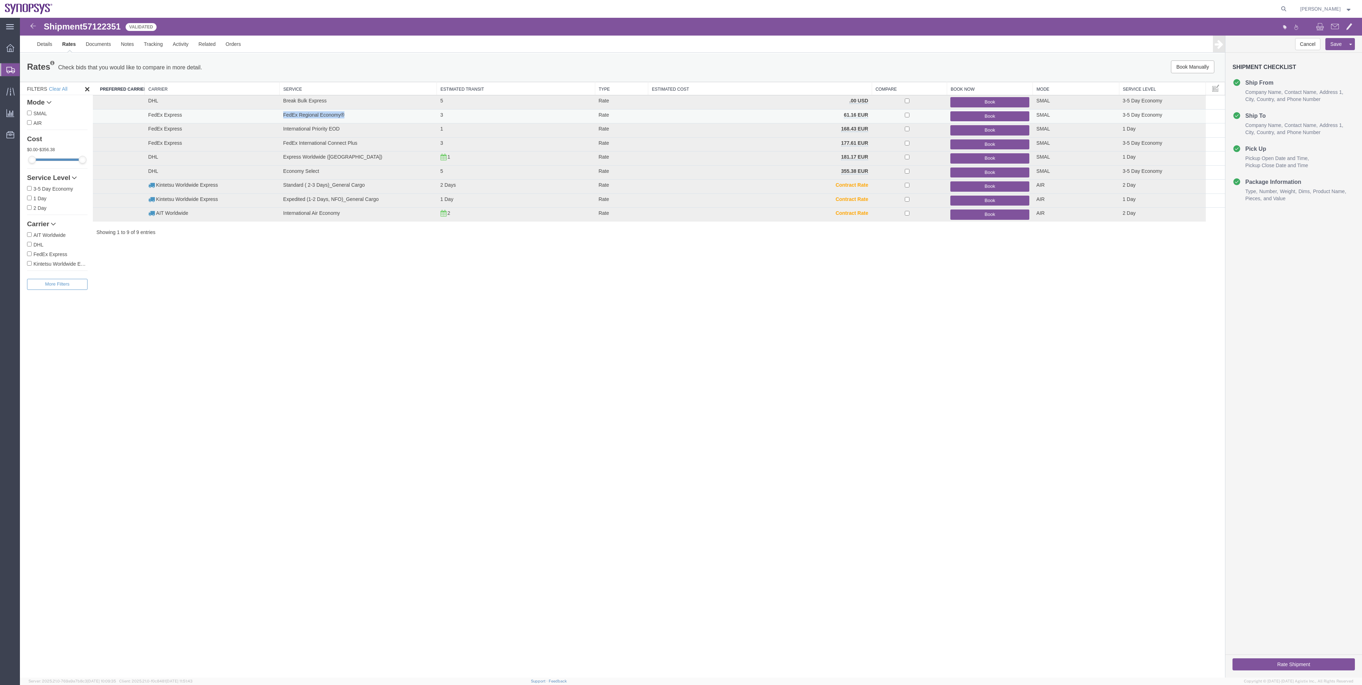
drag, startPoint x: 281, startPoint y: 110, endPoint x: 345, endPoint y: 121, distance: 65.0
click at [345, 121] on td "FedEx Regional Economy®" at bounding box center [358, 116] width 157 height 14
